Goal: Book appointment/travel/reservation

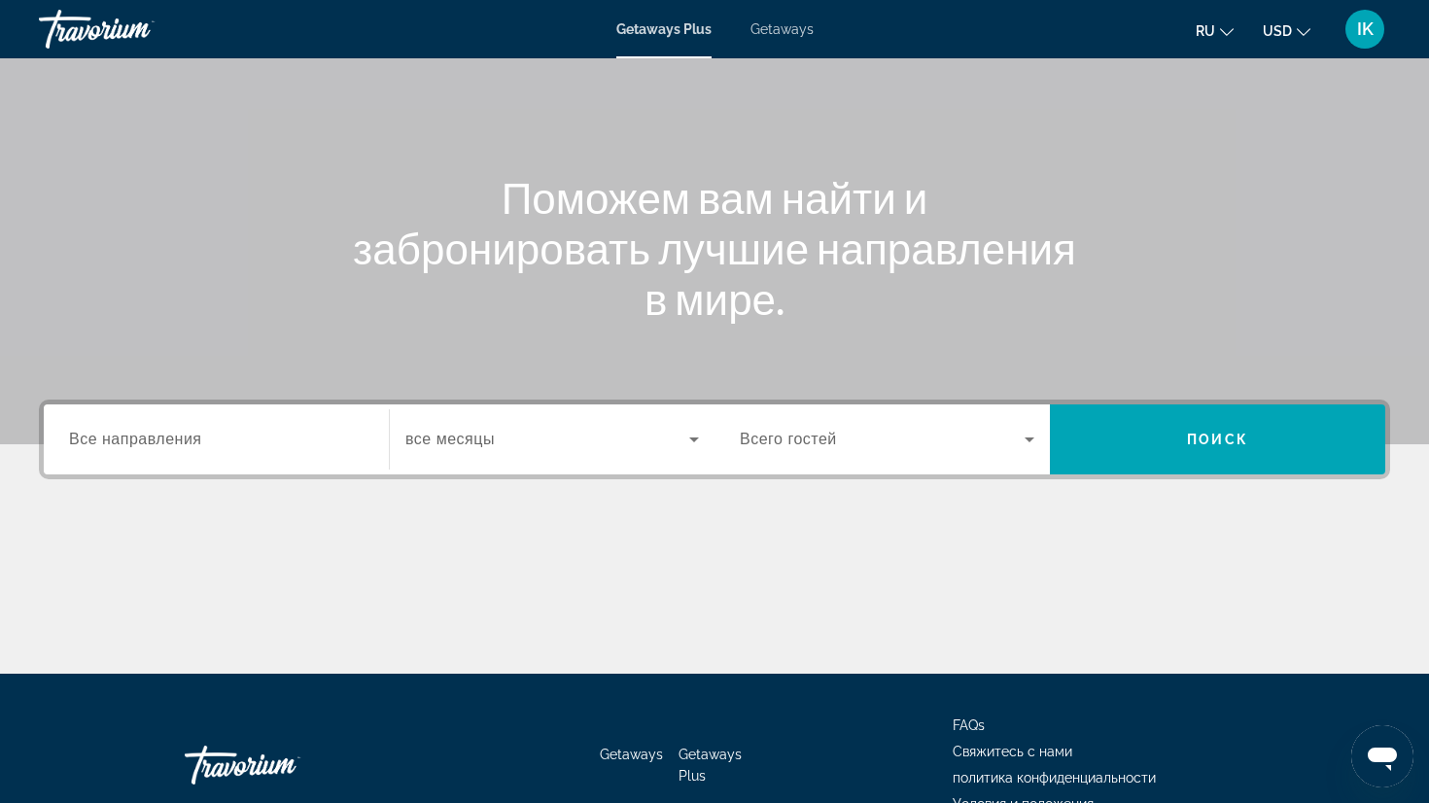
scroll to position [143, 0]
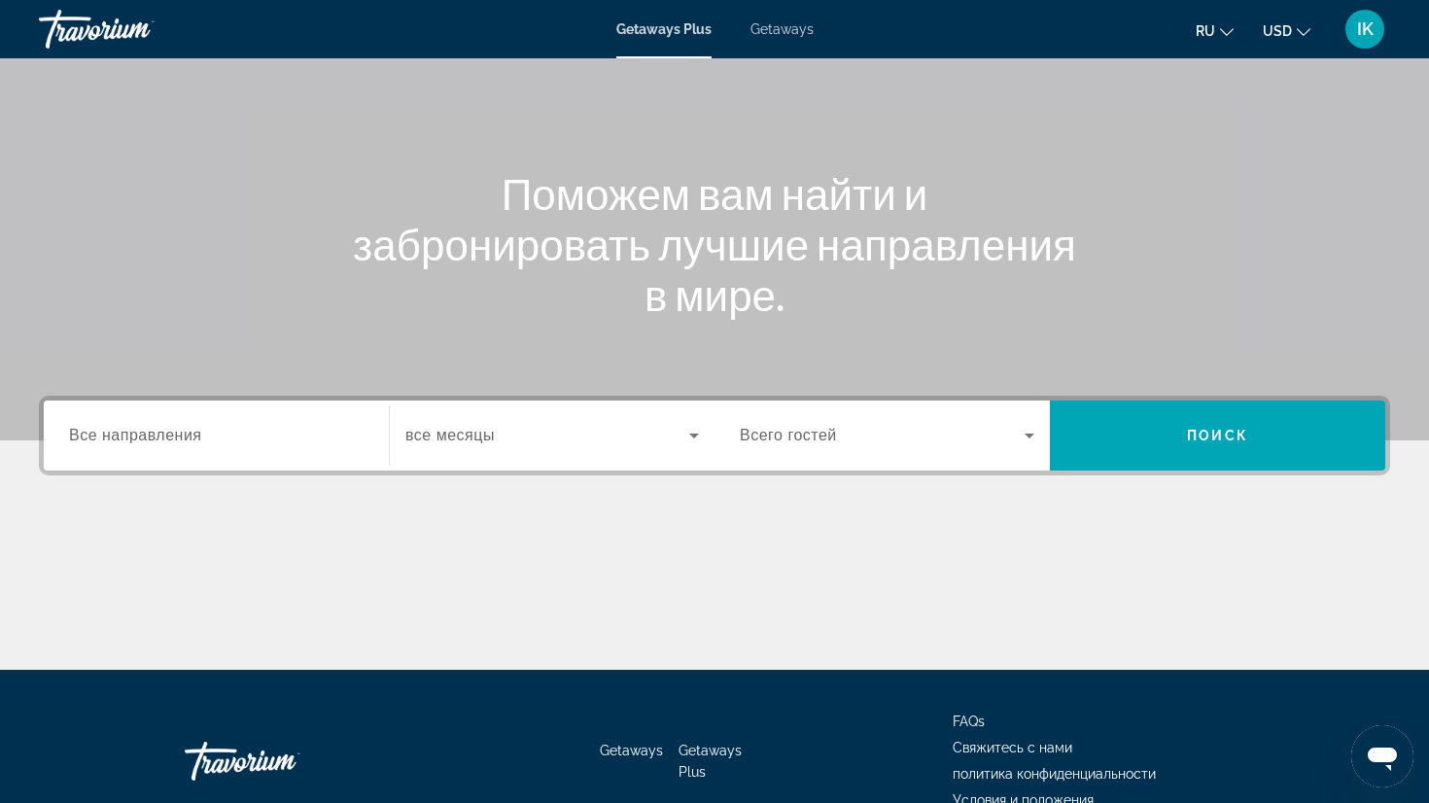
click at [170, 429] on span "Все направления" at bounding box center [135, 435] width 133 height 17
click at [170, 429] on input "Destination Все направления" at bounding box center [216, 436] width 295 height 23
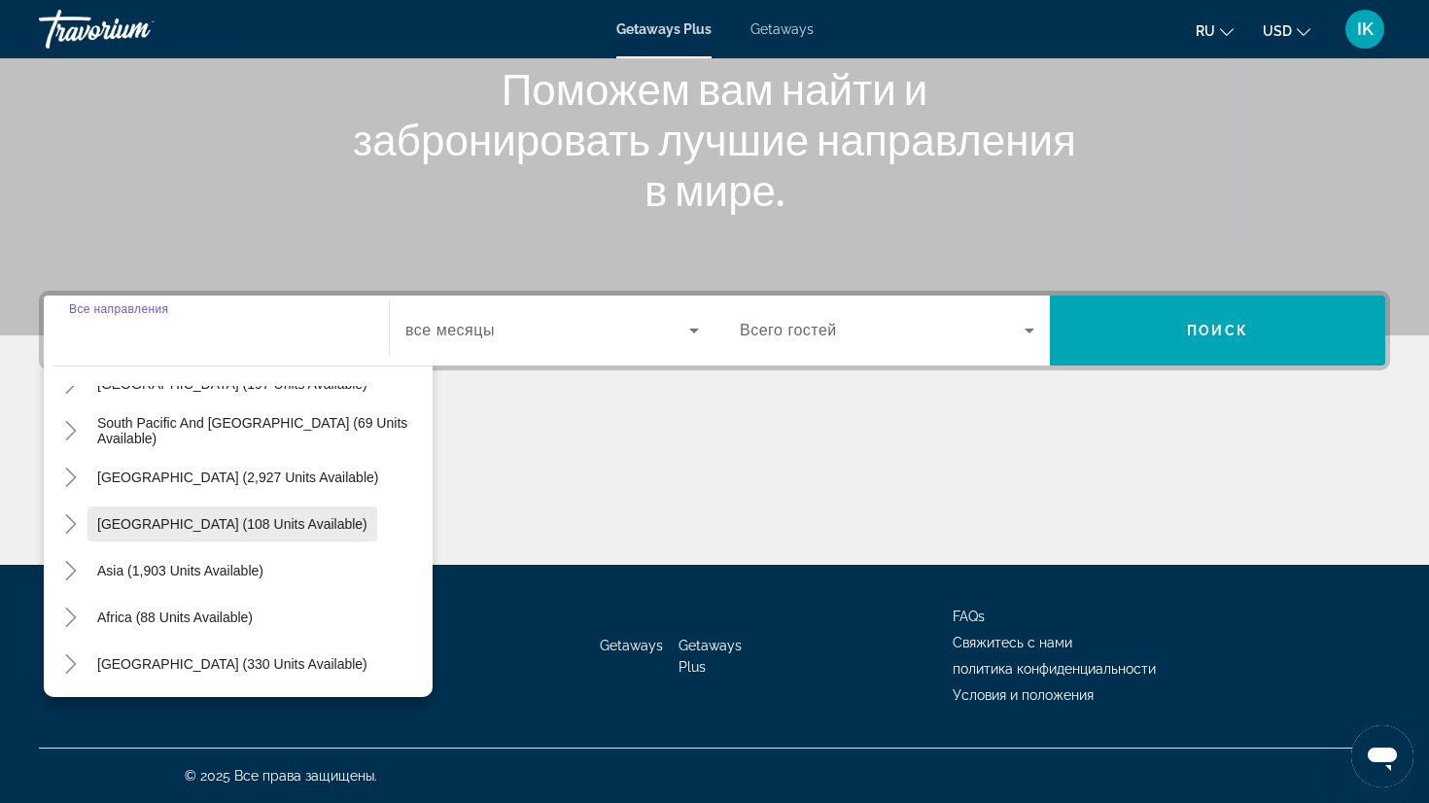
scroll to position [248, 0]
click at [74, 568] on icon "Toggle Asia (1,903 units available)" at bounding box center [70, 570] width 19 height 19
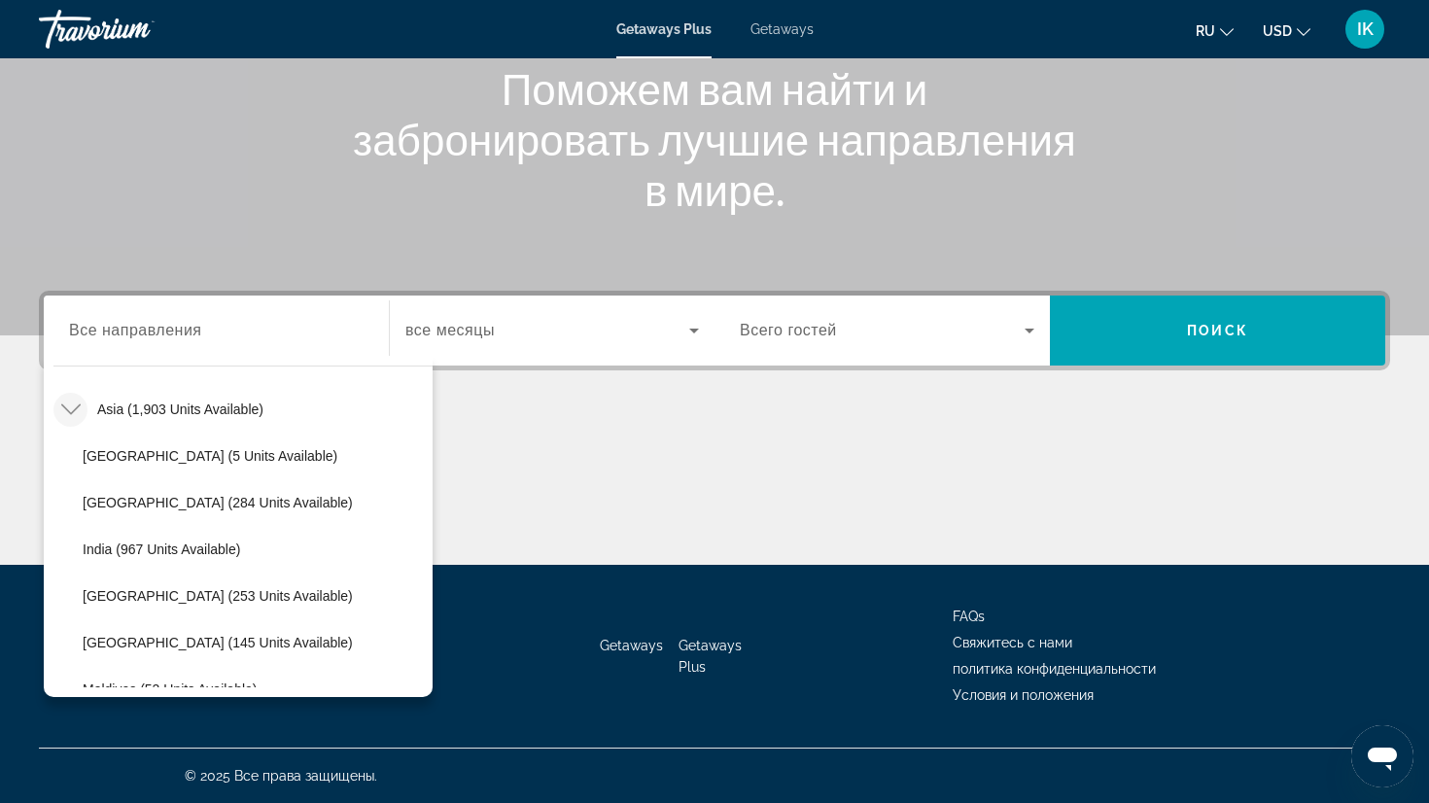
scroll to position [481, 0]
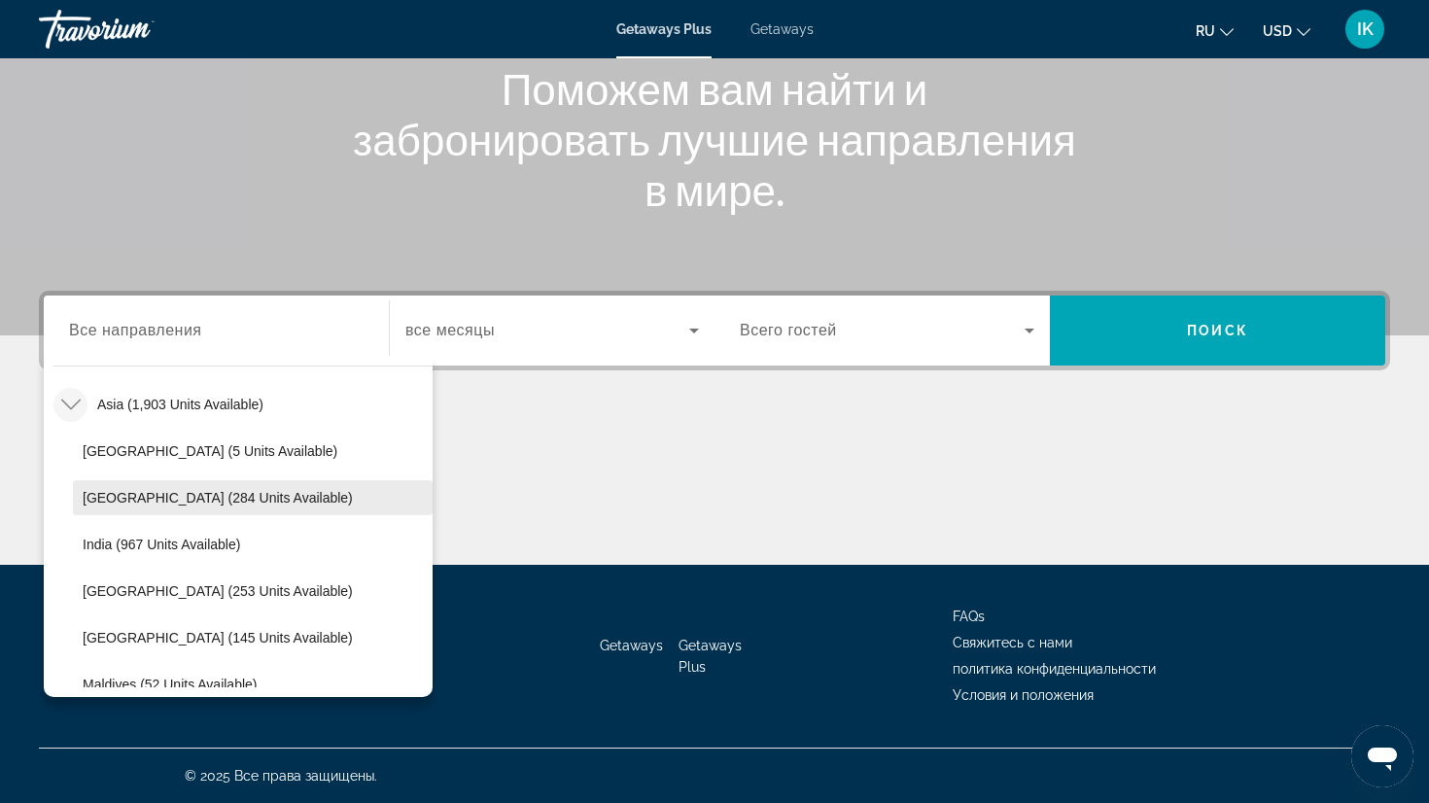
click at [111, 496] on span "[GEOGRAPHIC_DATA] (284 units available)" at bounding box center [218, 498] width 270 height 16
type input "**********"
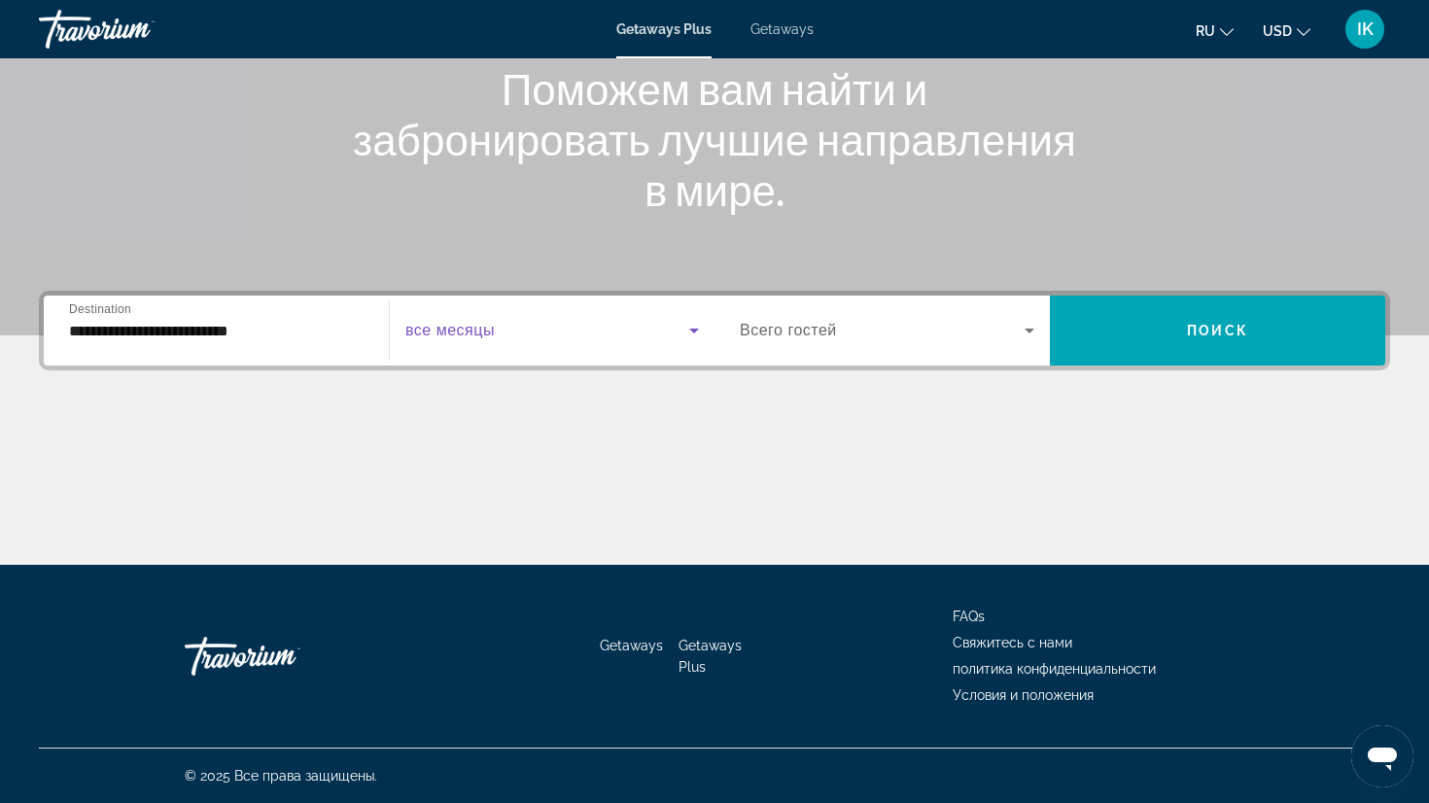
click at [693, 328] on icon "Search widget" at bounding box center [693, 330] width 23 height 23
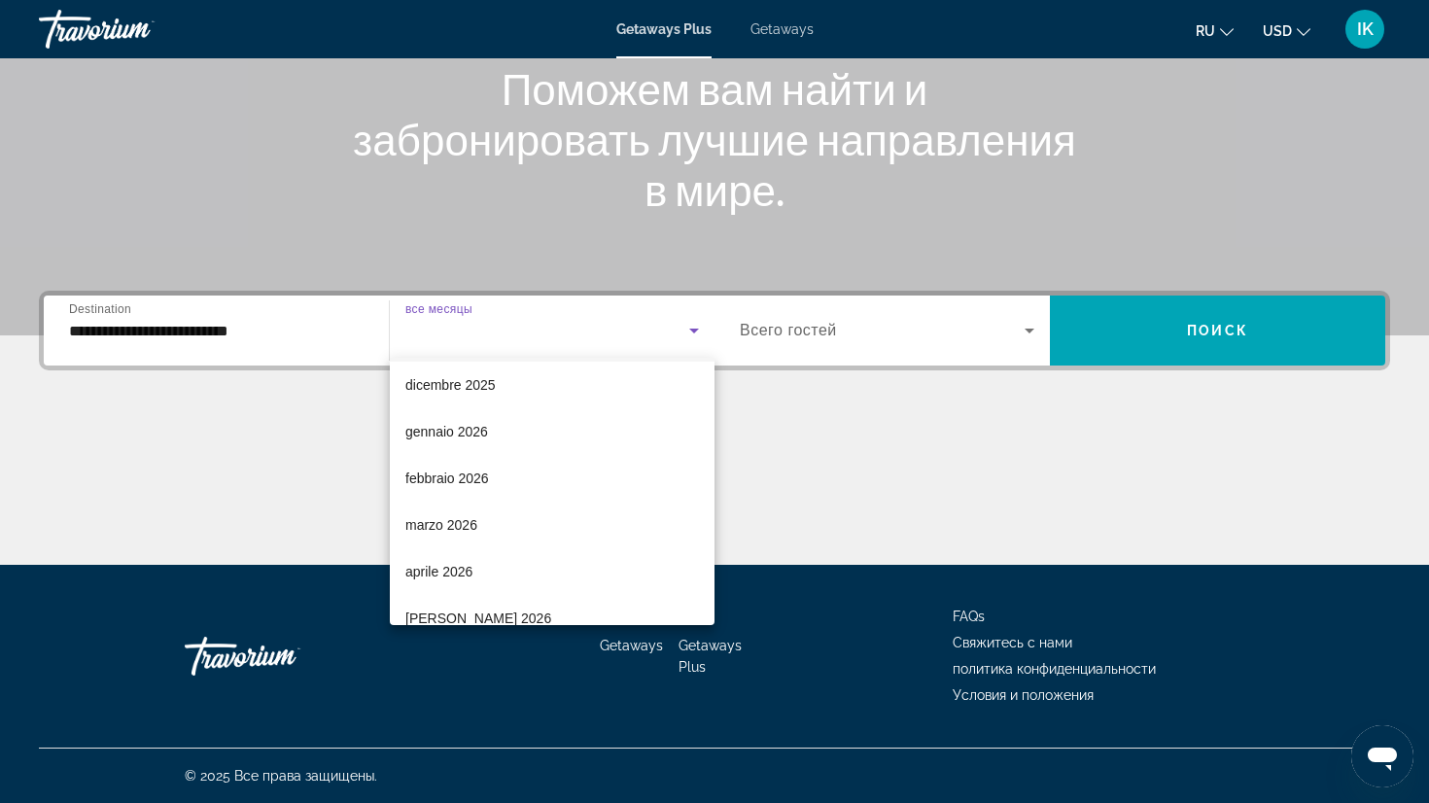
scroll to position [146, 0]
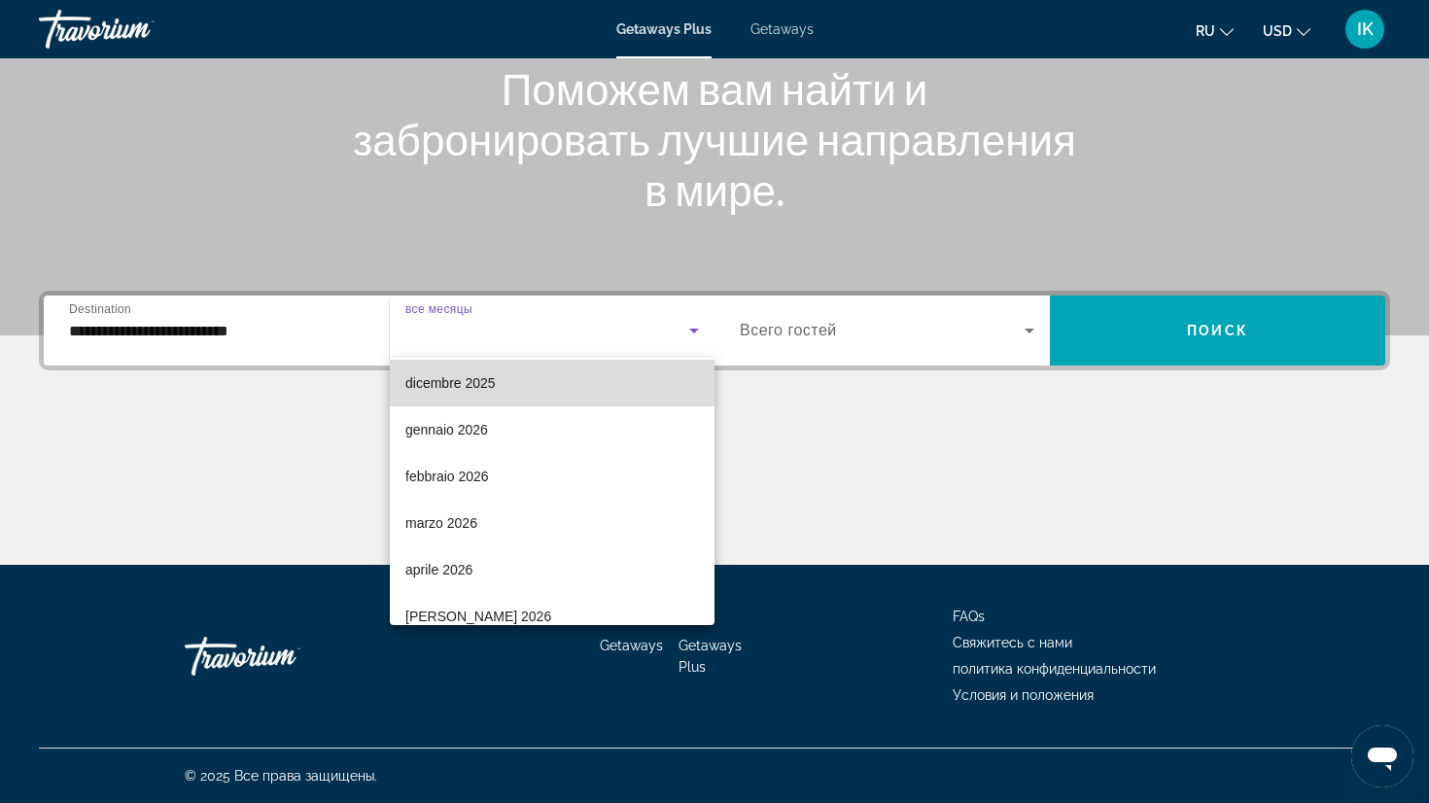
click at [450, 383] on span "dicembre 2025" at bounding box center [450, 382] width 90 height 23
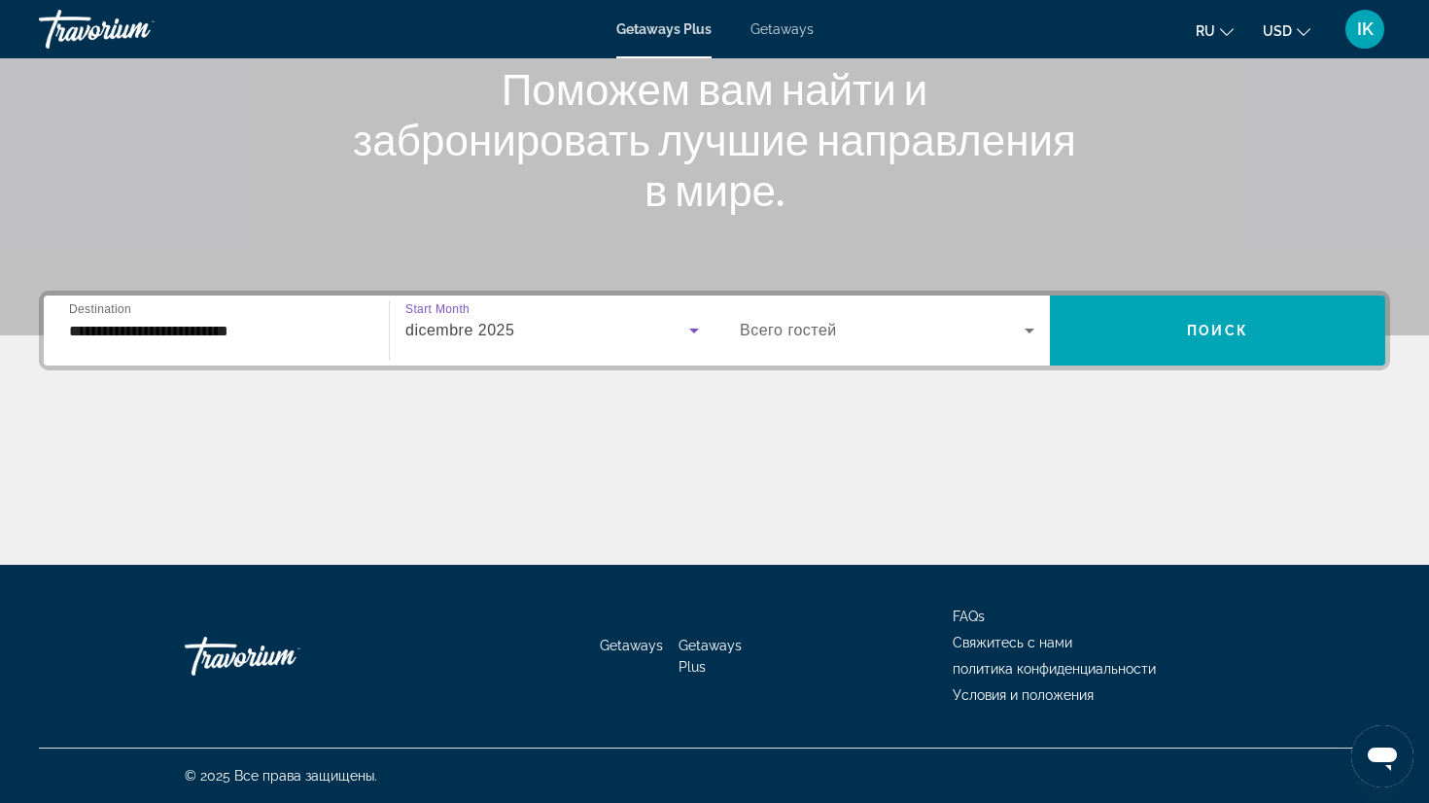
click at [1030, 330] on icon "Search widget" at bounding box center [1030, 331] width 10 height 5
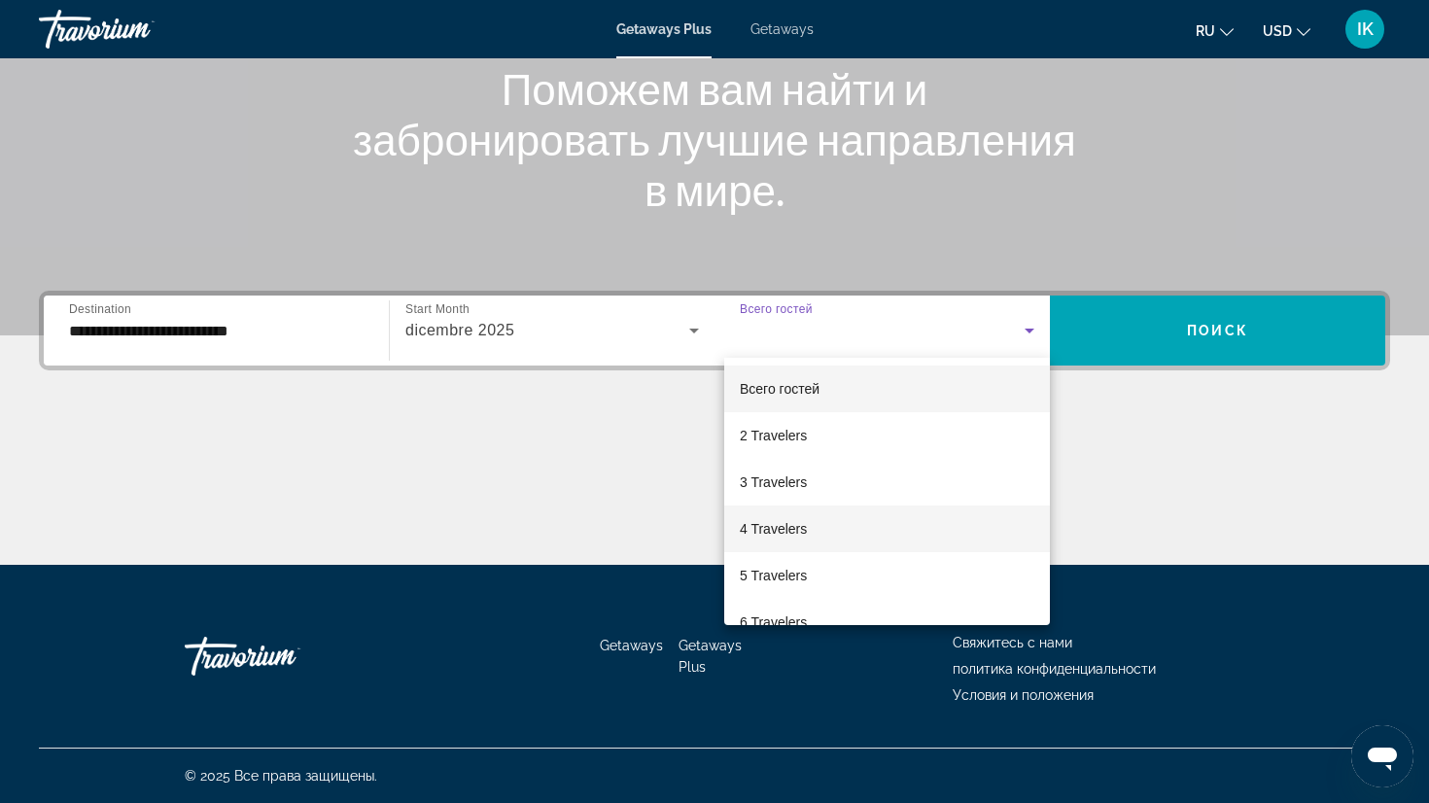
click at [754, 527] on span "4 Travelers" at bounding box center [773, 528] width 67 height 23
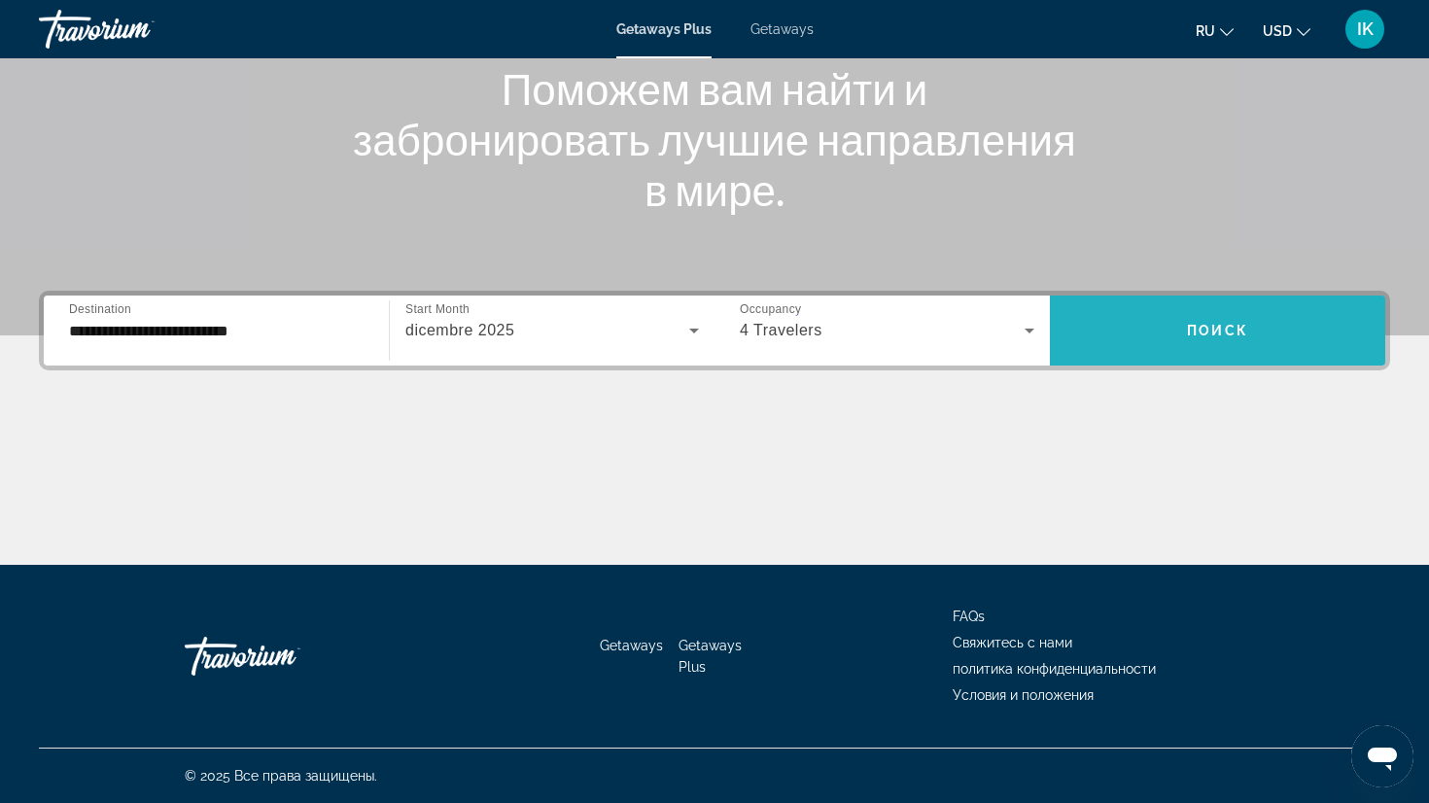
click at [1214, 327] on span "Поиск" at bounding box center [1217, 331] width 61 height 16
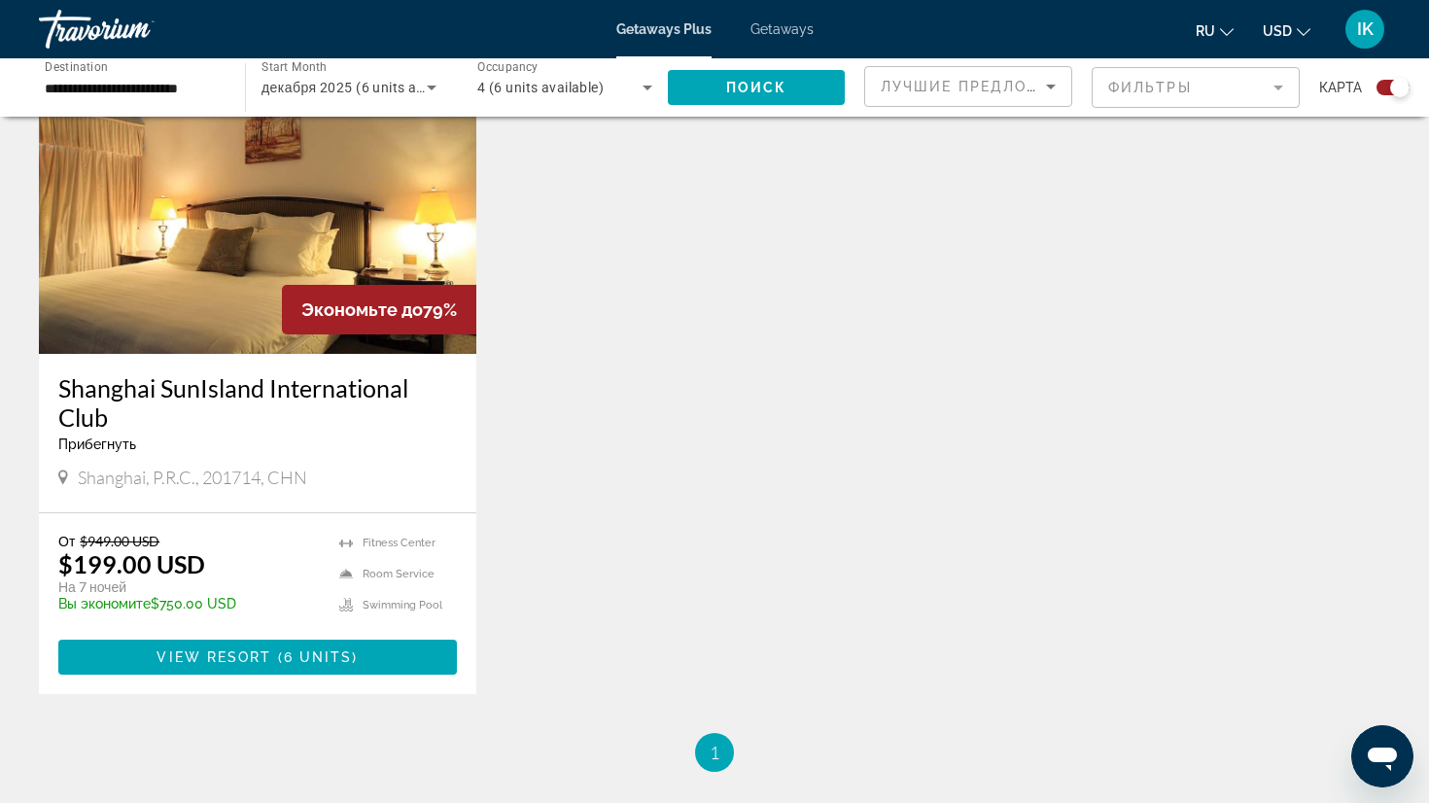
scroll to position [744, 0]
click at [198, 295] on img "Main content" at bounding box center [257, 199] width 437 height 311
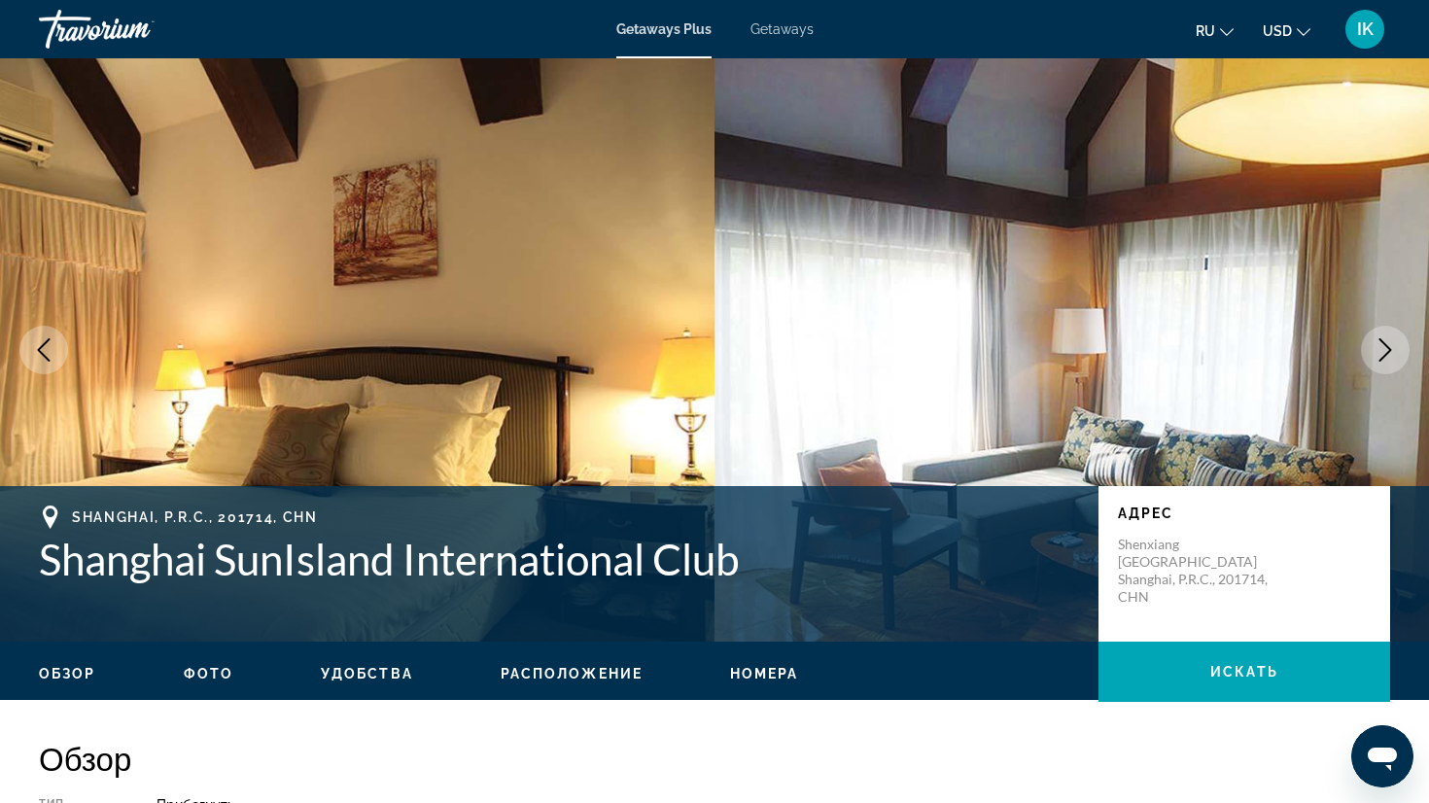
click at [1384, 348] on icon "Next image" at bounding box center [1385, 349] width 23 height 23
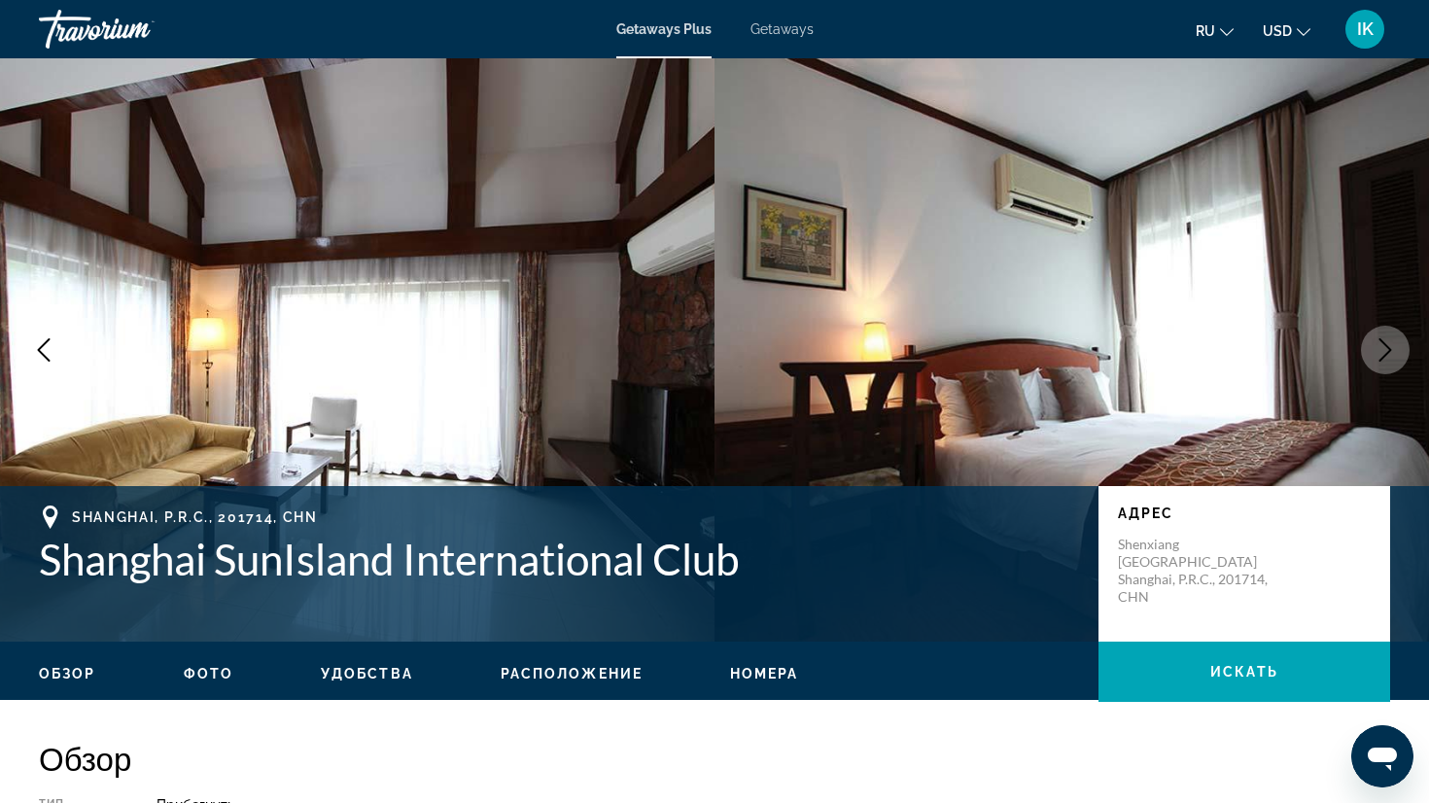
click at [1384, 348] on icon "Next image" at bounding box center [1385, 349] width 23 height 23
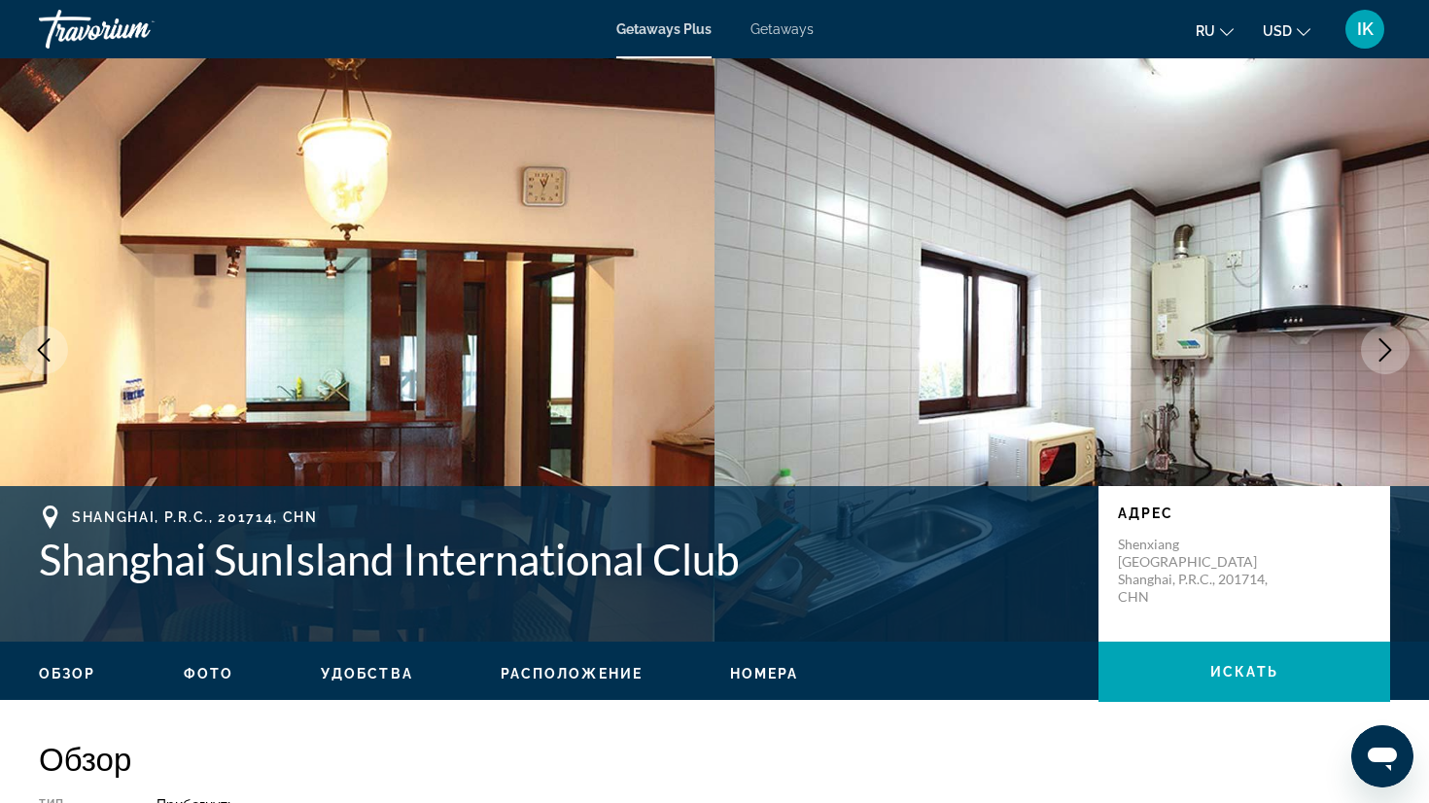
click at [1384, 348] on icon "Next image" at bounding box center [1385, 349] width 23 height 23
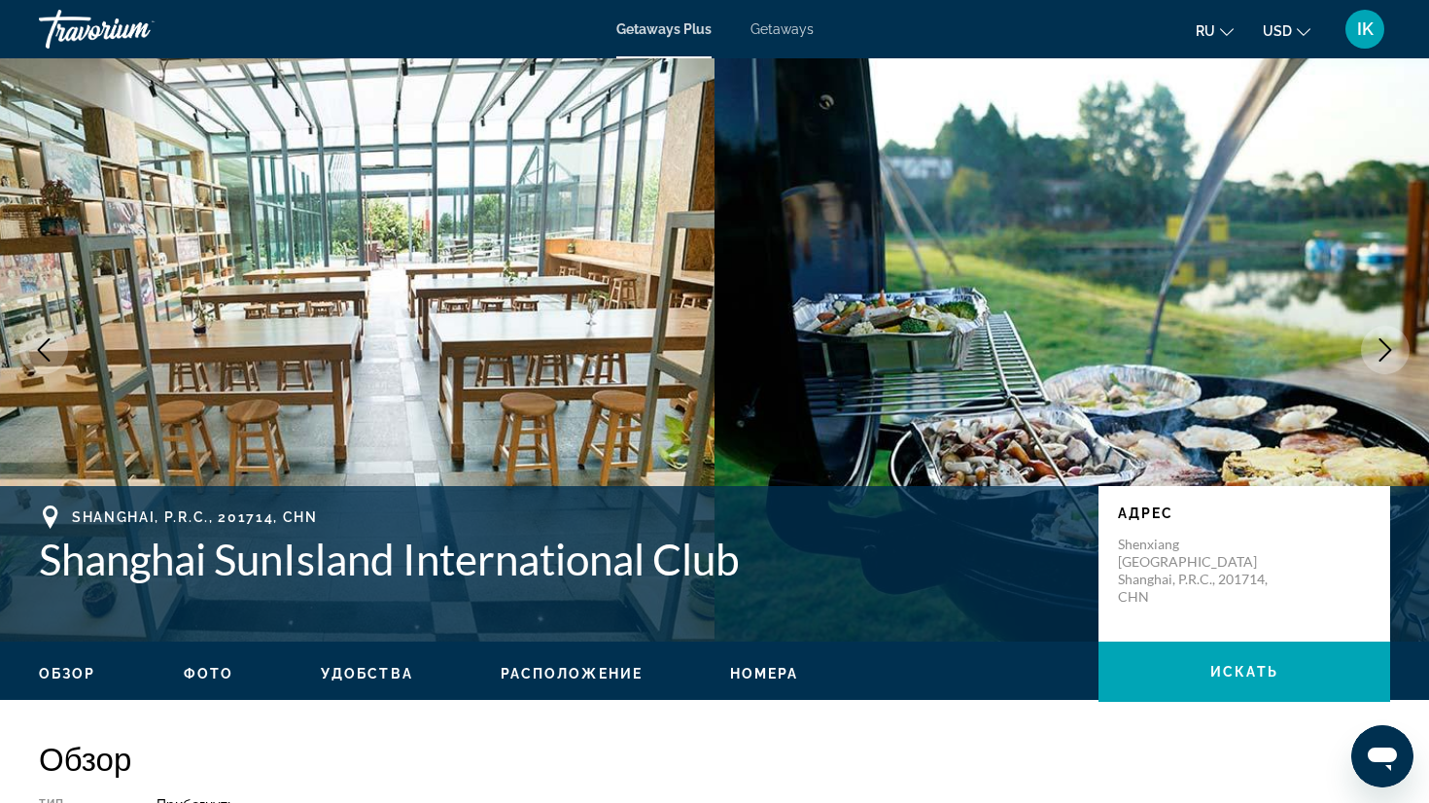
click at [1384, 348] on icon "Next image" at bounding box center [1385, 349] width 23 height 23
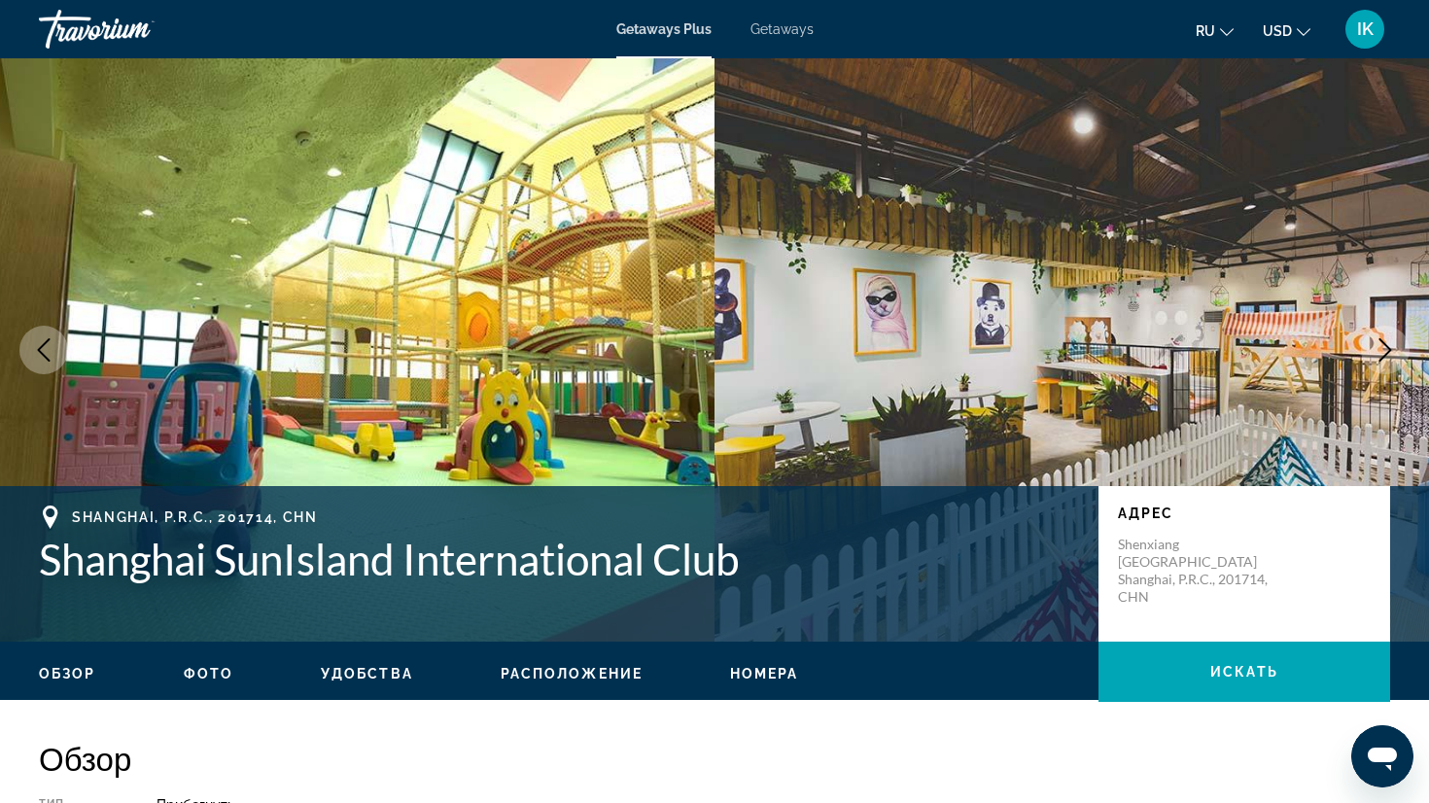
click at [1384, 348] on icon "Next image" at bounding box center [1385, 349] width 23 height 23
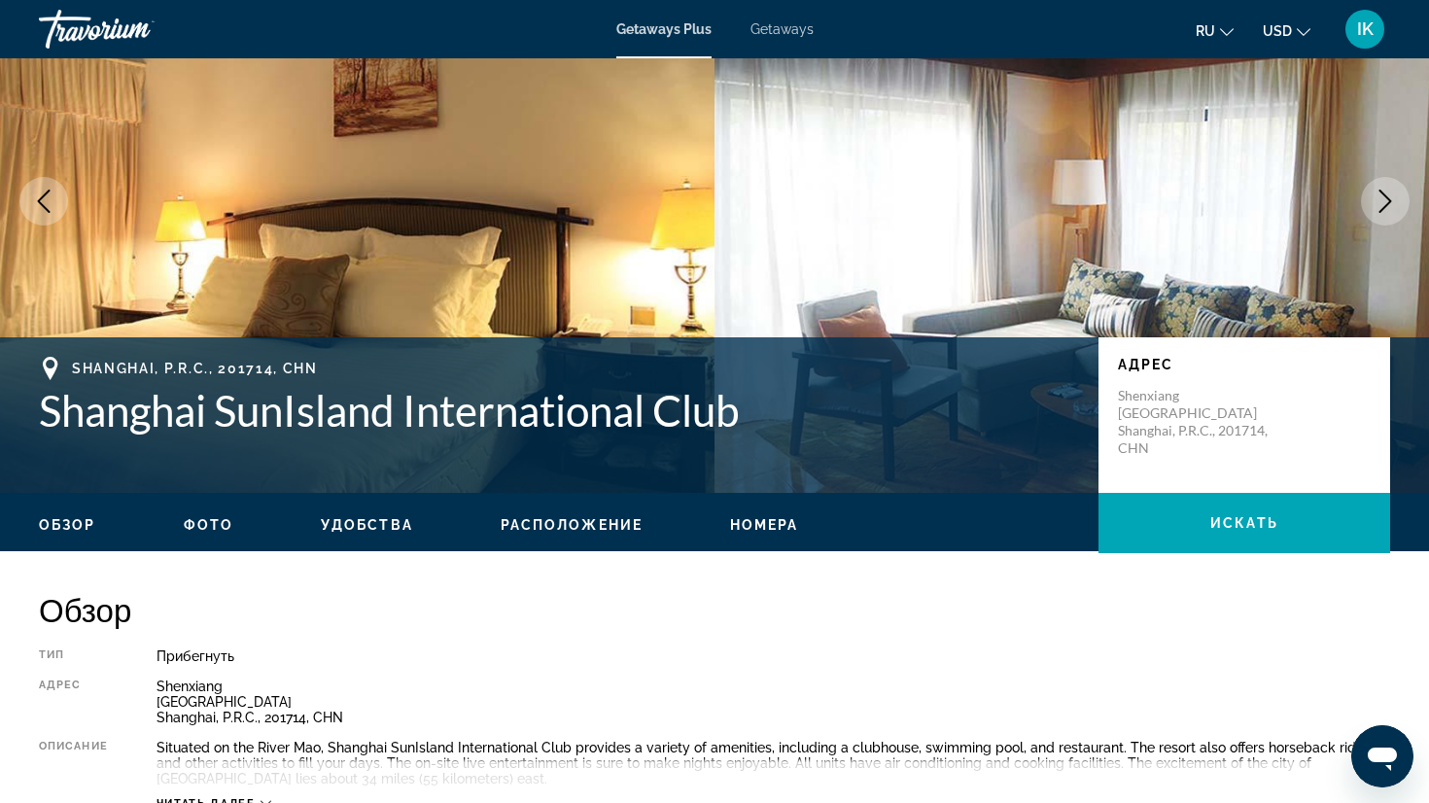
scroll to position [82, 0]
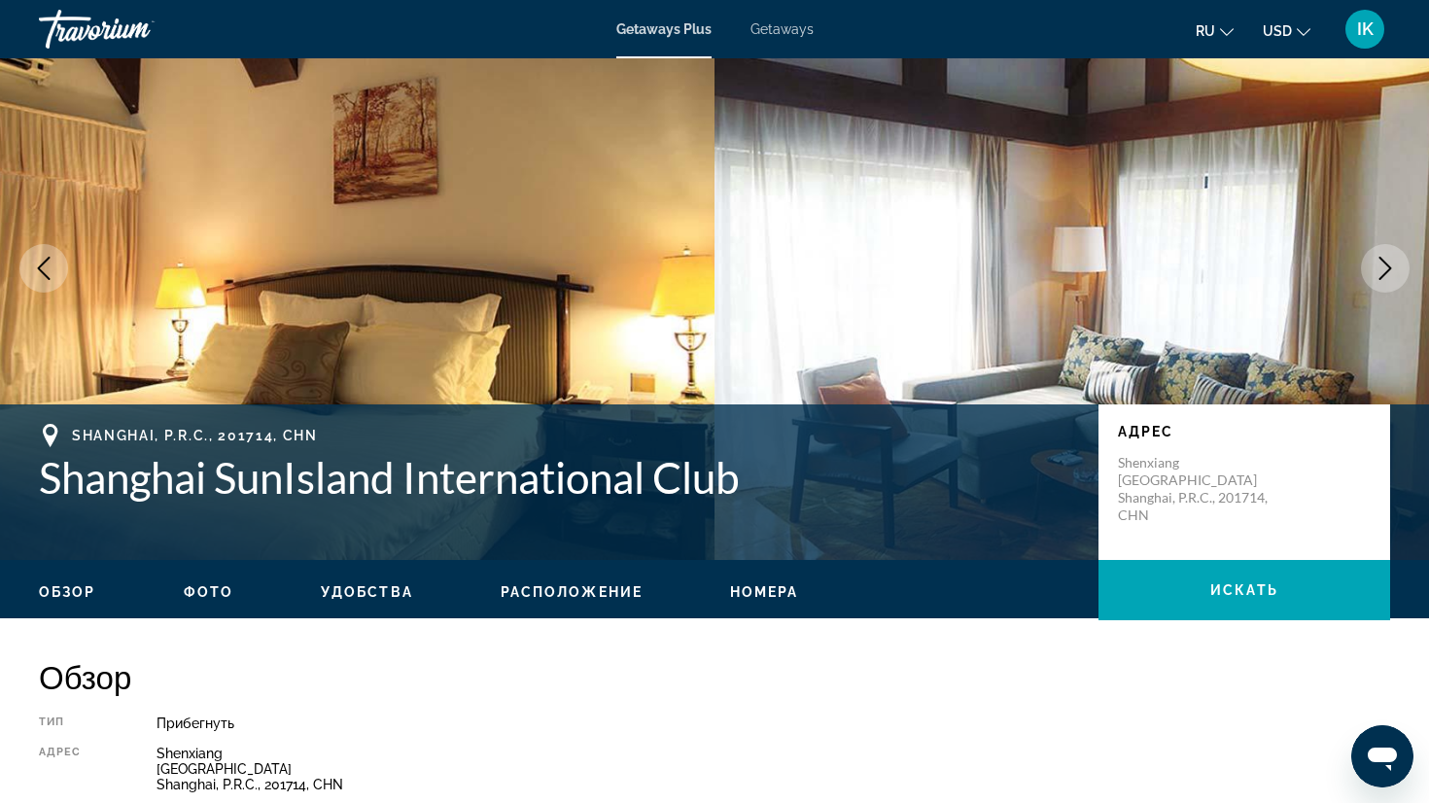
click at [1389, 265] on icon "Next image" at bounding box center [1385, 268] width 13 height 23
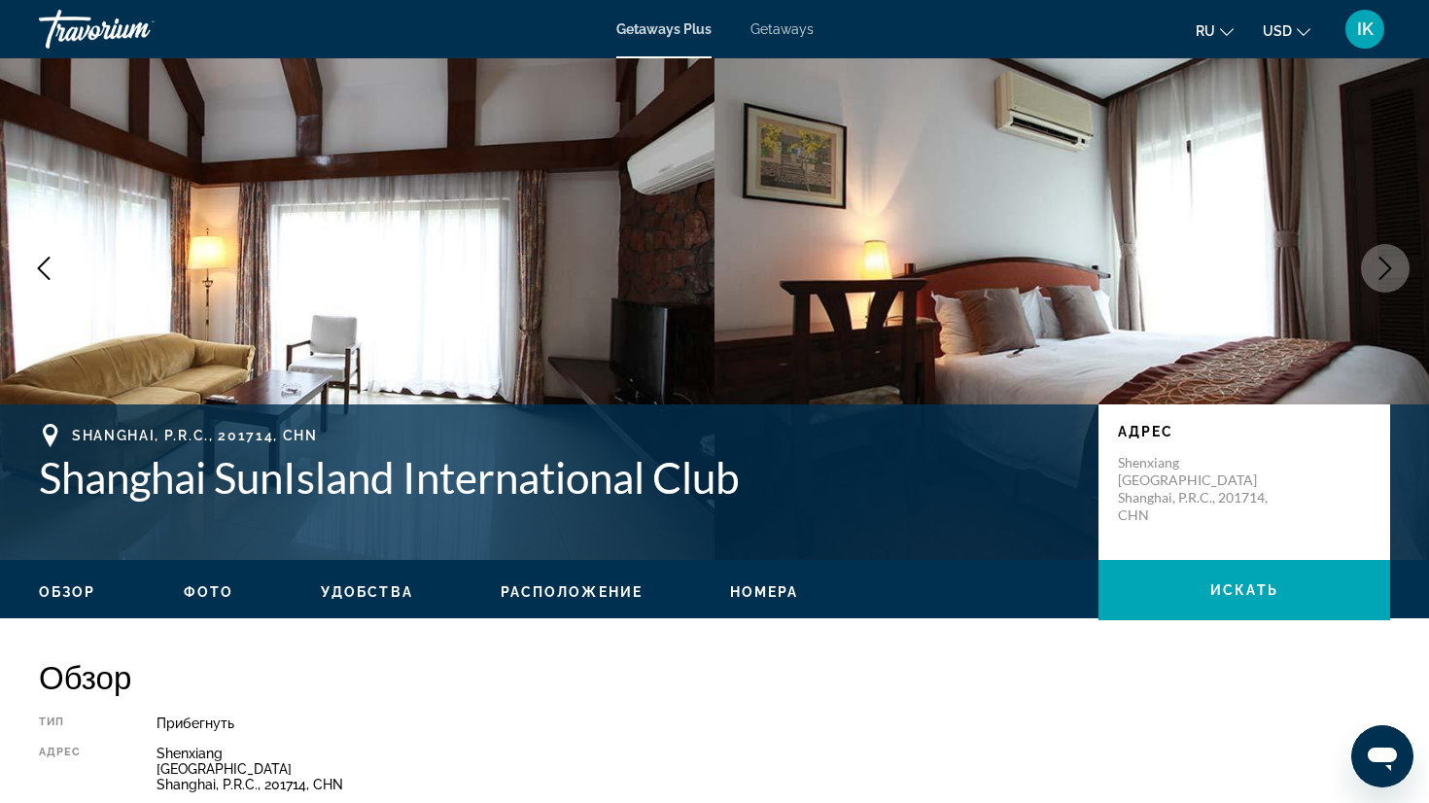
click at [1389, 265] on icon "Next image" at bounding box center [1385, 268] width 13 height 23
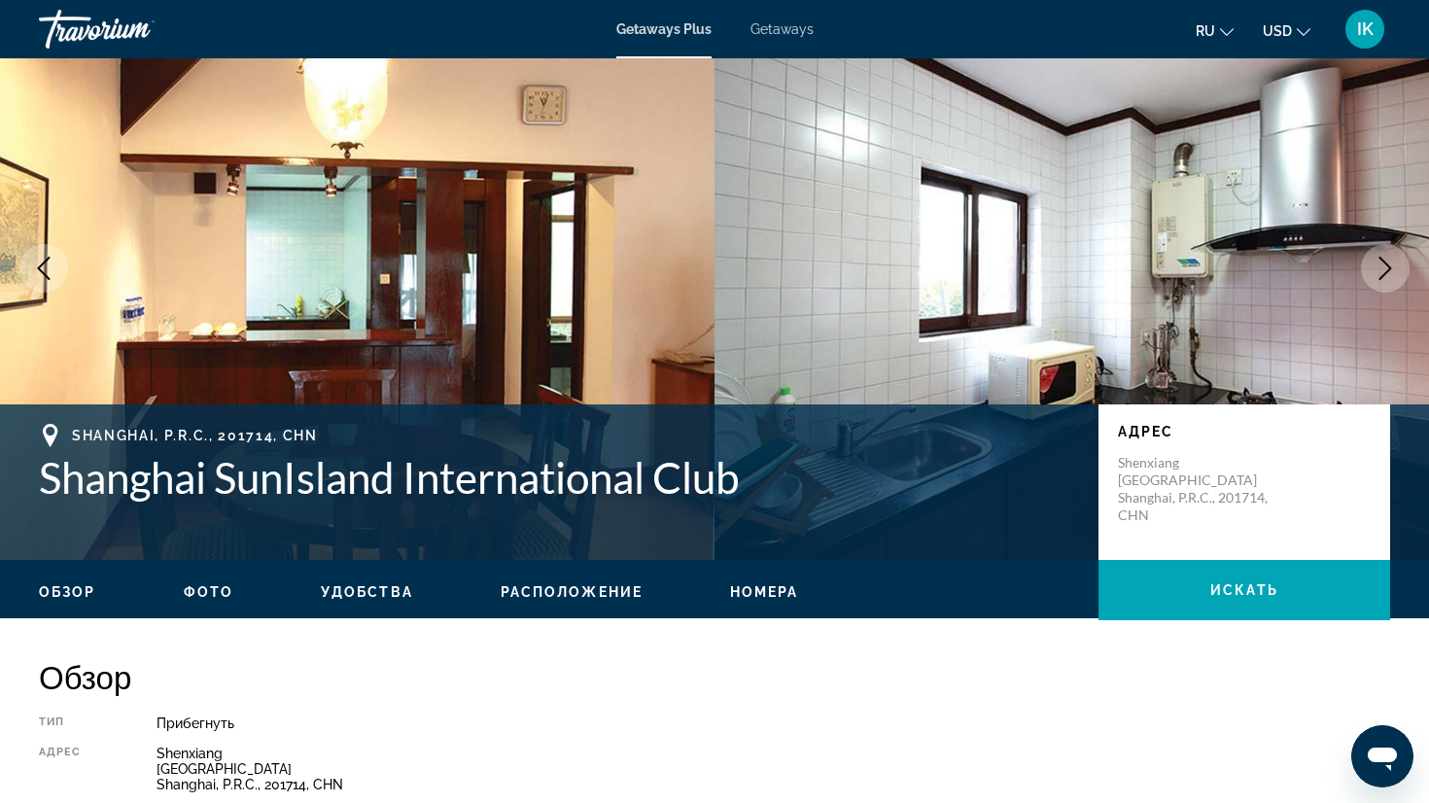
click at [1389, 265] on icon "Next image" at bounding box center [1385, 268] width 13 height 23
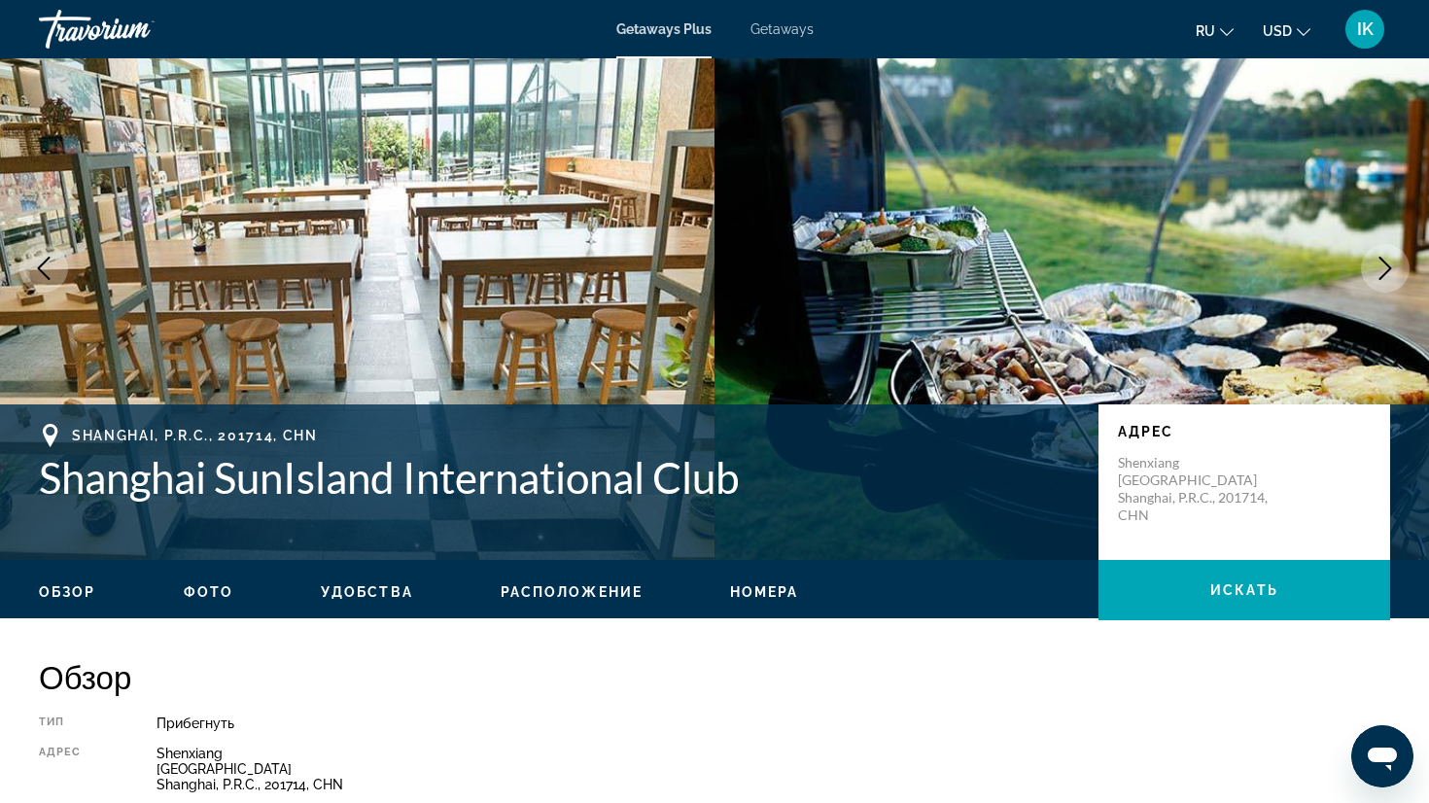
click at [1389, 265] on icon "Next image" at bounding box center [1385, 268] width 13 height 23
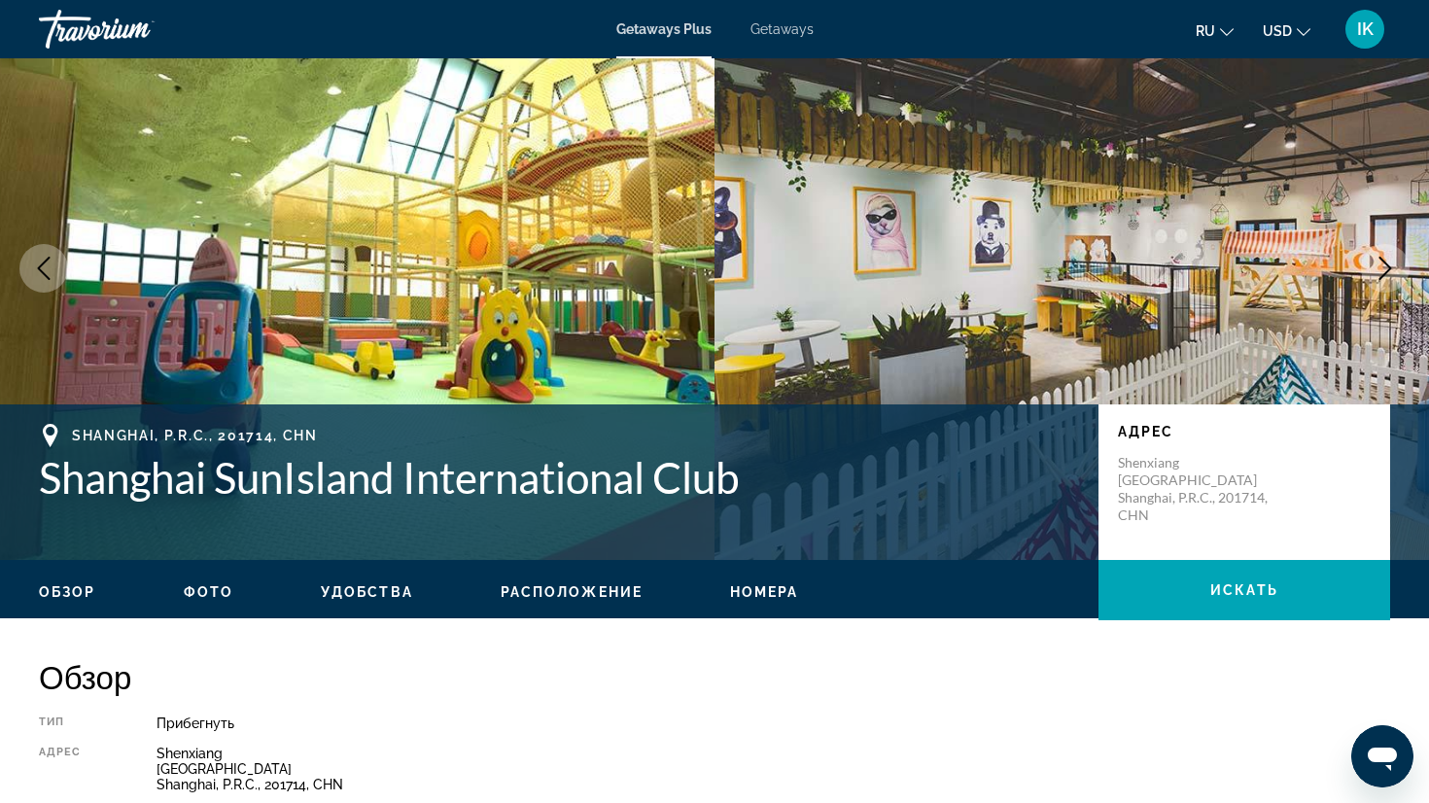
click at [214, 591] on span "Фото" at bounding box center [209, 592] width 50 height 16
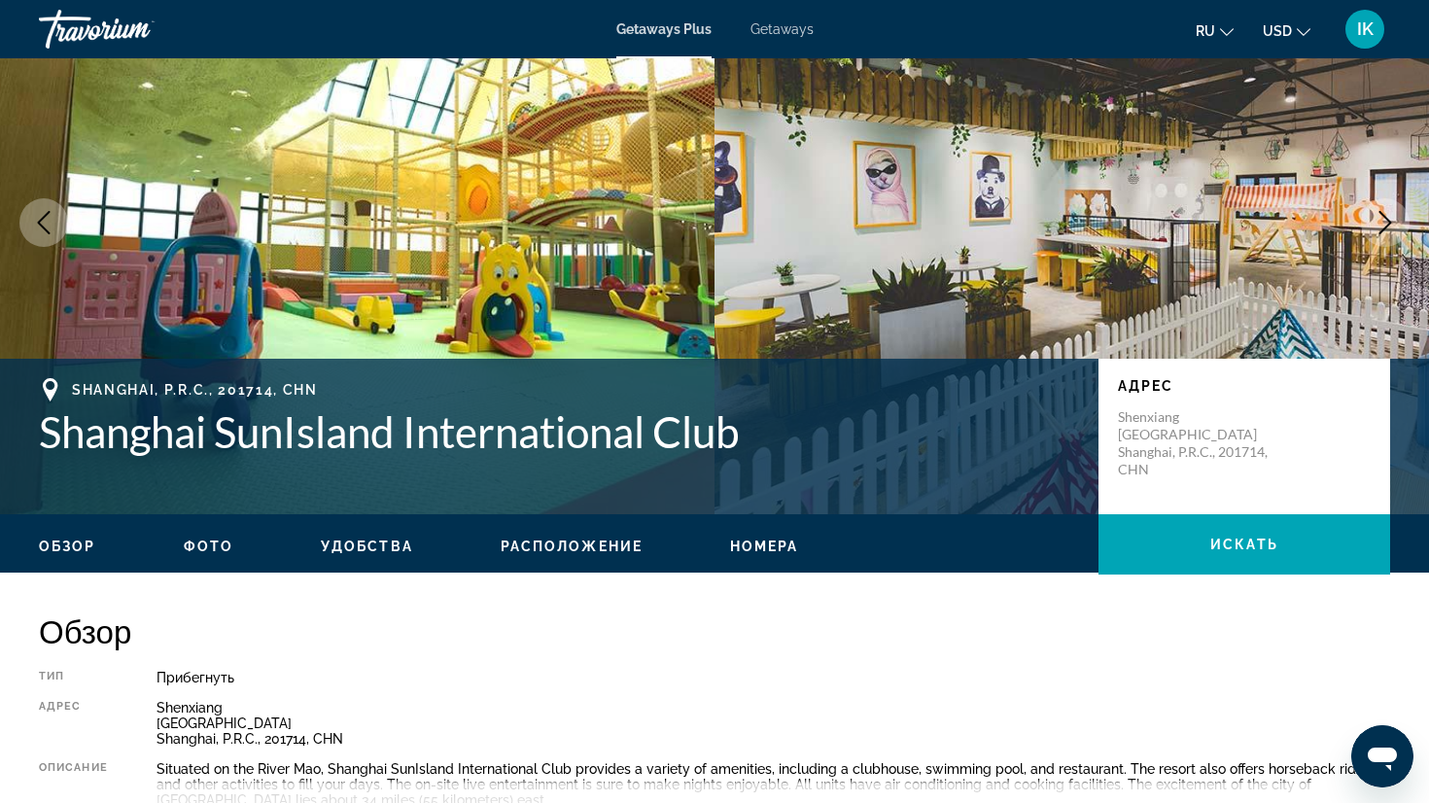
scroll to position [0, 0]
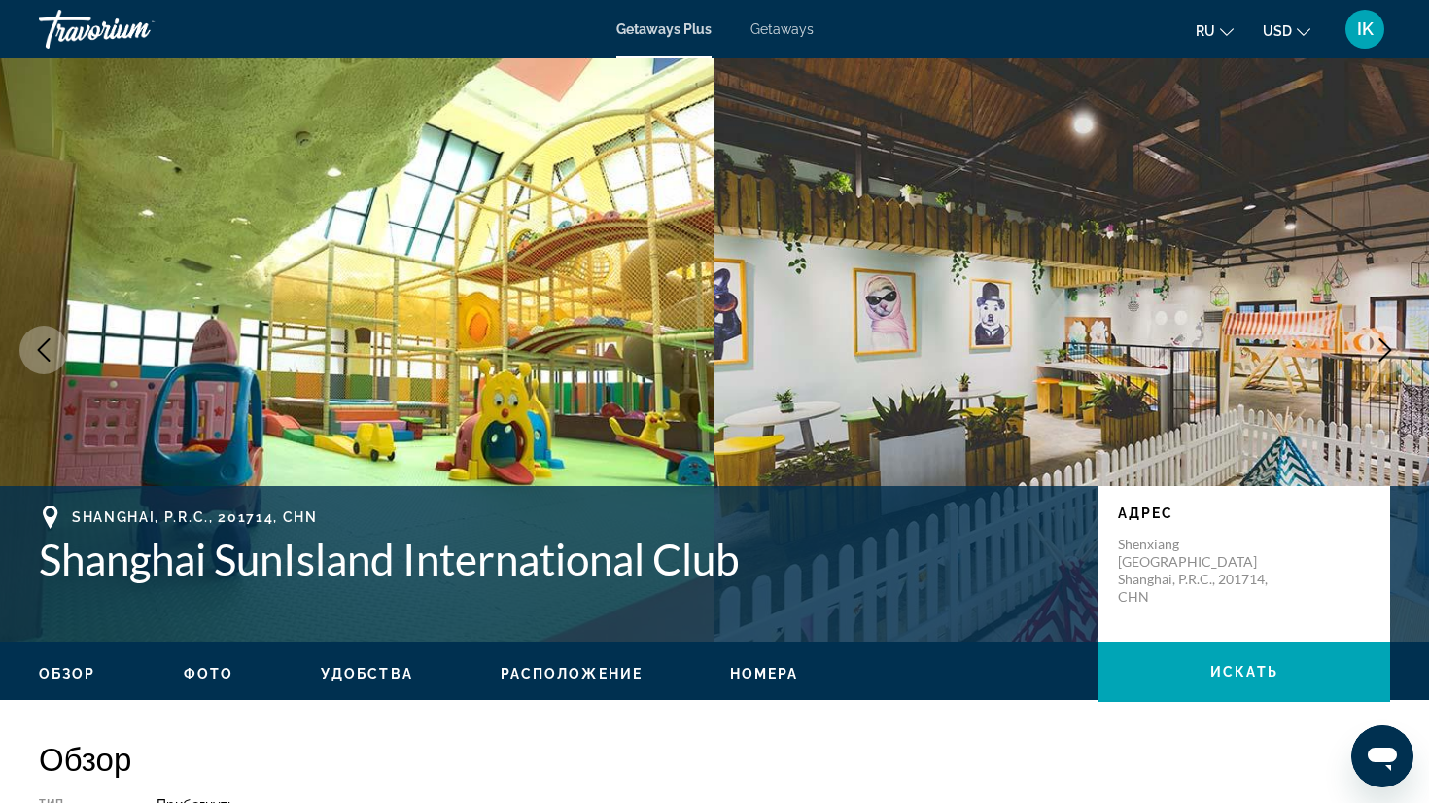
click at [50, 346] on icon "Previous image" at bounding box center [43, 349] width 23 height 23
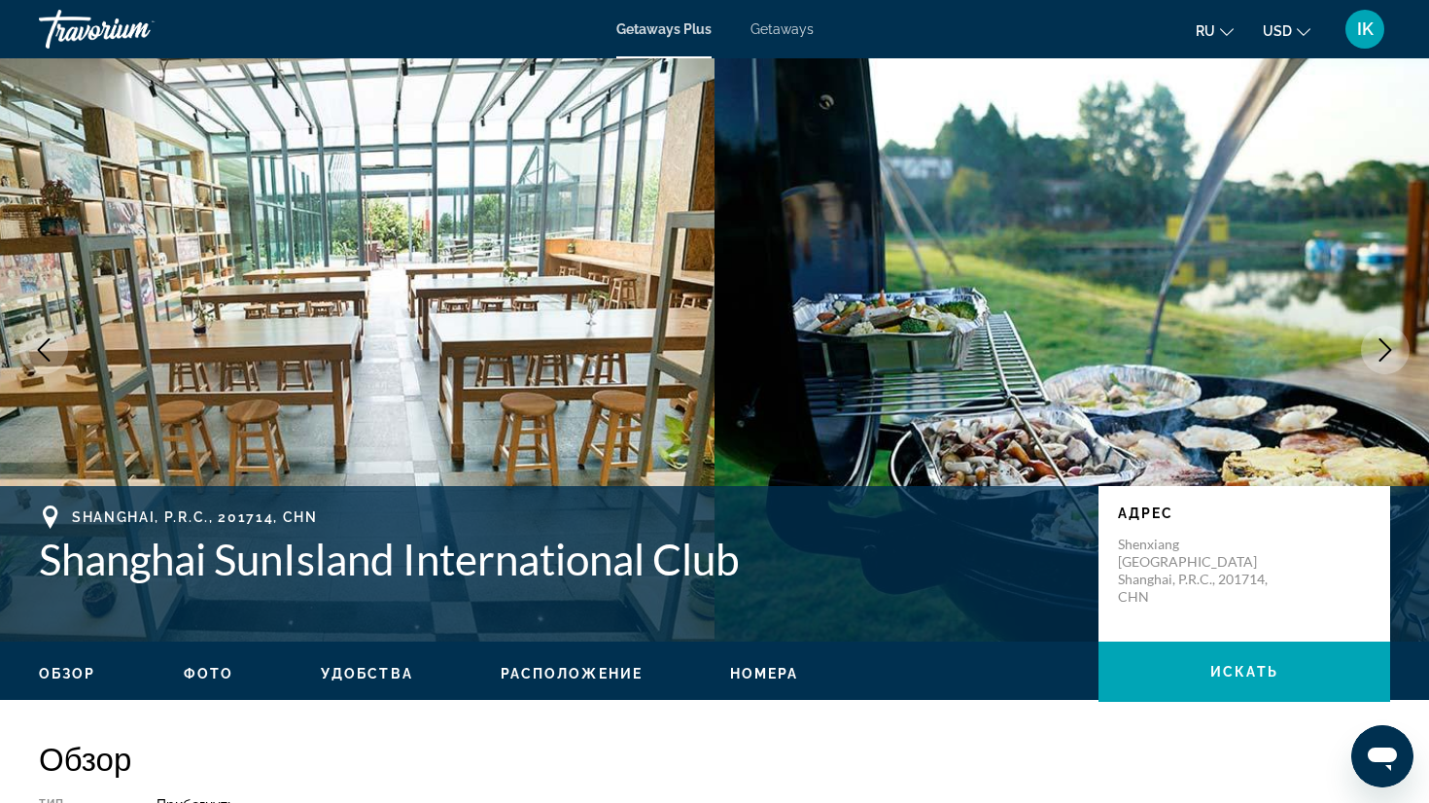
click at [50, 346] on icon "Previous image" at bounding box center [43, 349] width 23 height 23
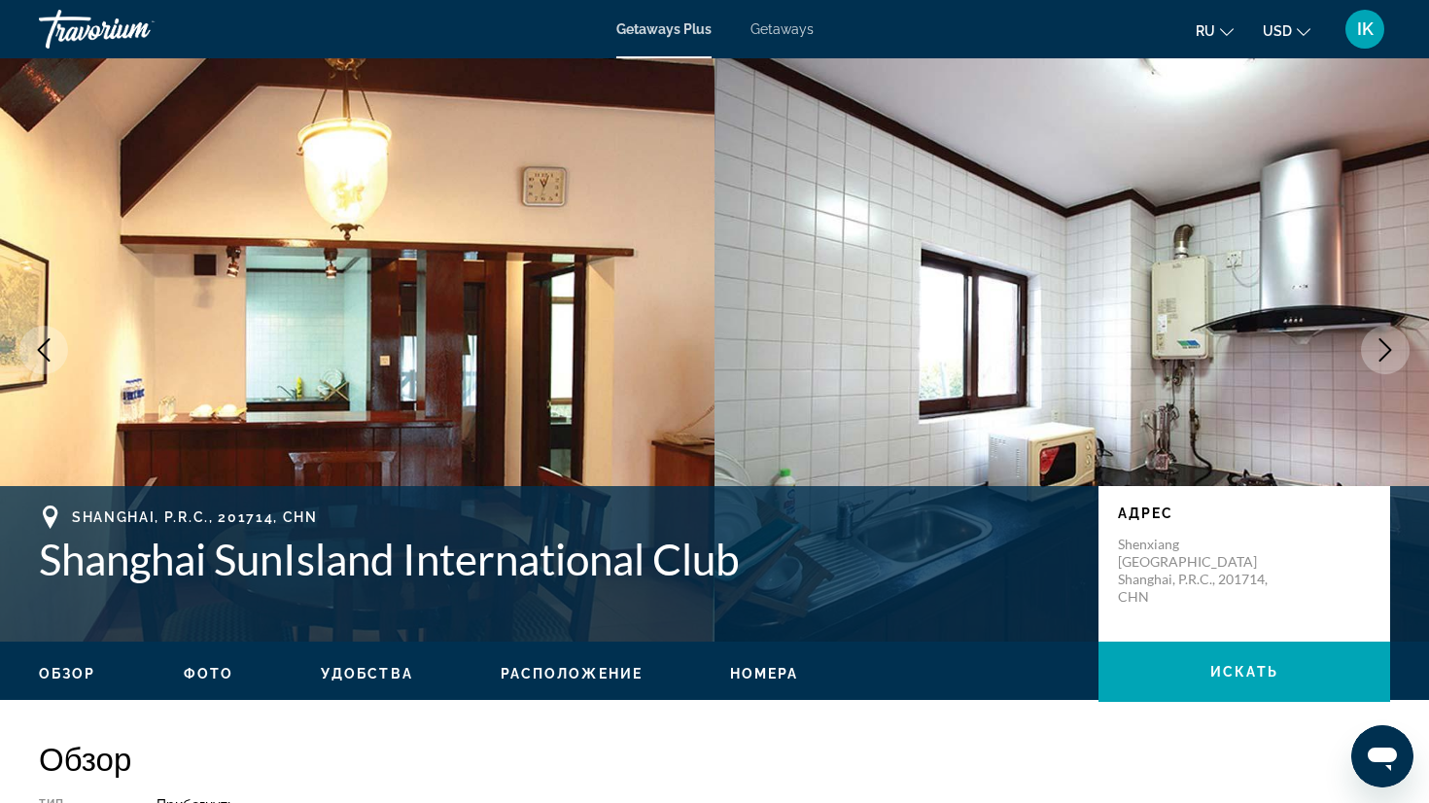
click at [50, 346] on icon "Previous image" at bounding box center [43, 349] width 23 height 23
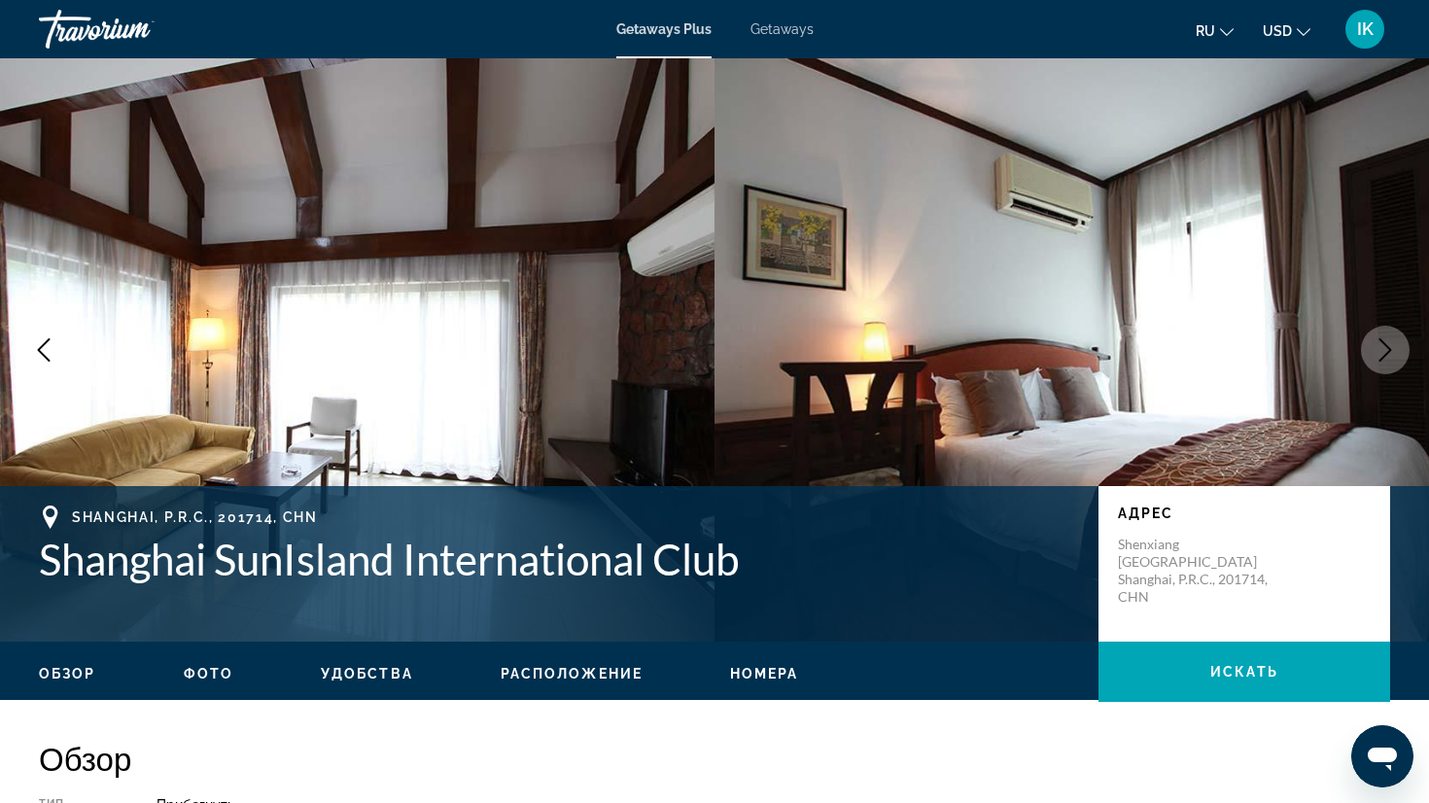
click at [50, 346] on icon "Previous image" at bounding box center [43, 349] width 23 height 23
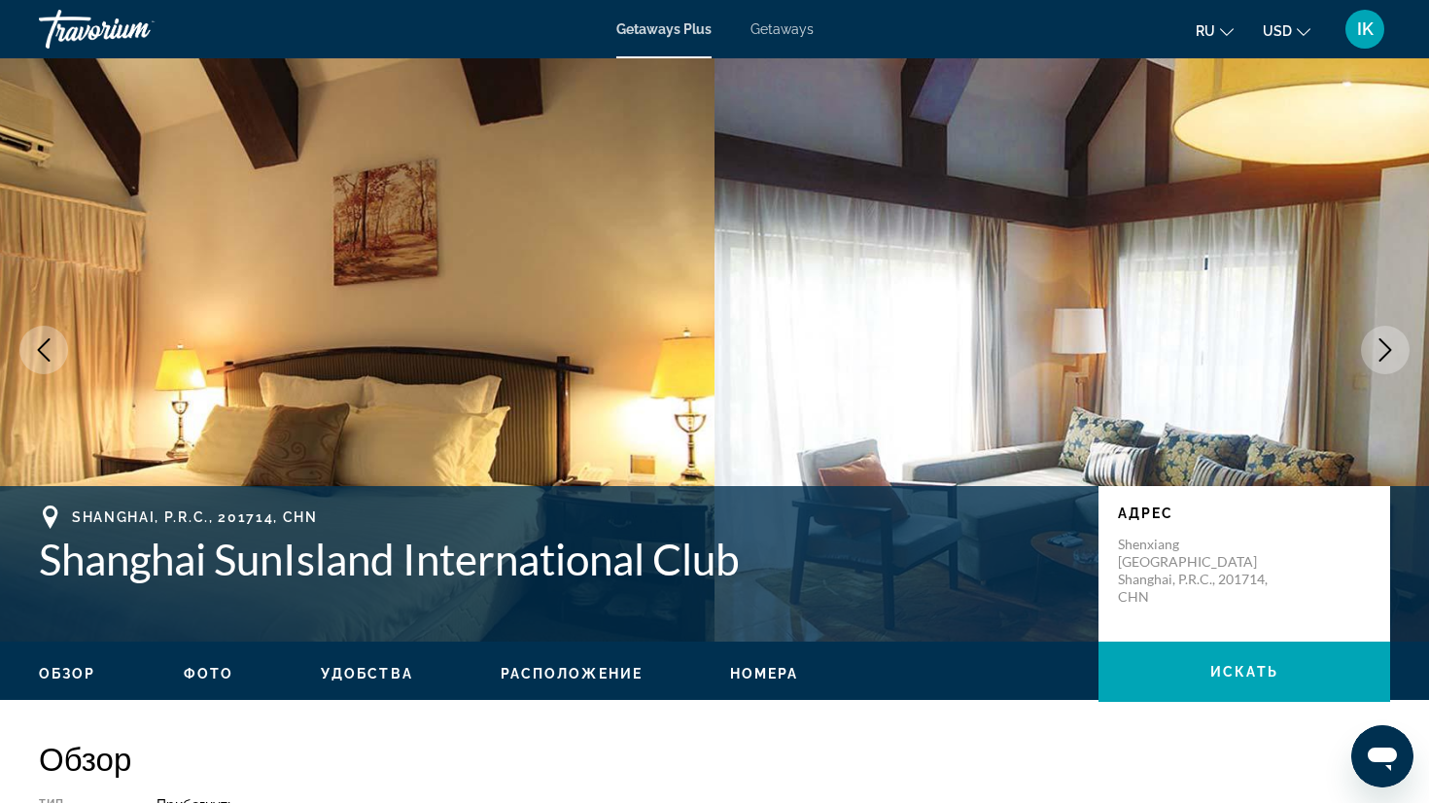
click at [50, 346] on icon "Previous image" at bounding box center [43, 349] width 23 height 23
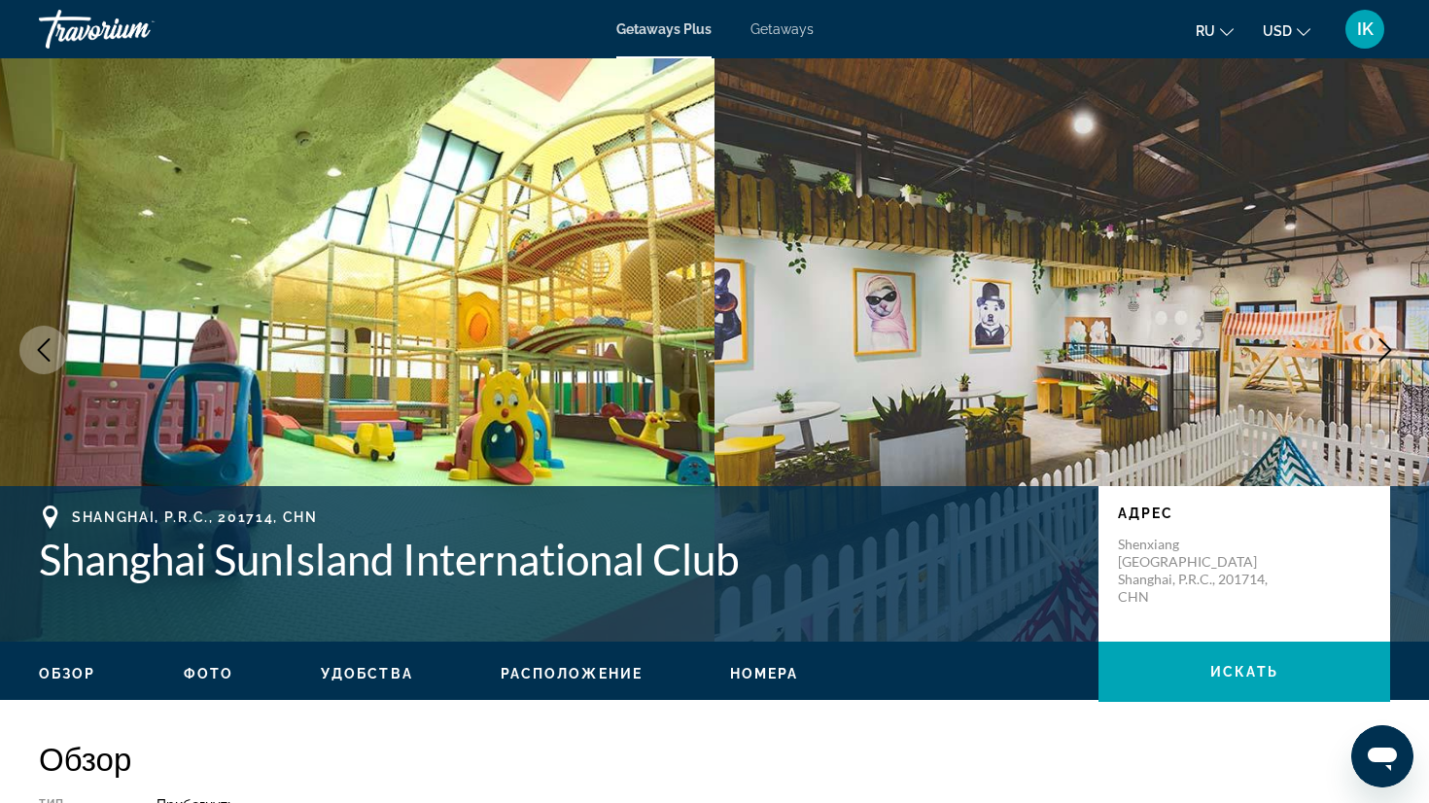
click at [50, 346] on icon "Previous image" at bounding box center [43, 349] width 23 height 23
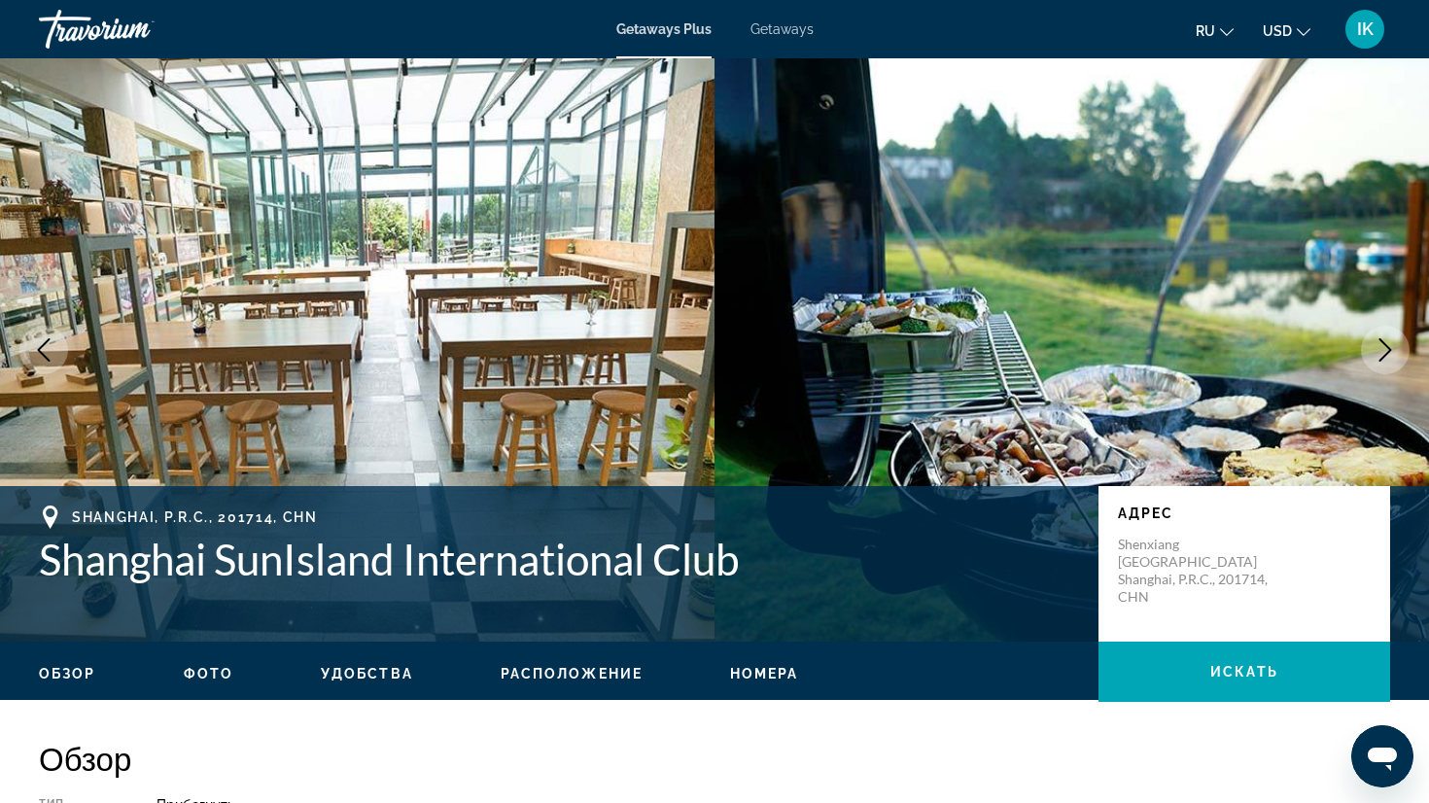
click at [50, 346] on icon "Previous image" at bounding box center [43, 349] width 23 height 23
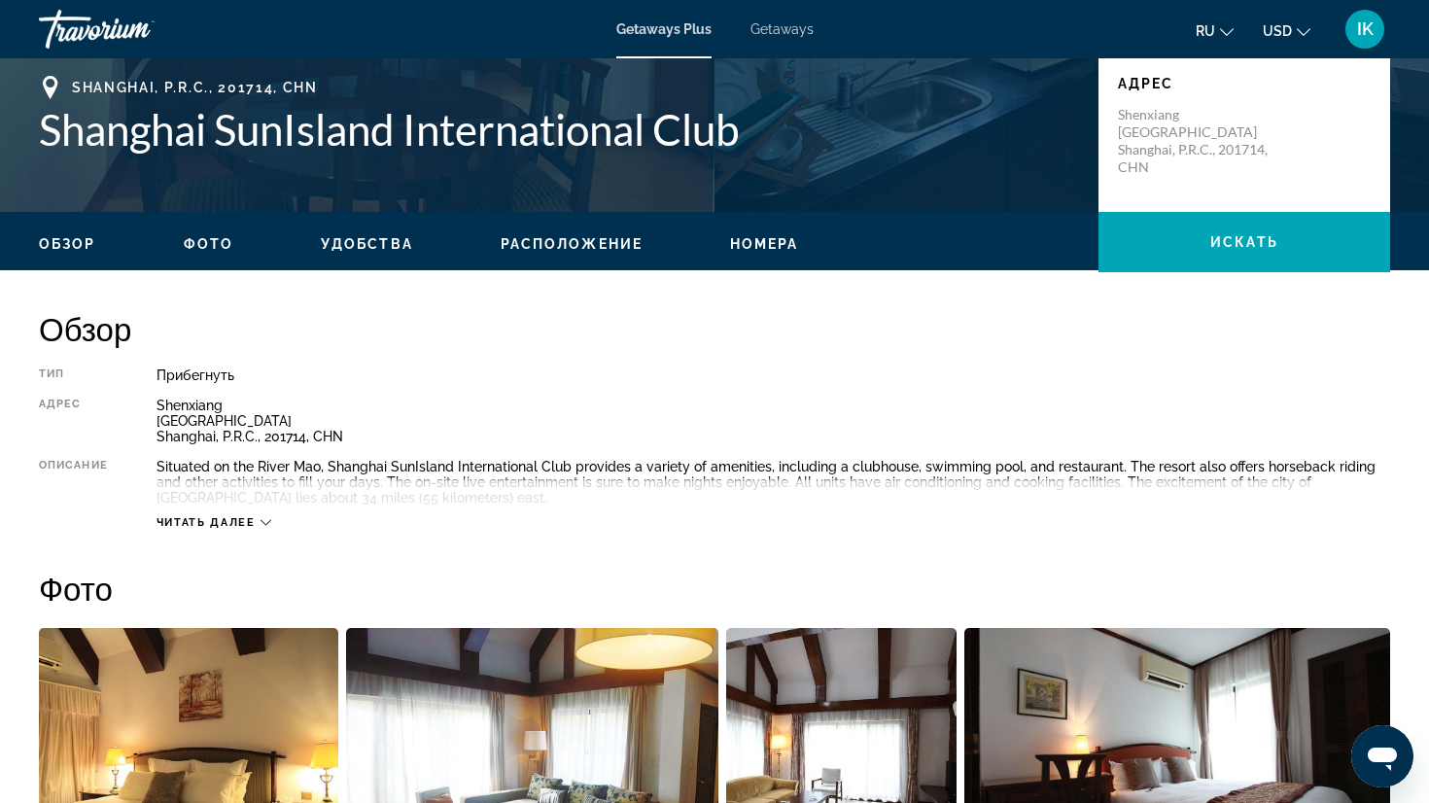
scroll to position [432, 0]
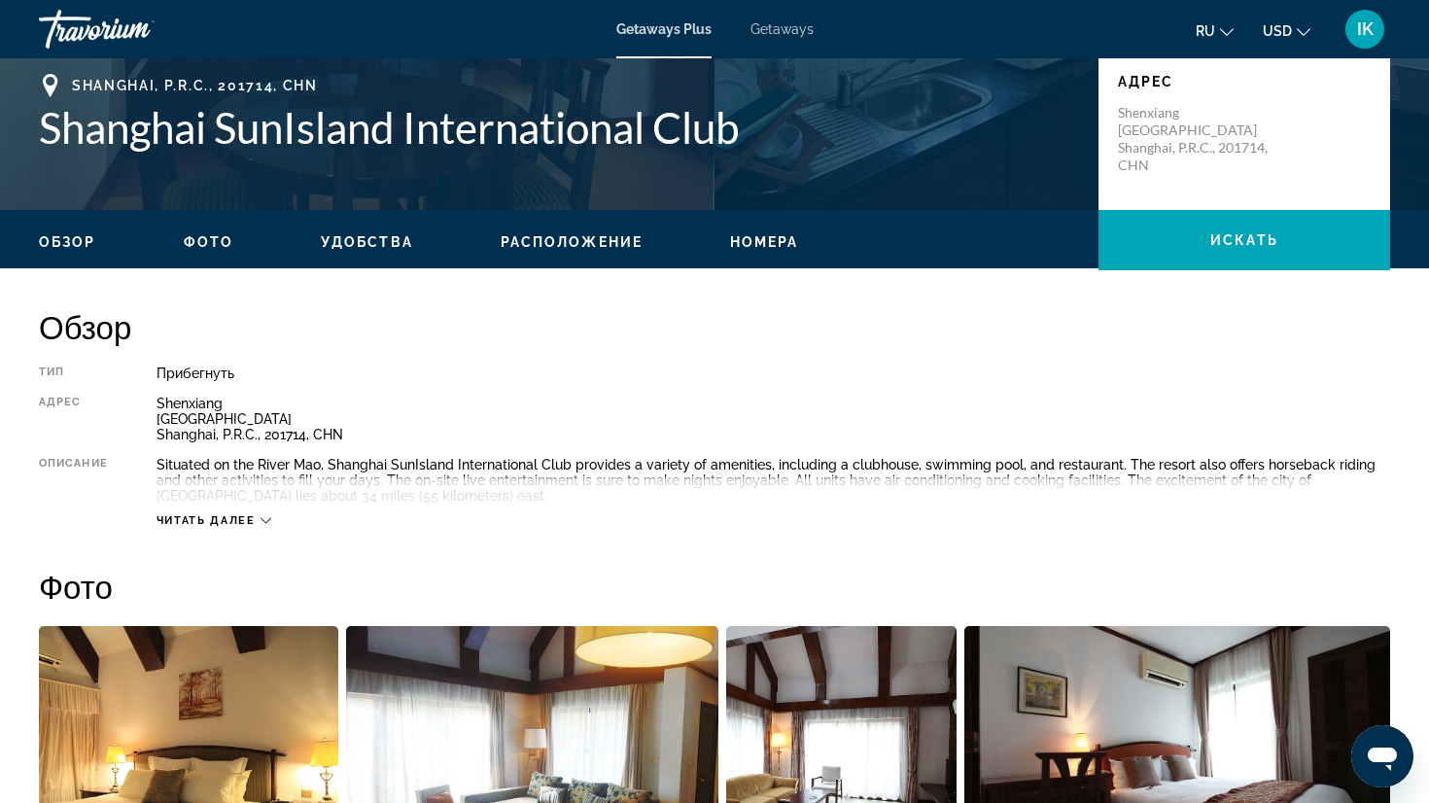
click at [266, 515] on icon "Main content" at bounding box center [266, 520] width 11 height 11
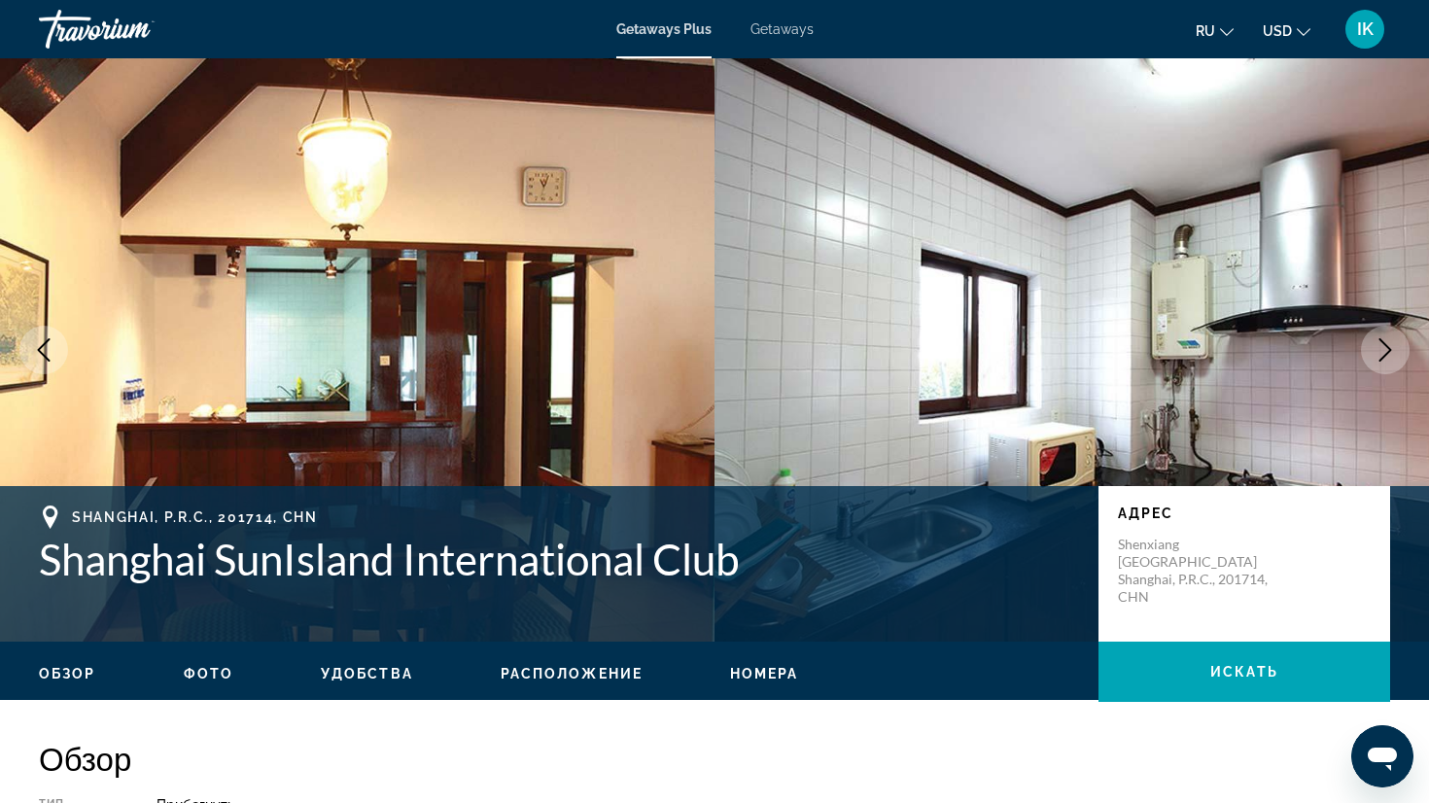
scroll to position [0, 0]
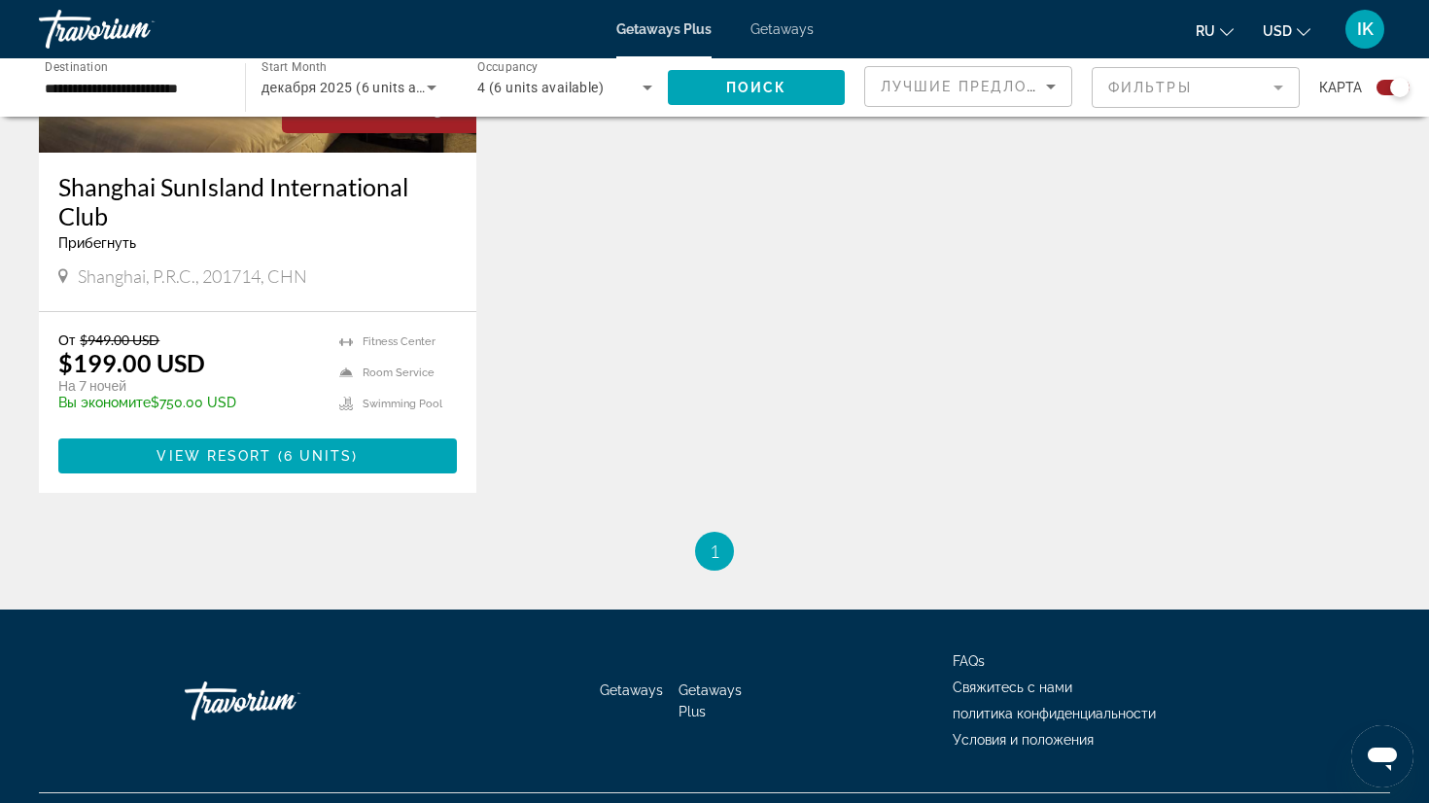
scroll to position [951, 0]
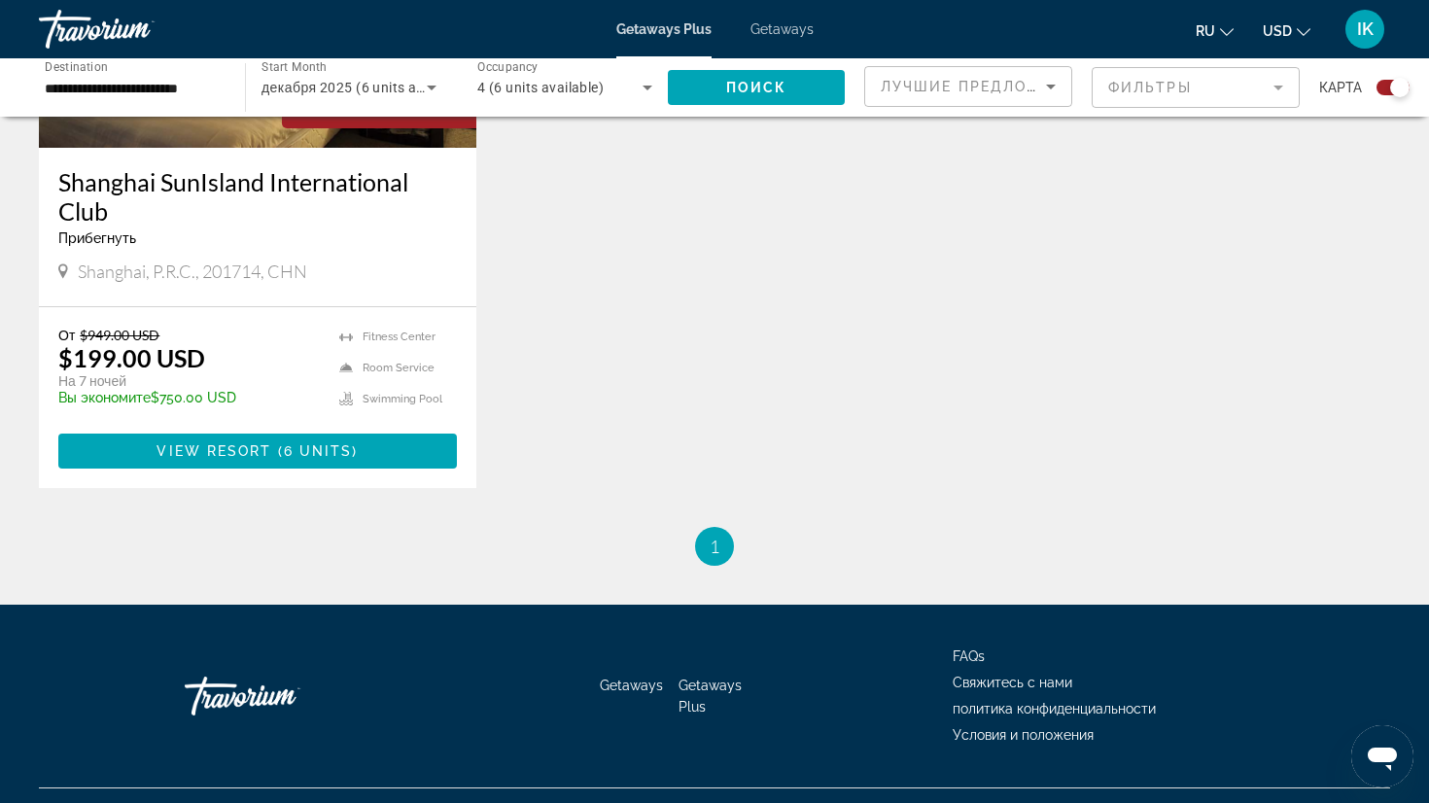
click at [715, 546] on span "1" at bounding box center [715, 546] width 10 height 21
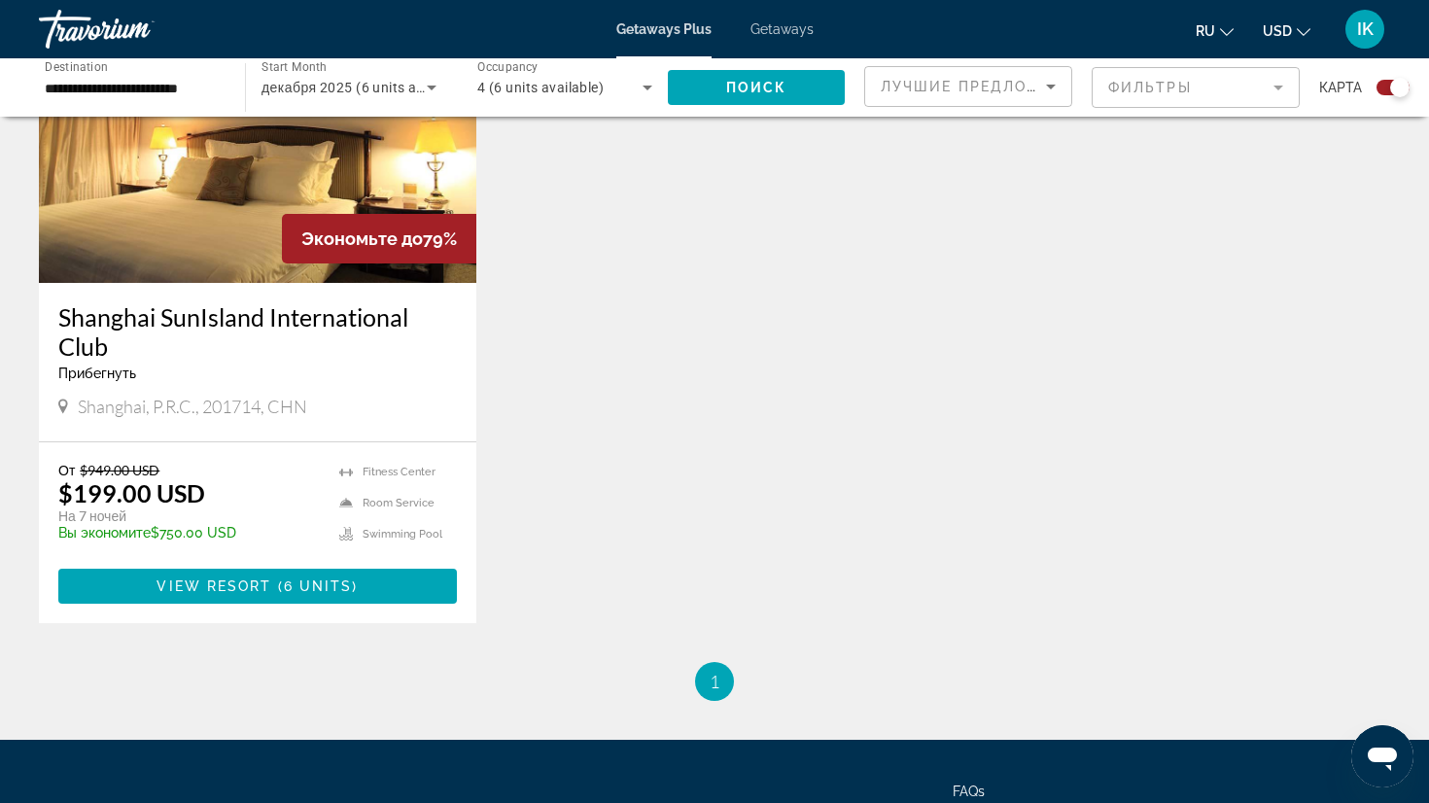
scroll to position [820, 0]
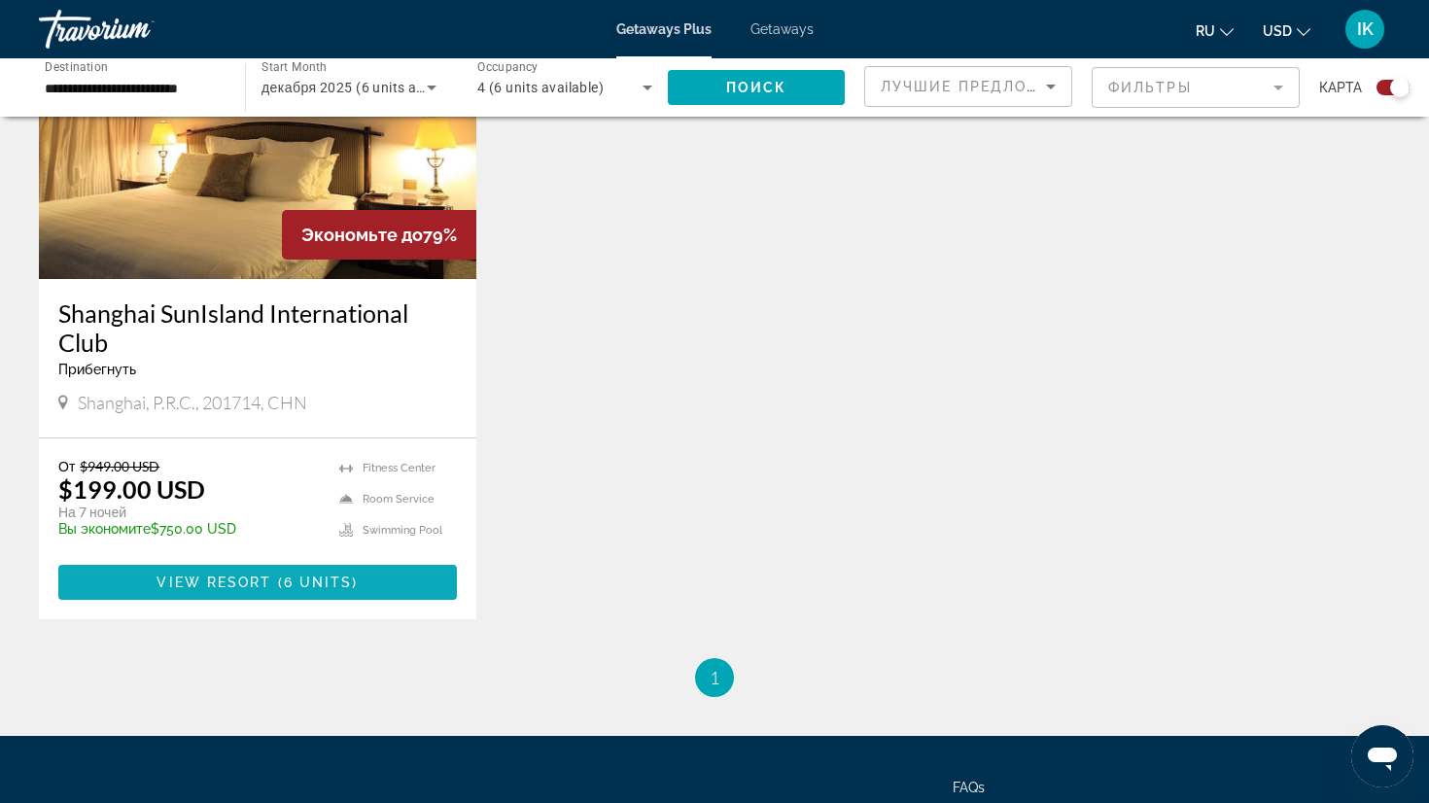
click at [293, 579] on span "6 units" at bounding box center [318, 583] width 69 height 16
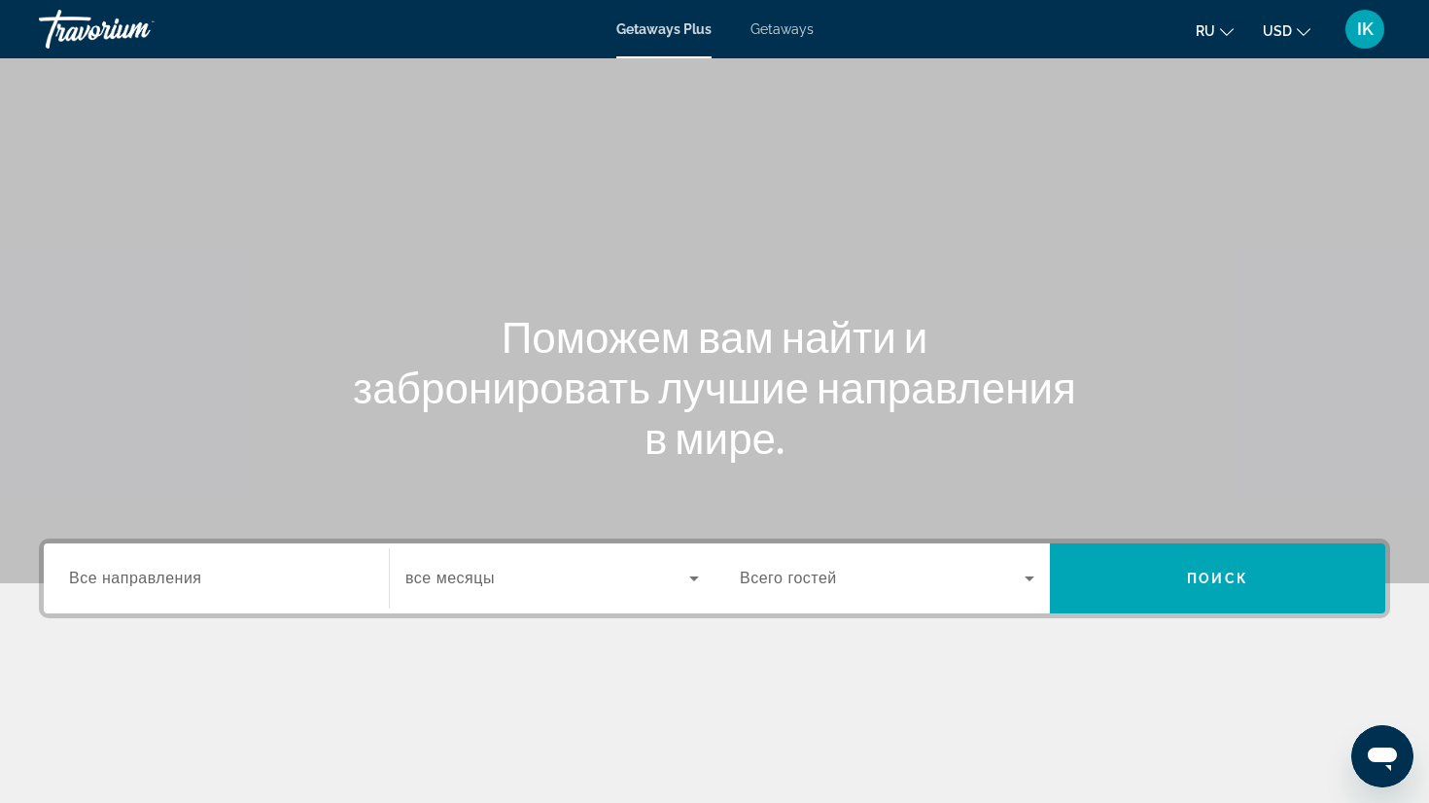
click at [322, 576] on input "Destination Все направления" at bounding box center [216, 579] width 295 height 23
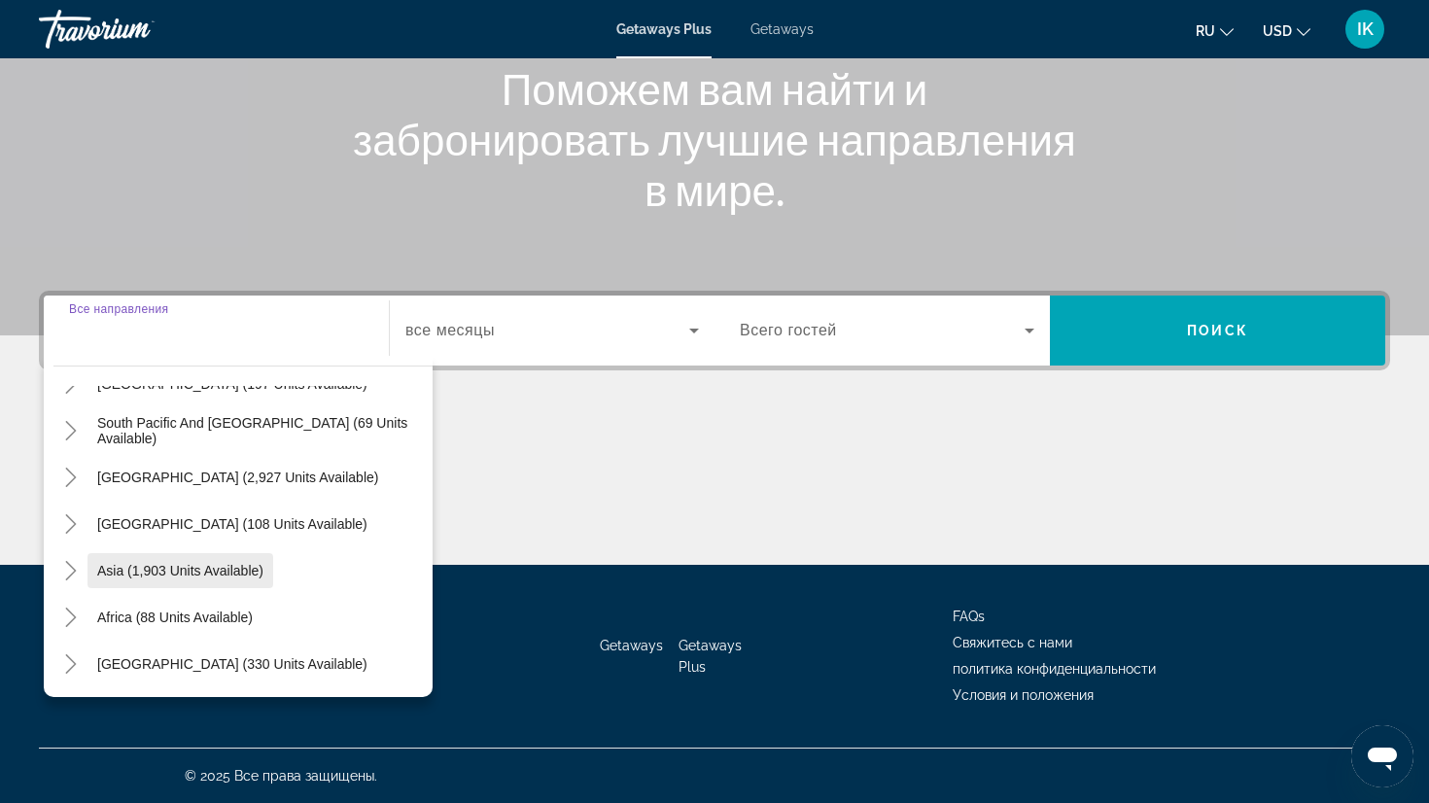
scroll to position [315, 0]
click at [75, 666] on icon "Toggle Middle East (330 units available)" at bounding box center [70, 663] width 11 height 19
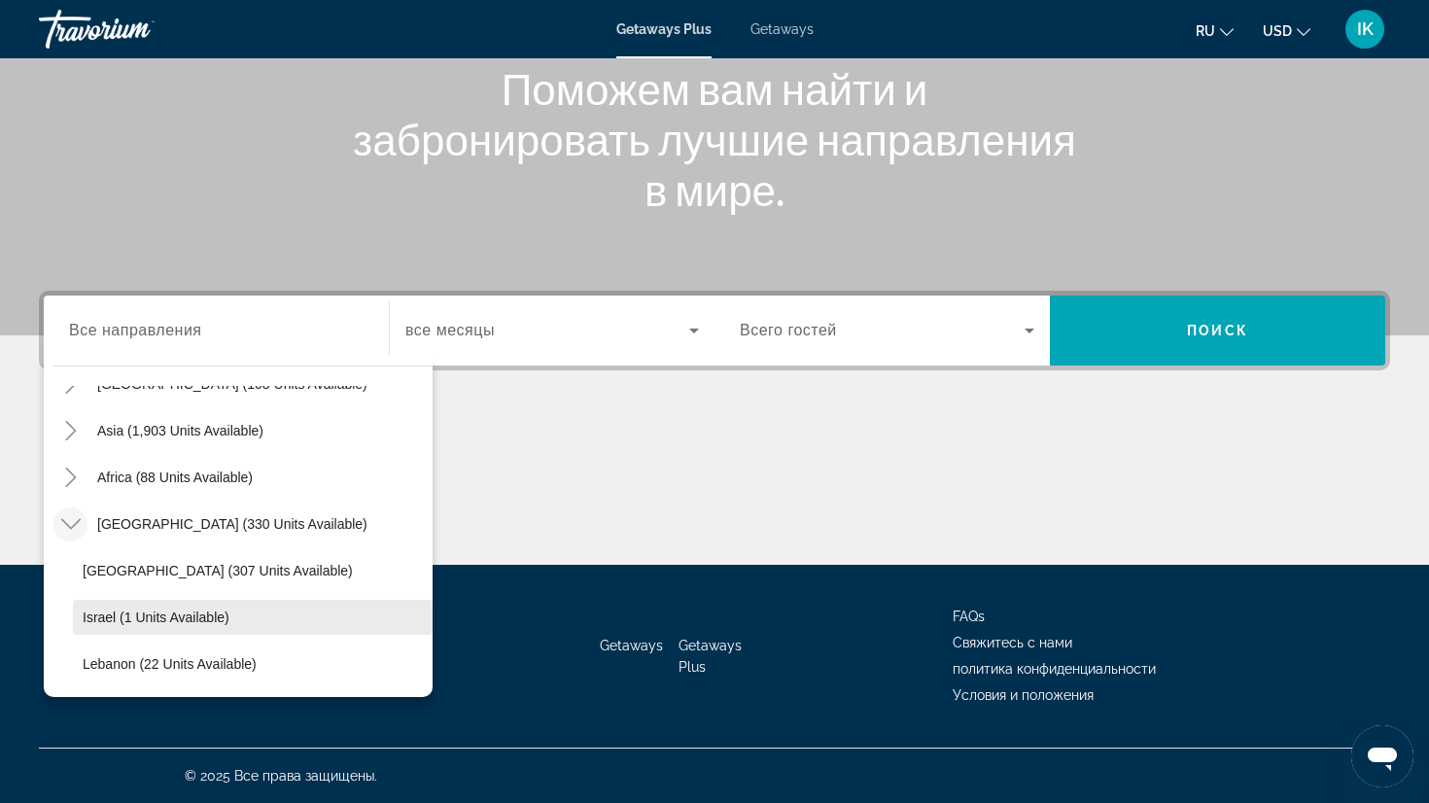
scroll to position [455, 0]
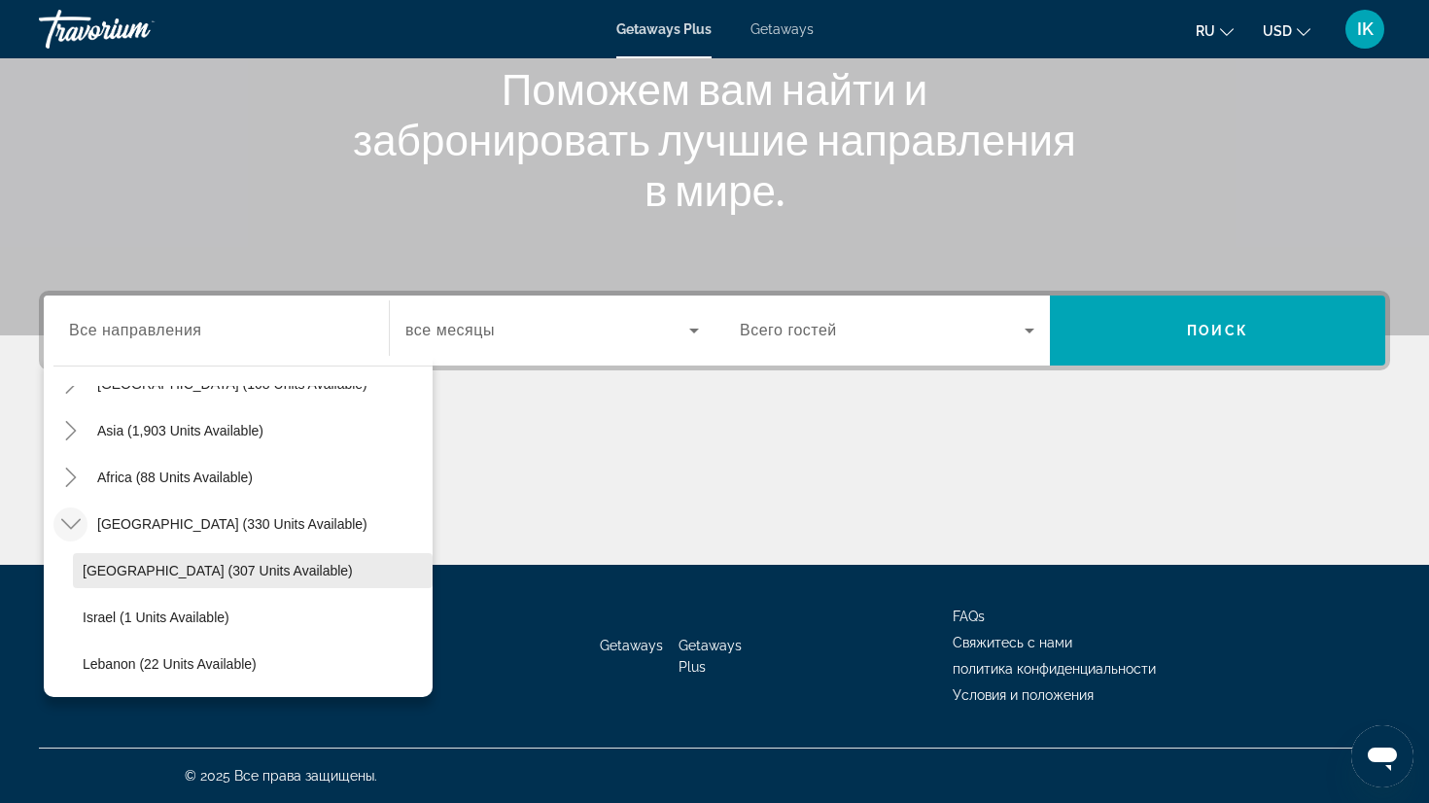
click at [98, 570] on span "Egypt (307 units available)" at bounding box center [218, 571] width 270 height 16
type input "**********"
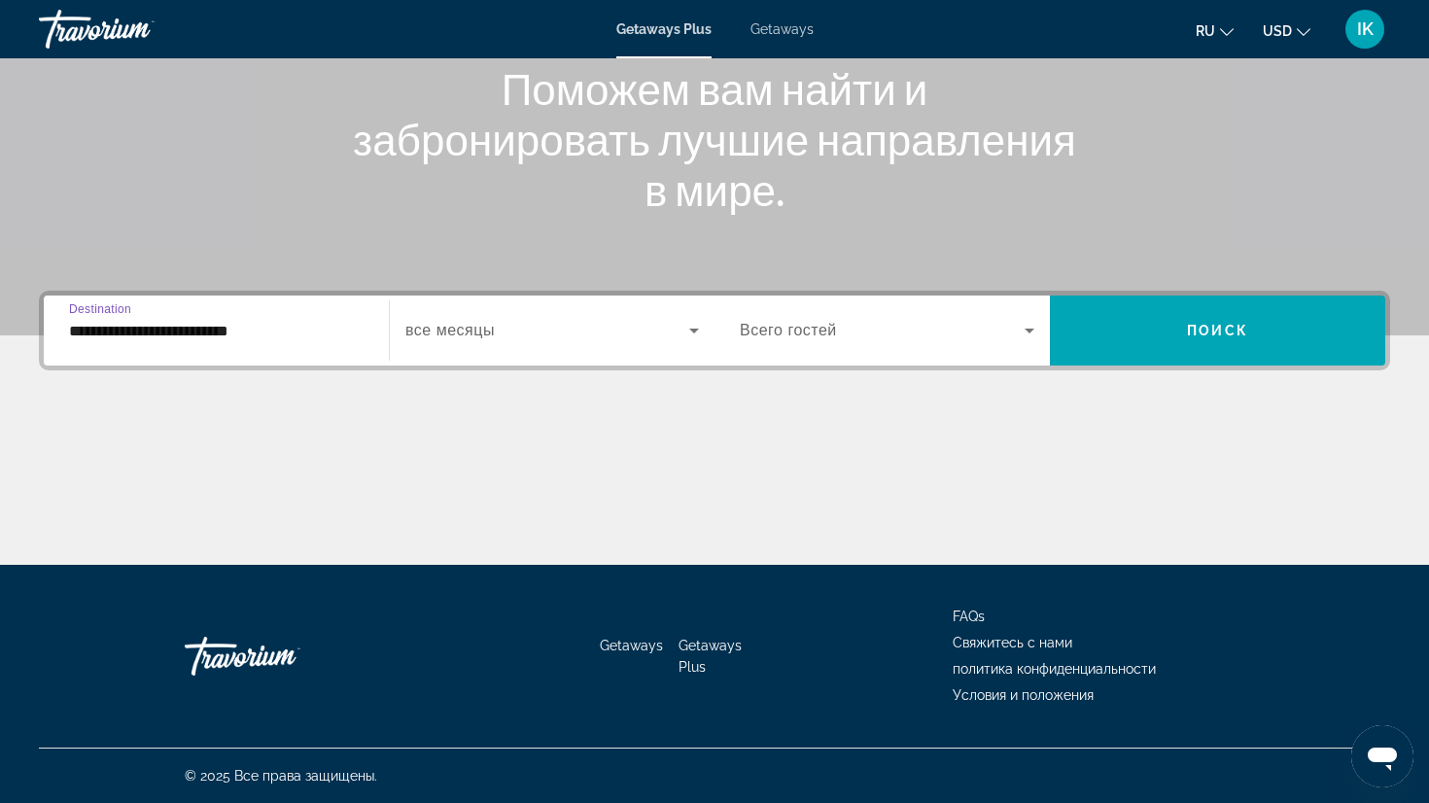
click at [700, 328] on icon "Search widget" at bounding box center [693, 330] width 23 height 23
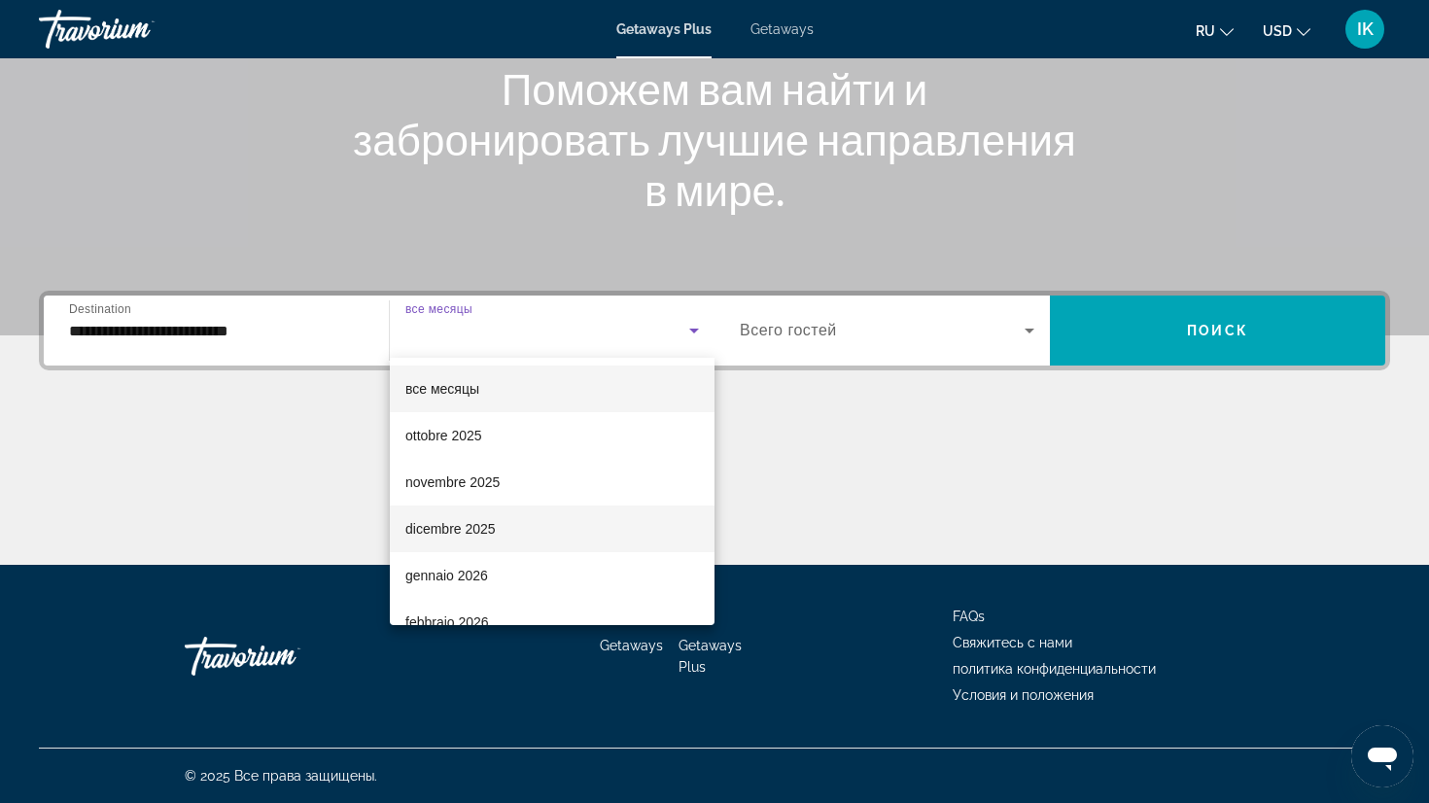
click at [450, 523] on span "dicembre 2025" at bounding box center [450, 528] width 90 height 23
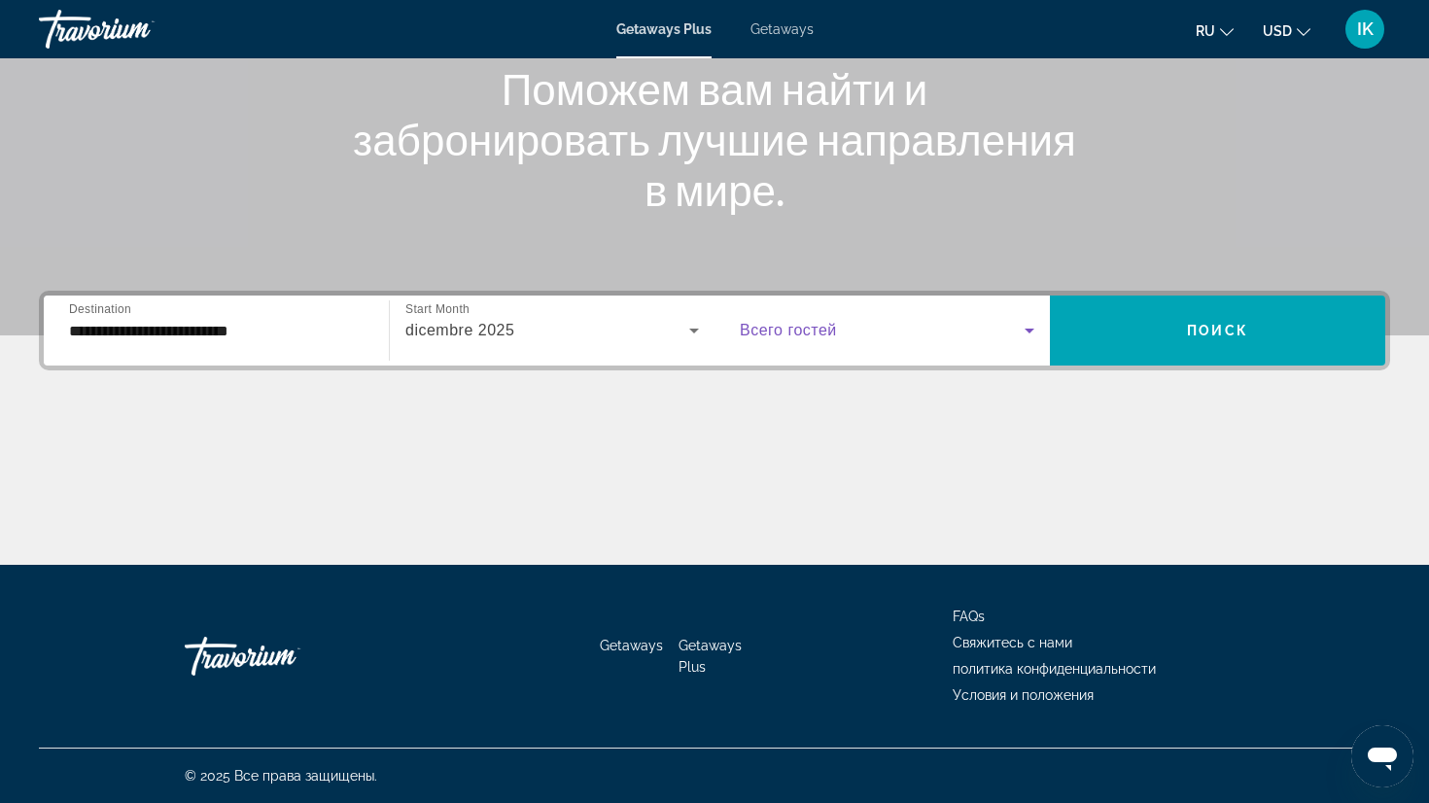
click at [1030, 331] on icon "Search widget" at bounding box center [1030, 331] width 10 height 5
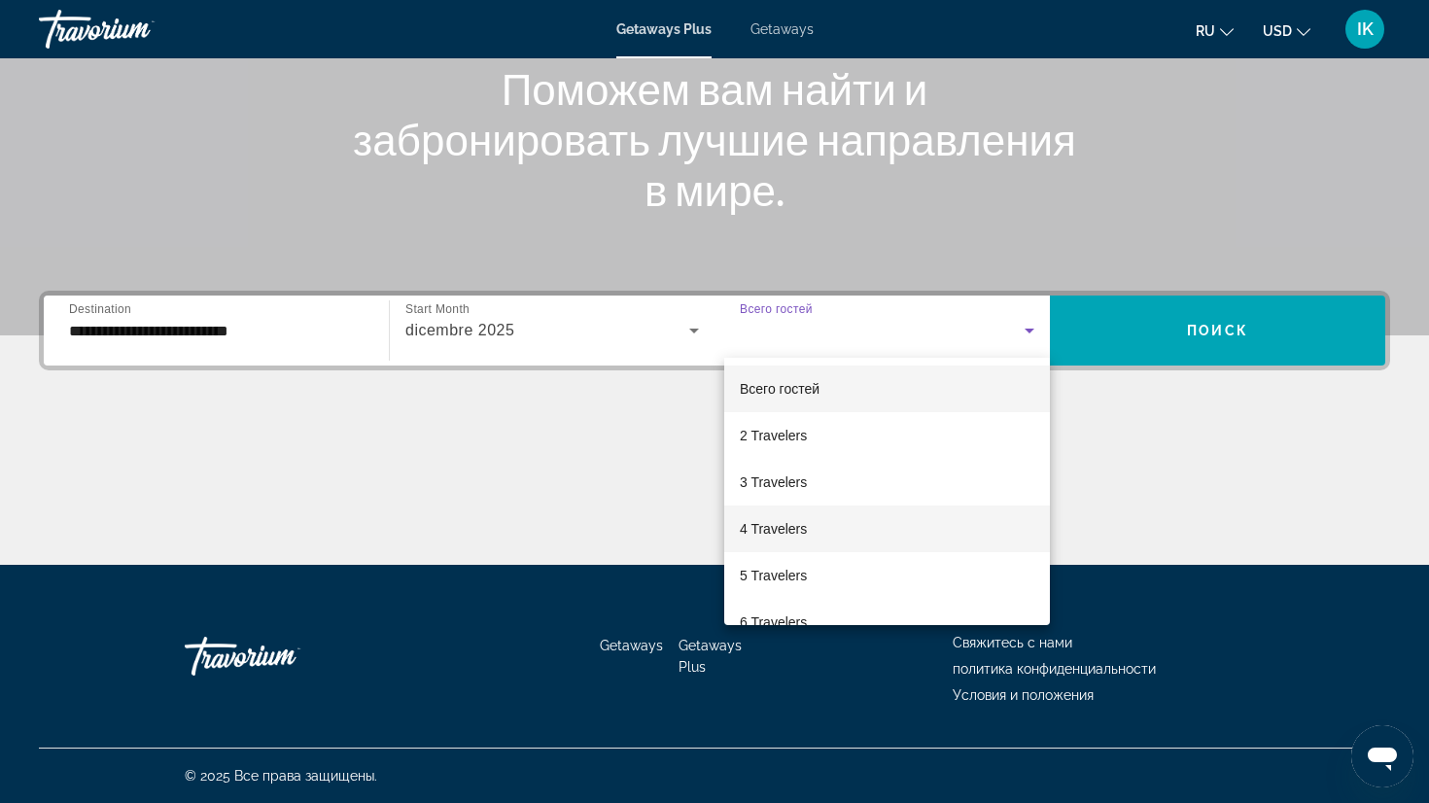
click at [786, 528] on span "4 Travelers" at bounding box center [773, 528] width 67 height 23
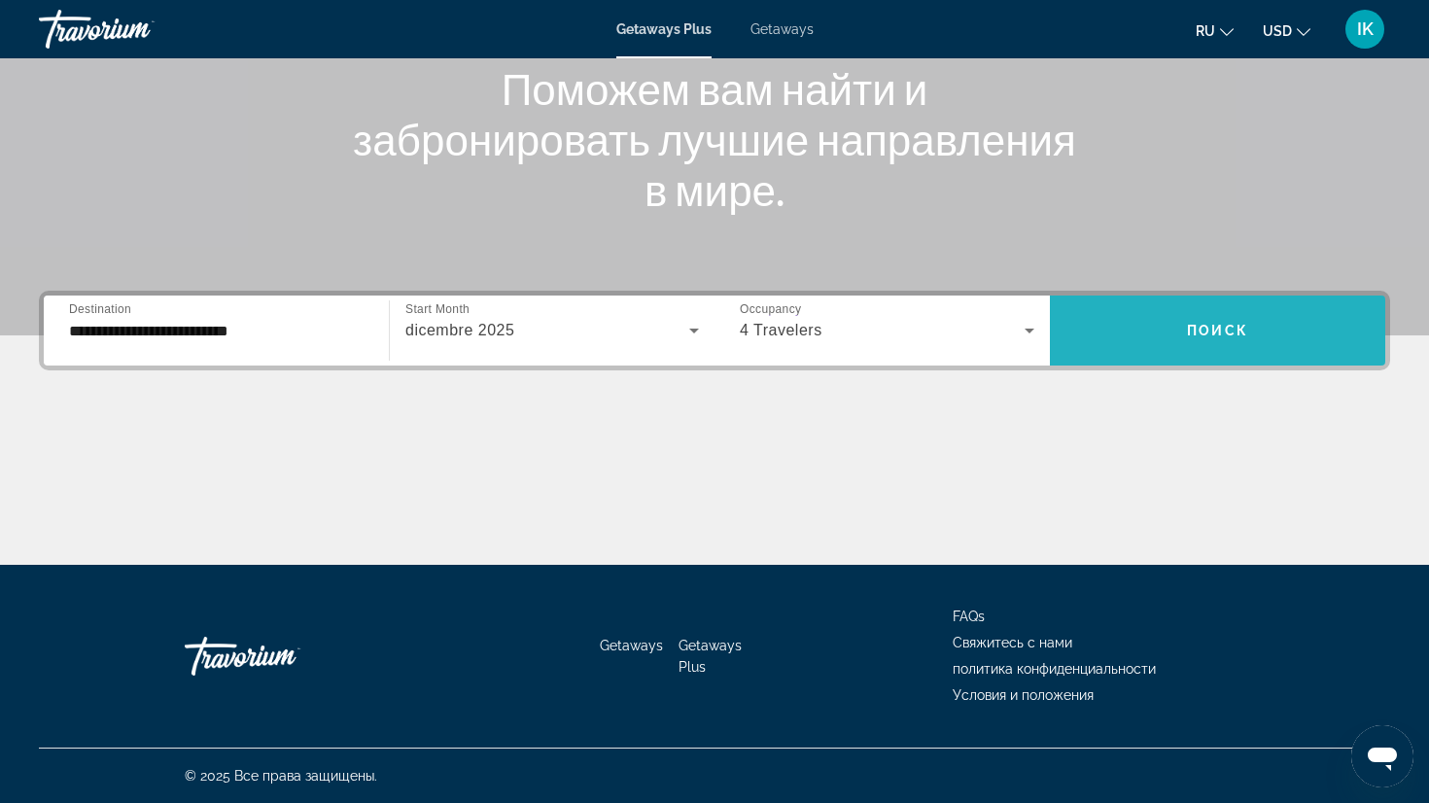
click at [1202, 315] on span "Search widget" at bounding box center [1217, 330] width 335 height 47
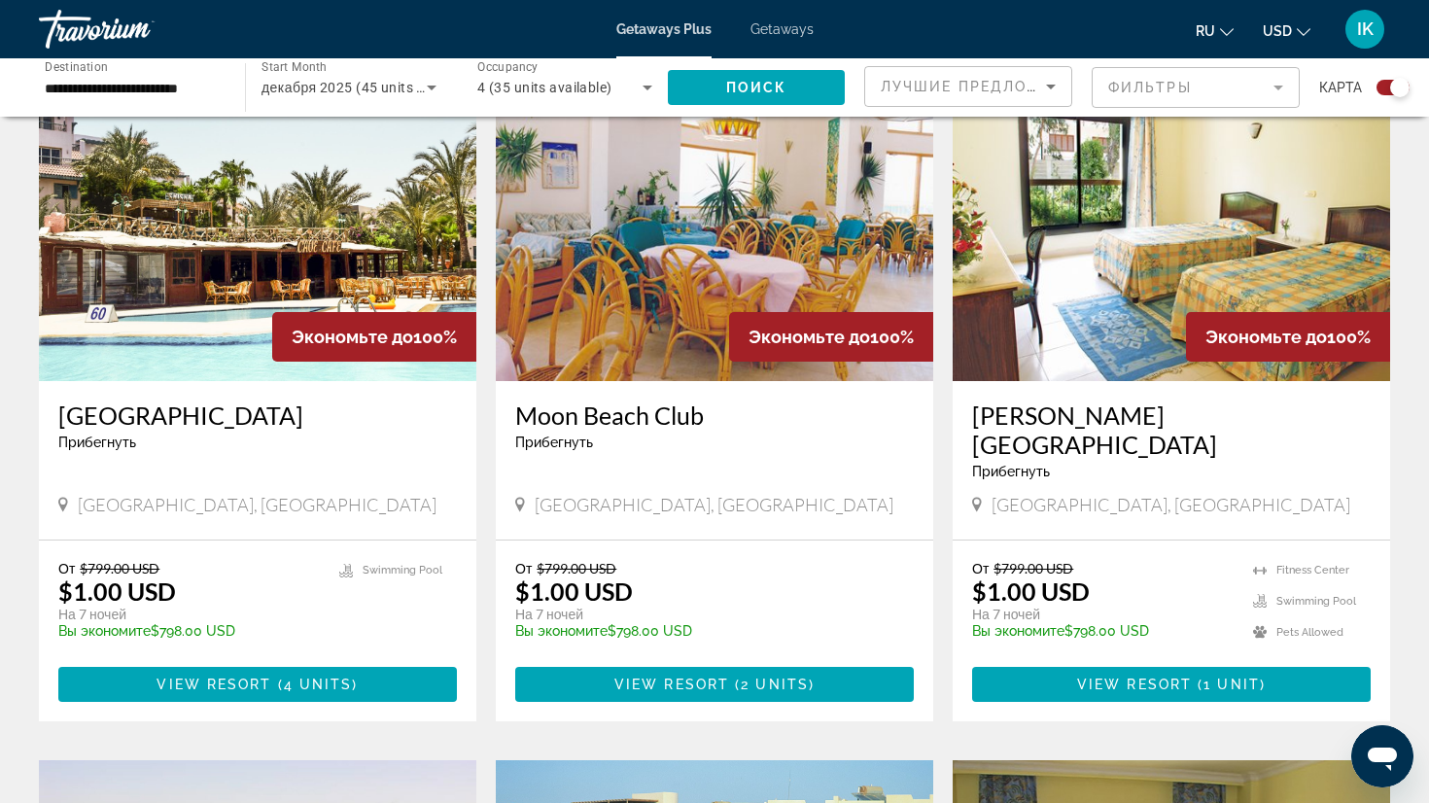
scroll to position [675, 0]
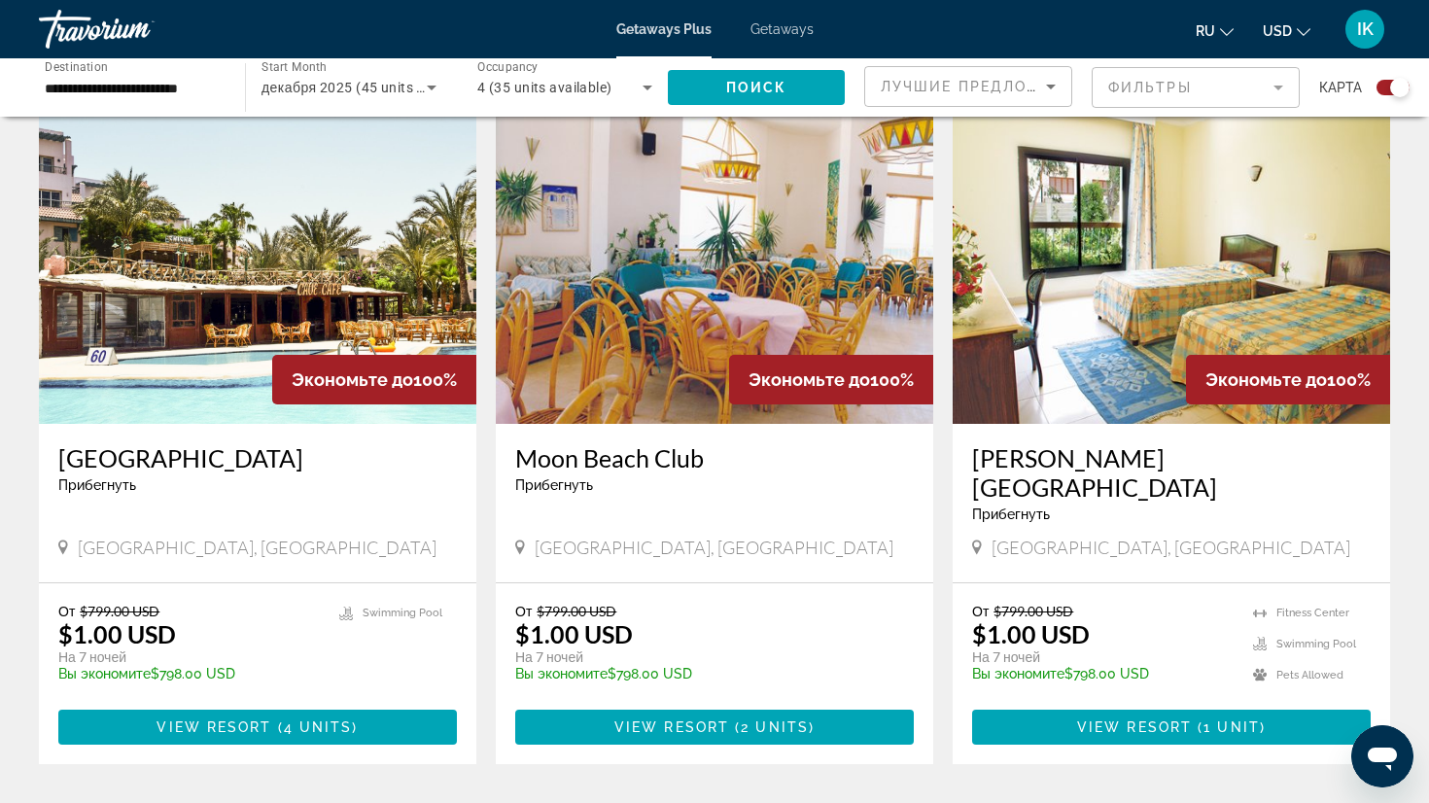
click at [306, 322] on img "Main content" at bounding box center [257, 268] width 437 height 311
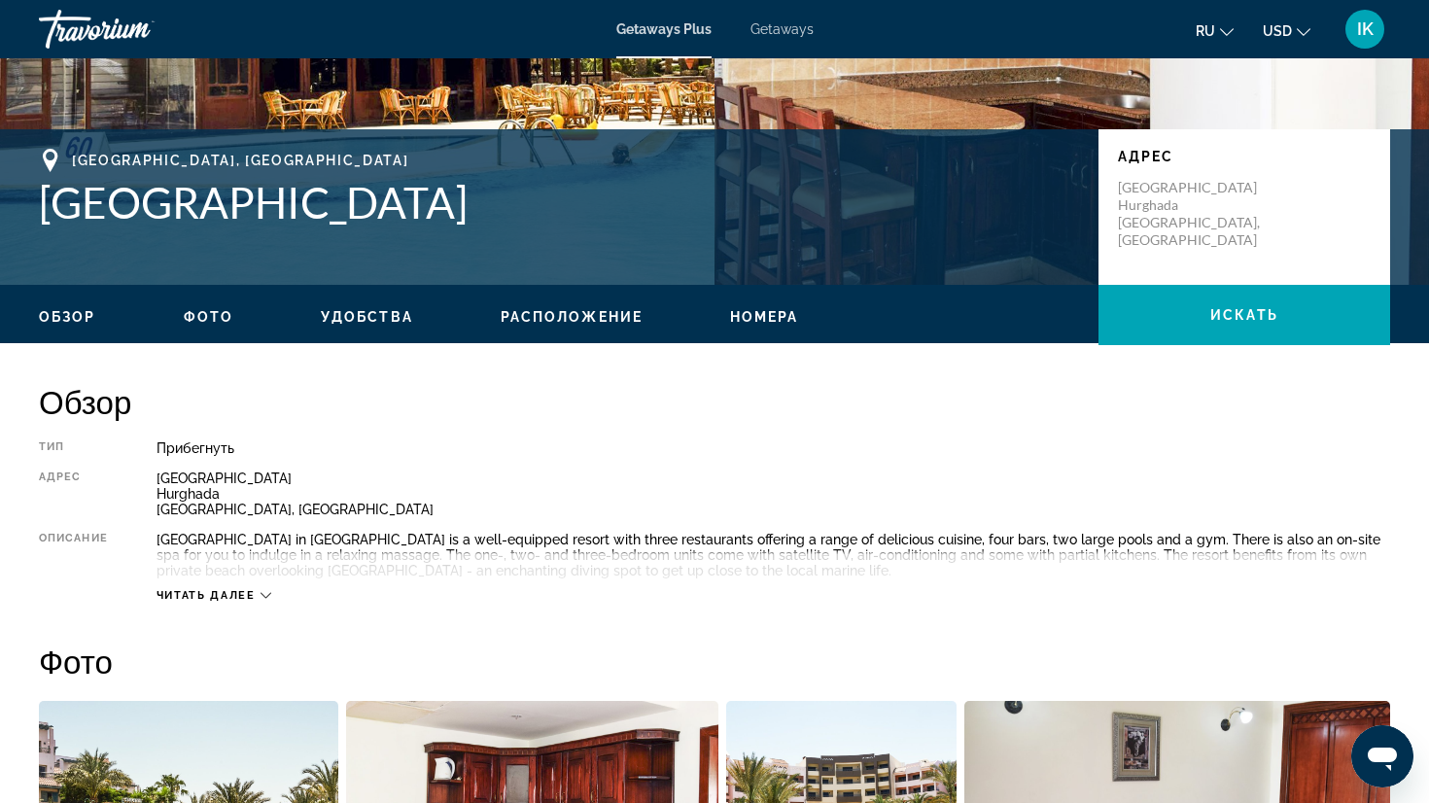
scroll to position [359, 0]
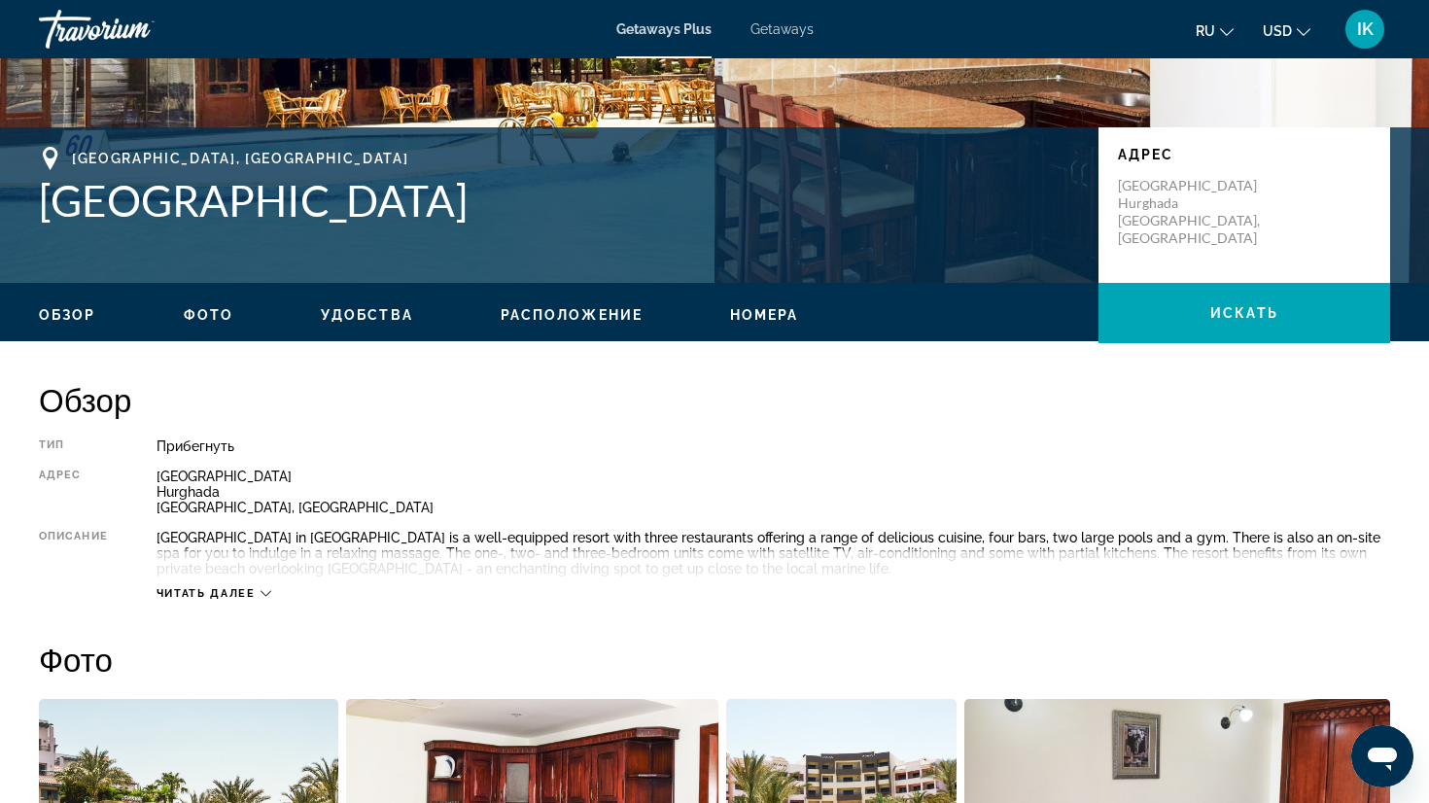
click at [267, 589] on icon "Main content" at bounding box center [266, 593] width 11 height 11
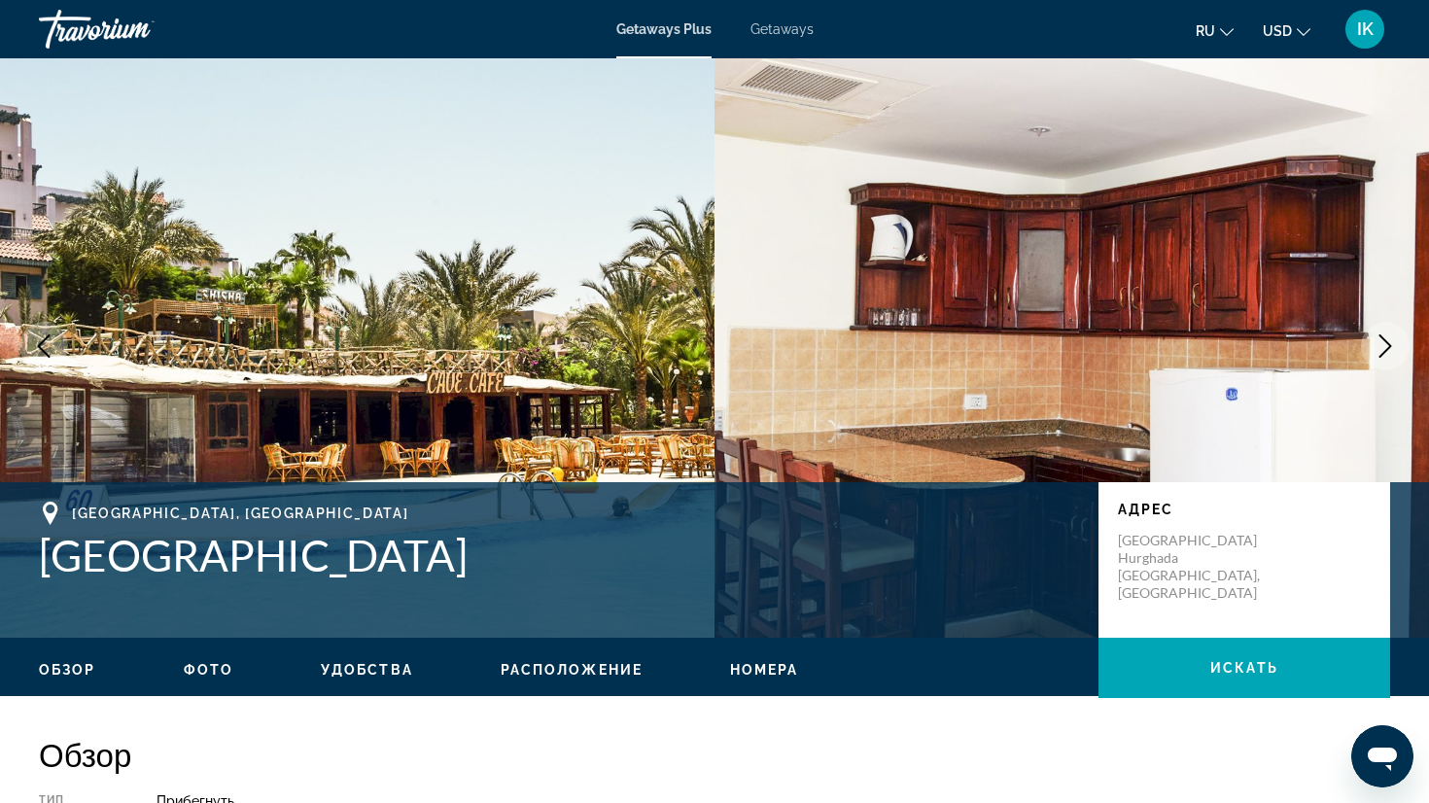
scroll to position [0, 0]
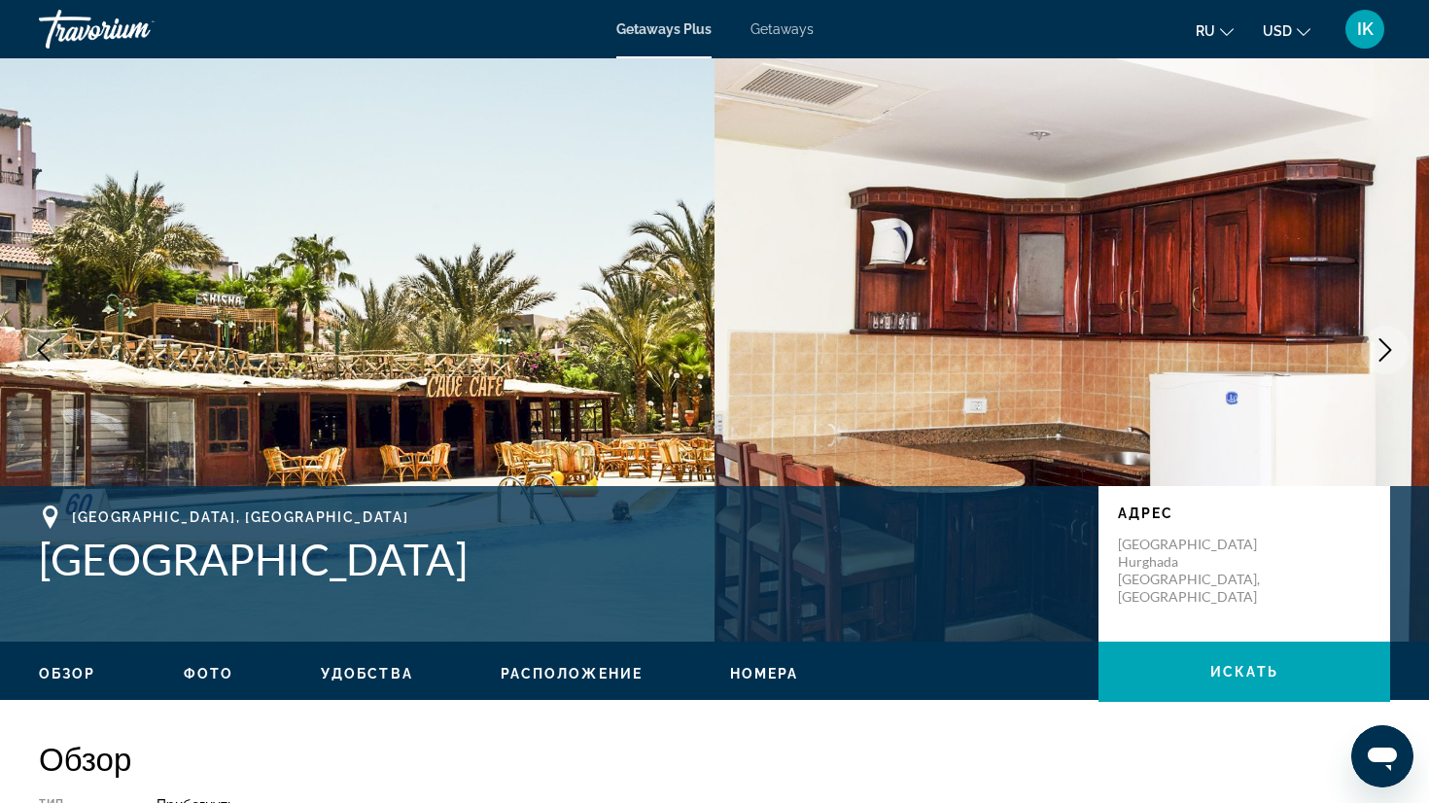
click at [1383, 345] on icon "Next image" at bounding box center [1385, 349] width 23 height 23
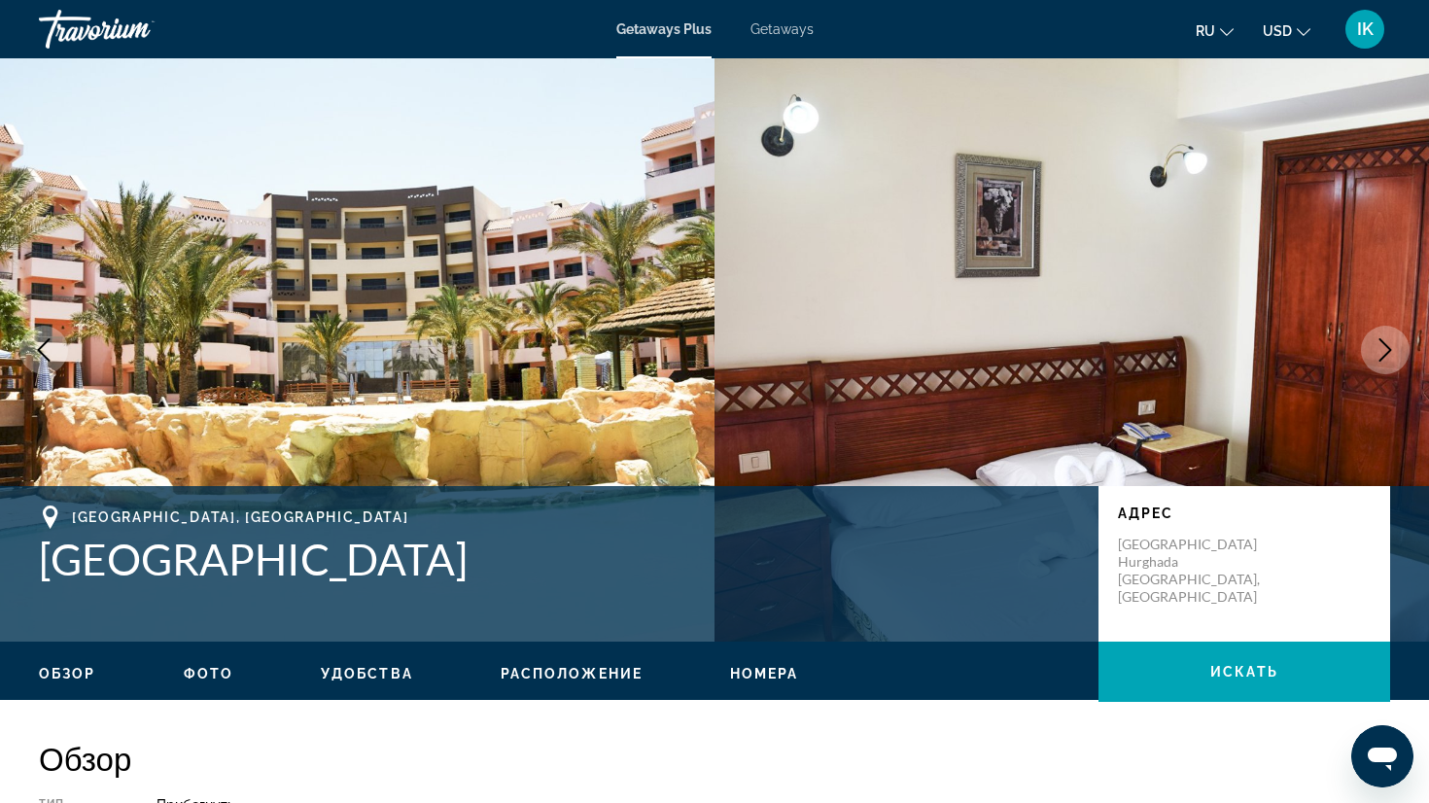
click at [1383, 345] on icon "Next image" at bounding box center [1385, 349] width 23 height 23
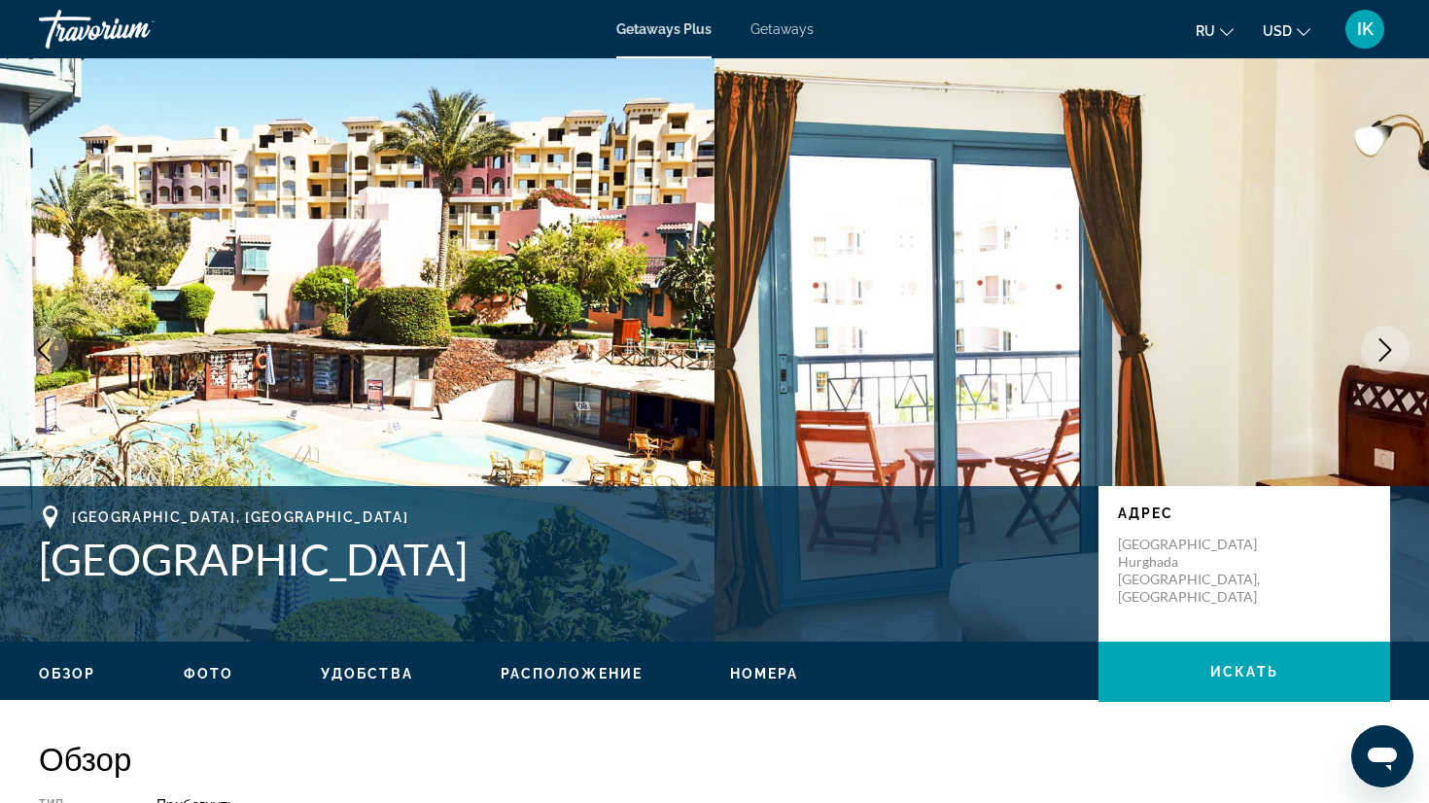
click at [1383, 345] on icon "Next image" at bounding box center [1385, 349] width 23 height 23
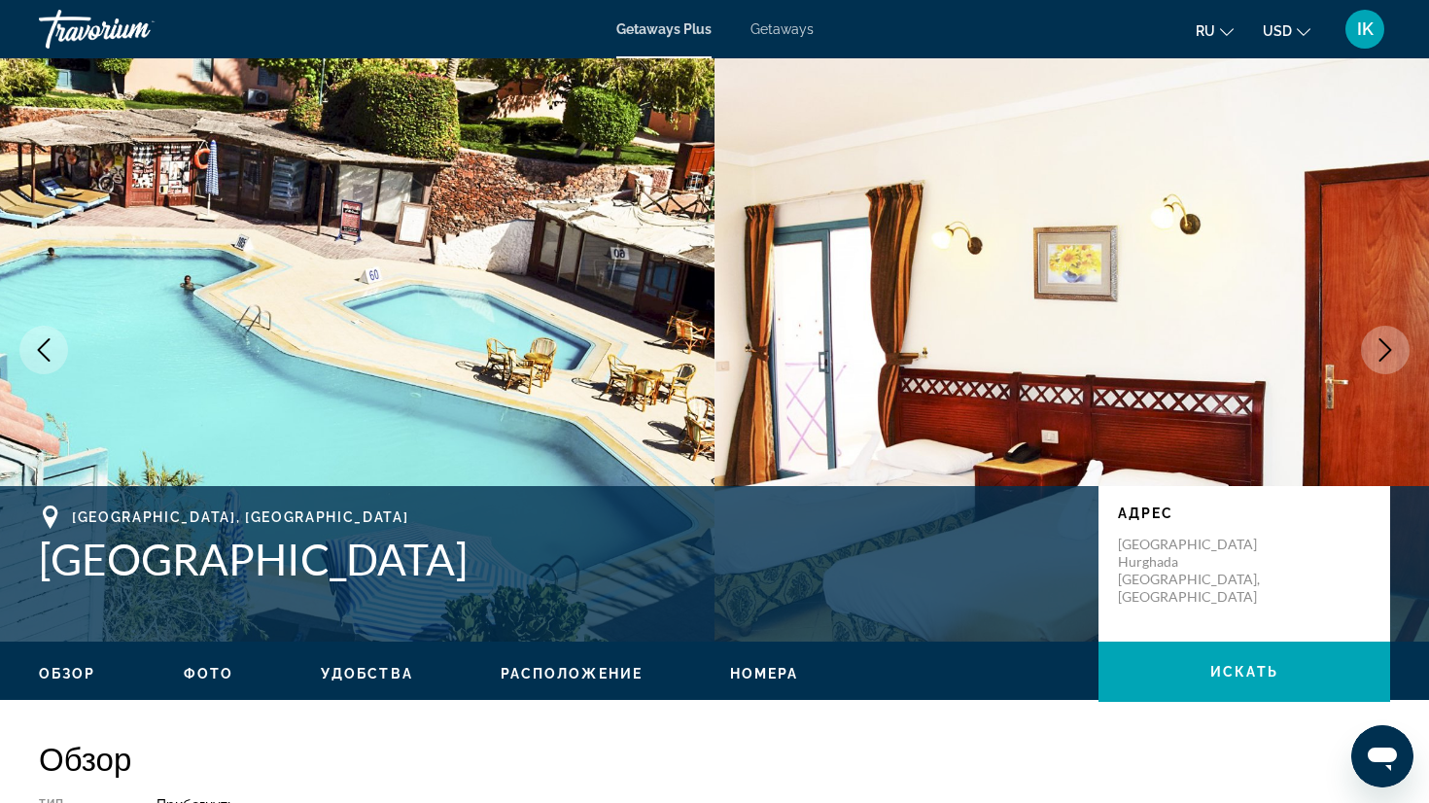
click at [1383, 345] on icon "Next image" at bounding box center [1385, 349] width 23 height 23
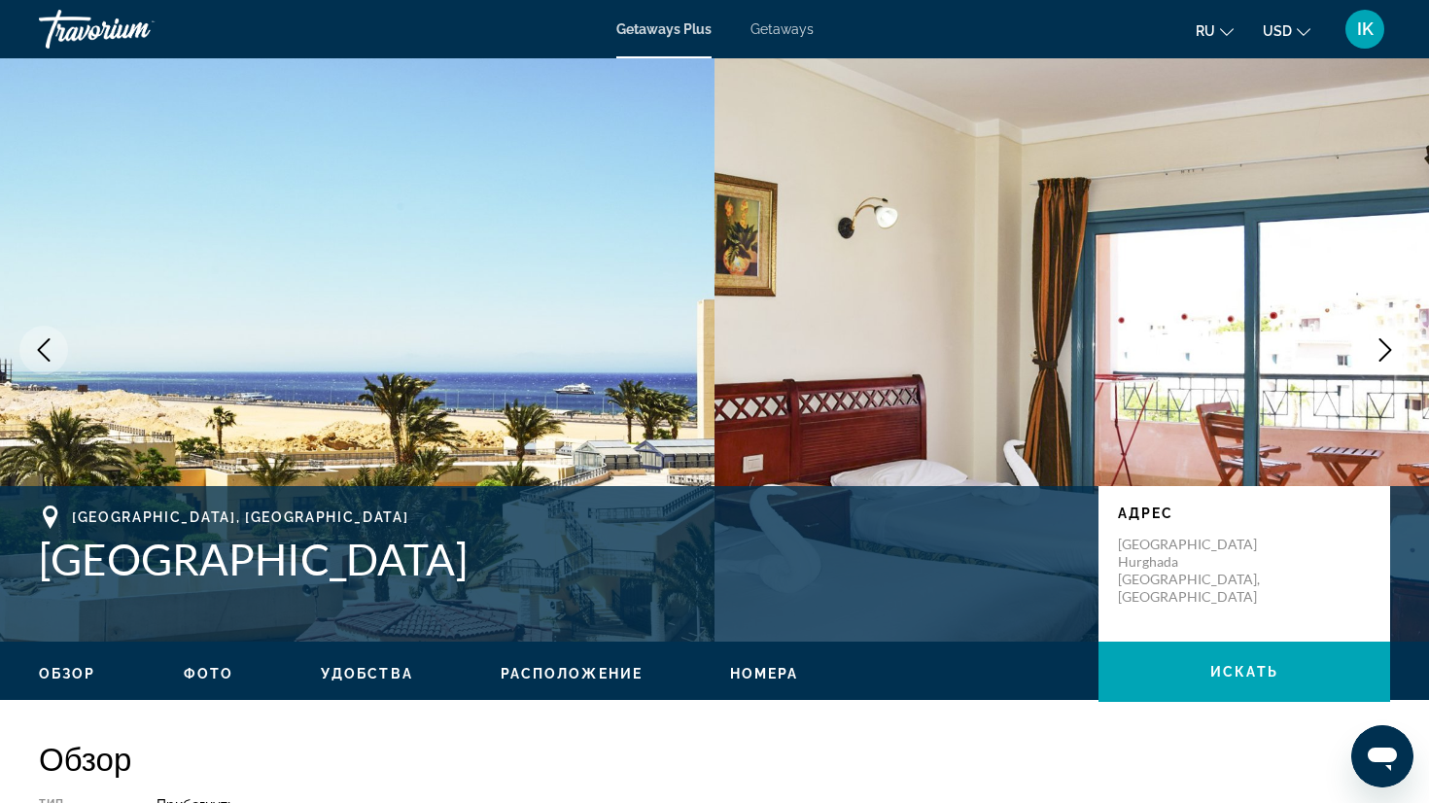
click at [1383, 345] on icon "Next image" at bounding box center [1385, 349] width 23 height 23
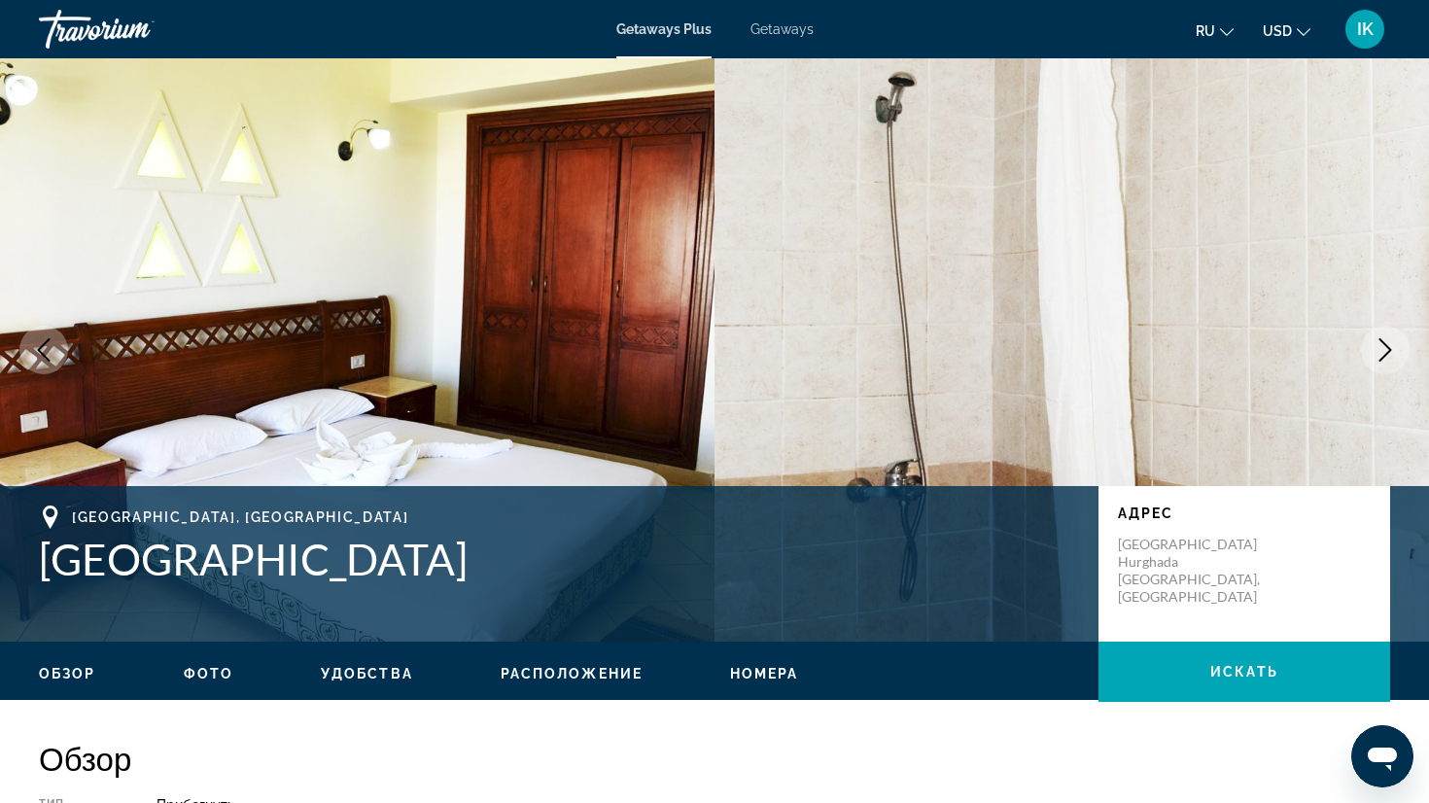
click at [1383, 345] on icon "Next image" at bounding box center [1385, 349] width 23 height 23
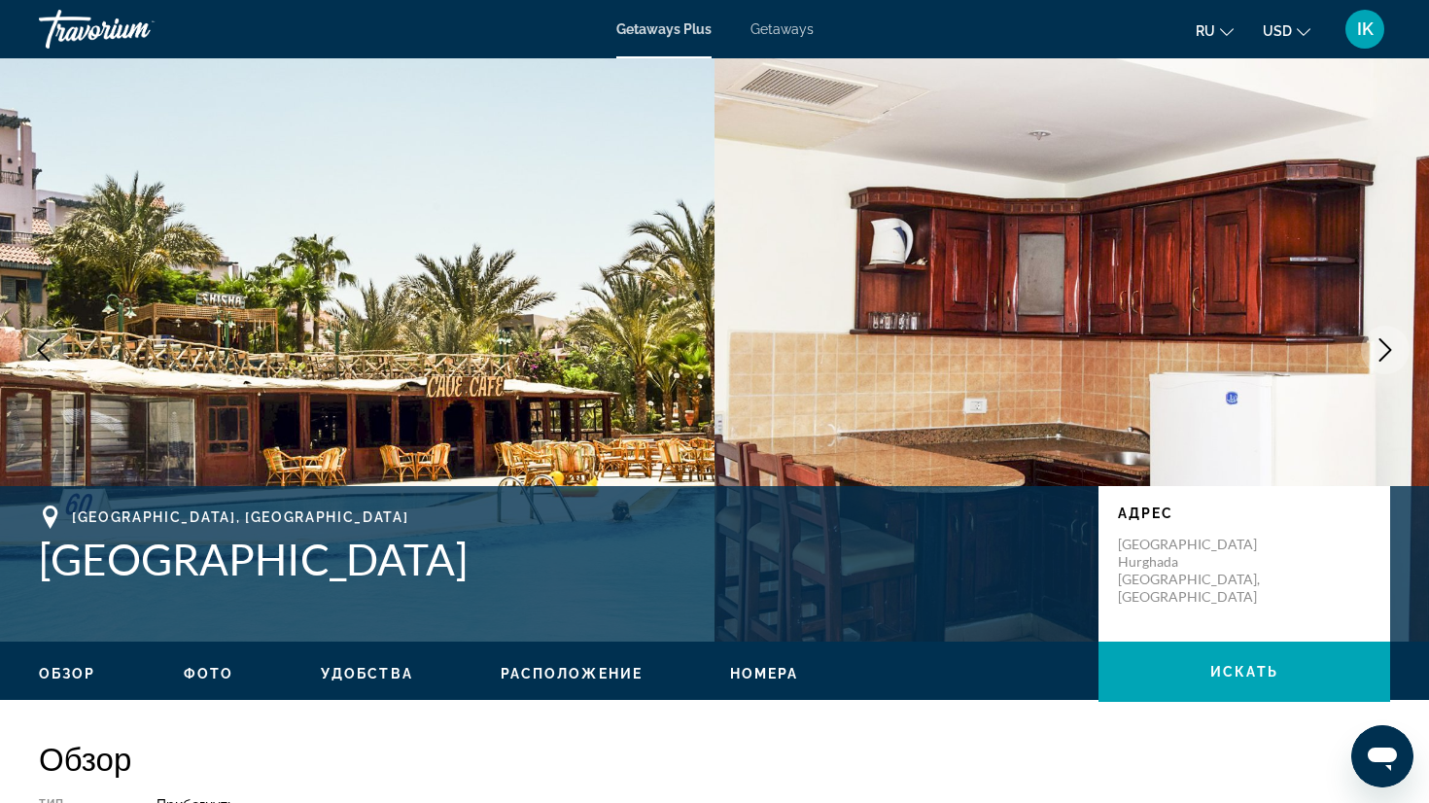
click at [1383, 345] on icon "Next image" at bounding box center [1385, 349] width 23 height 23
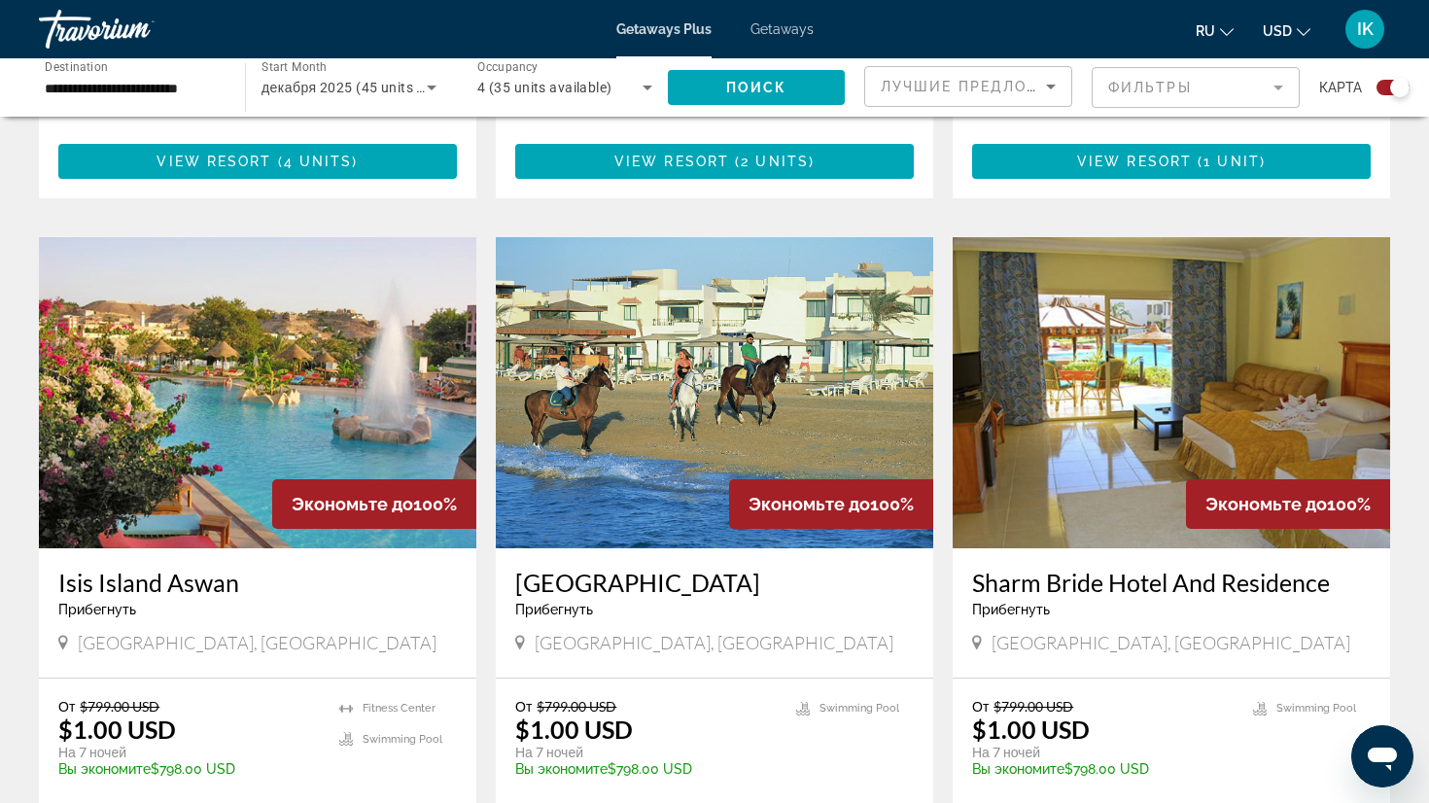
scroll to position [1241, 0]
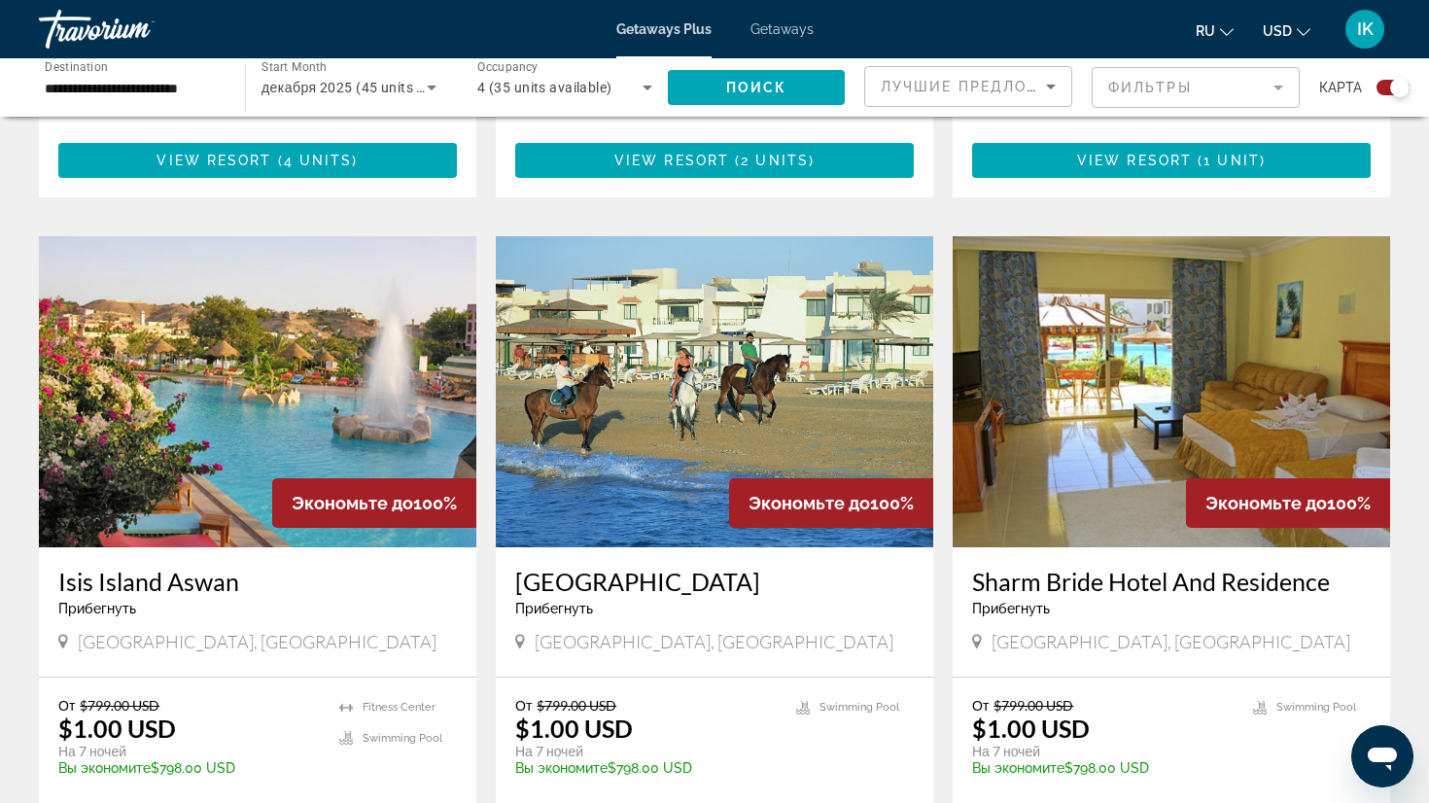
click at [1108, 369] on img "Main content" at bounding box center [1171, 391] width 437 height 311
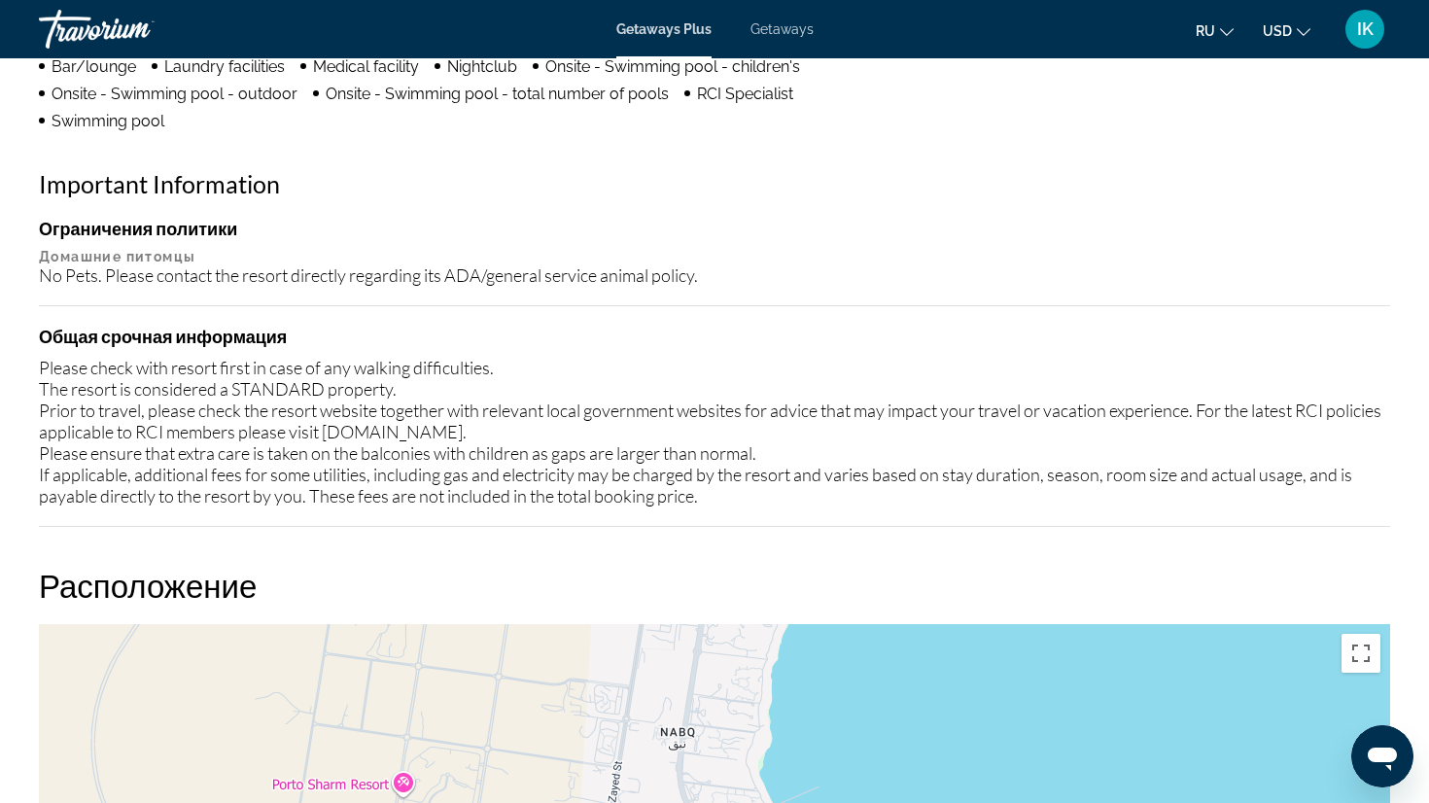
scroll to position [1725, 0]
